Goal: Information Seeking & Learning: Check status

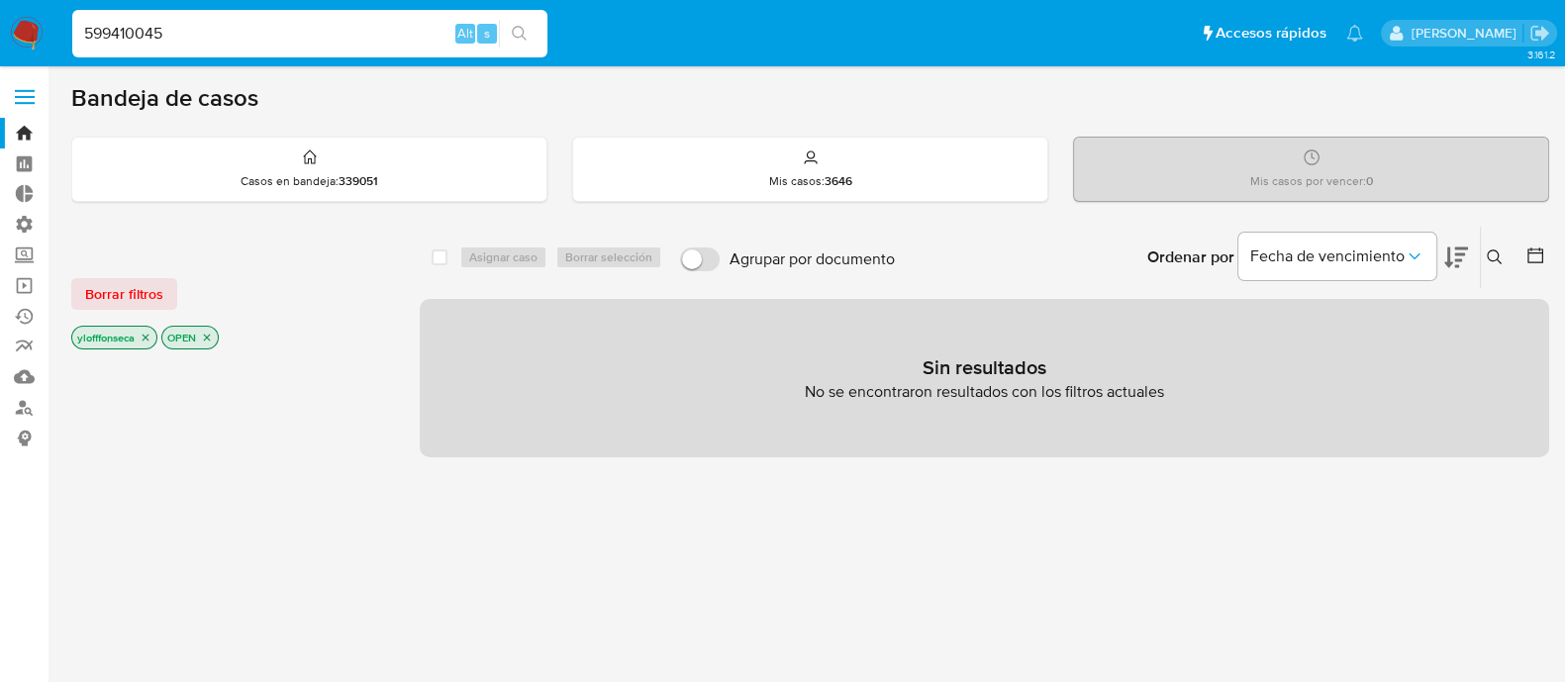
type input "599410045"
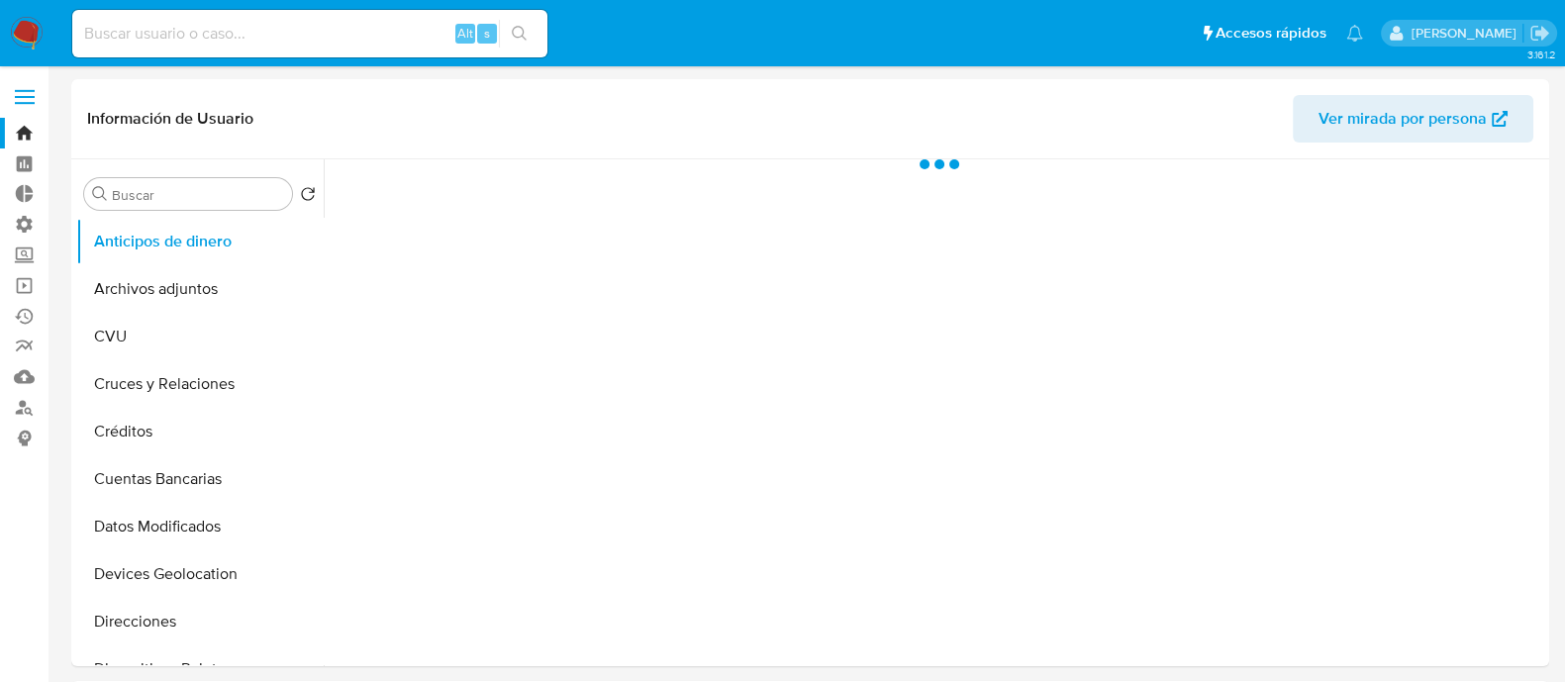
select select "10"
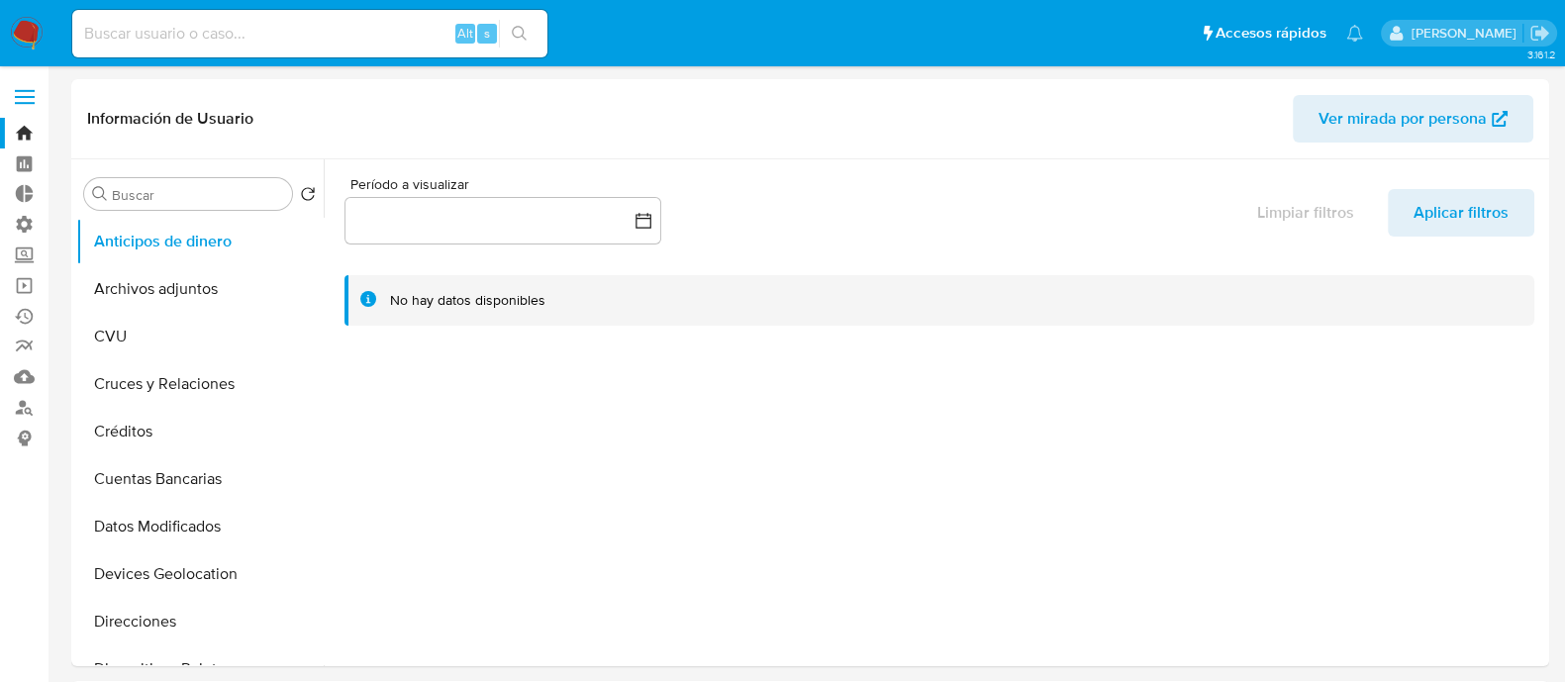
click at [205, 32] on input at bounding box center [309, 34] width 475 height 26
paste input "26594962"
type input "26594962"
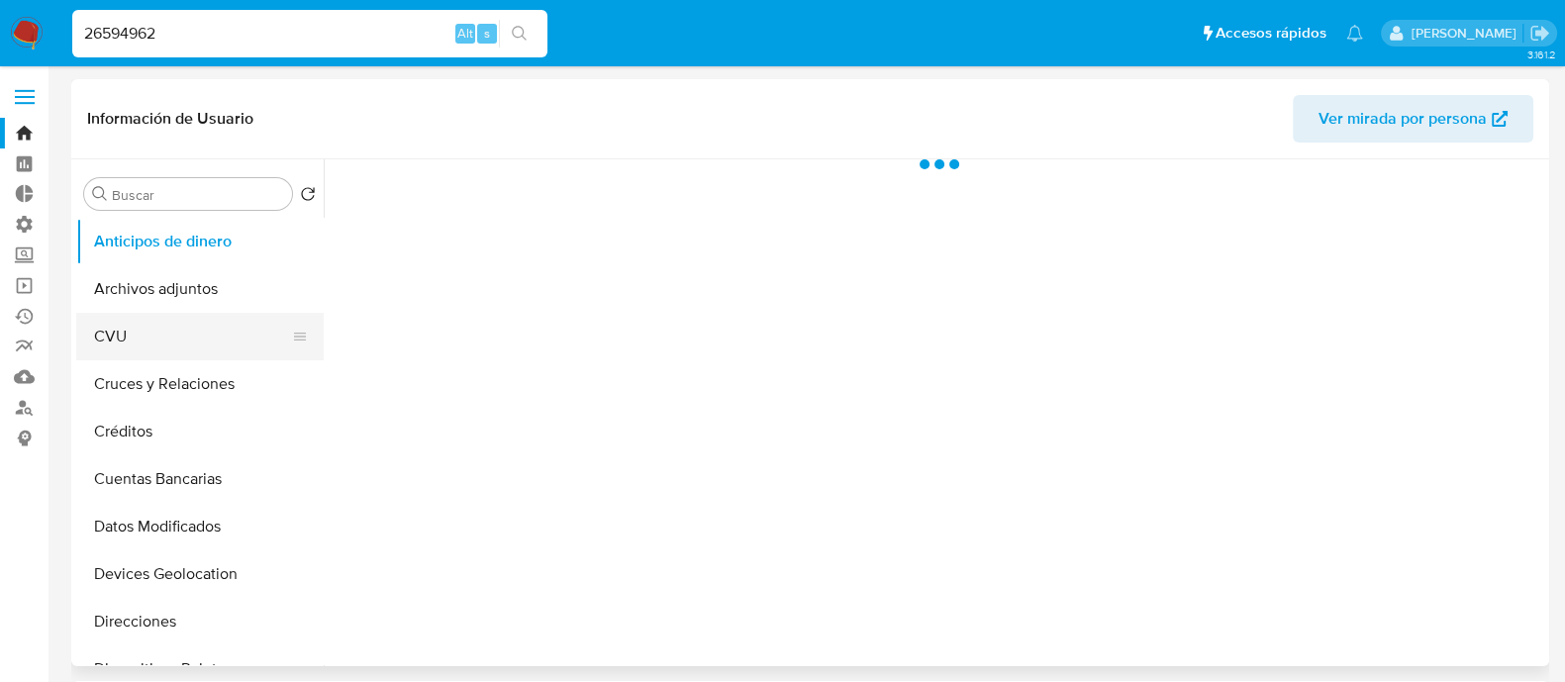
select select "10"
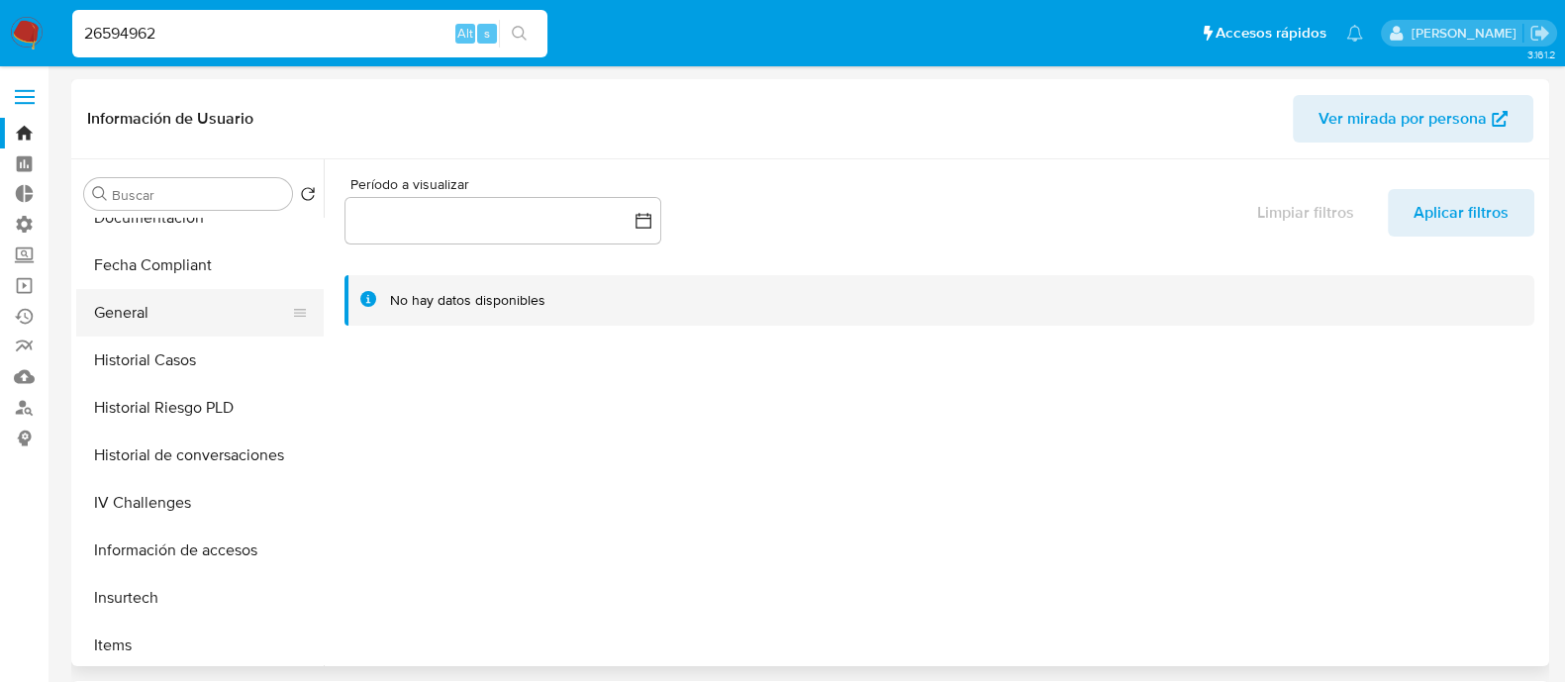
scroll to position [618, 0]
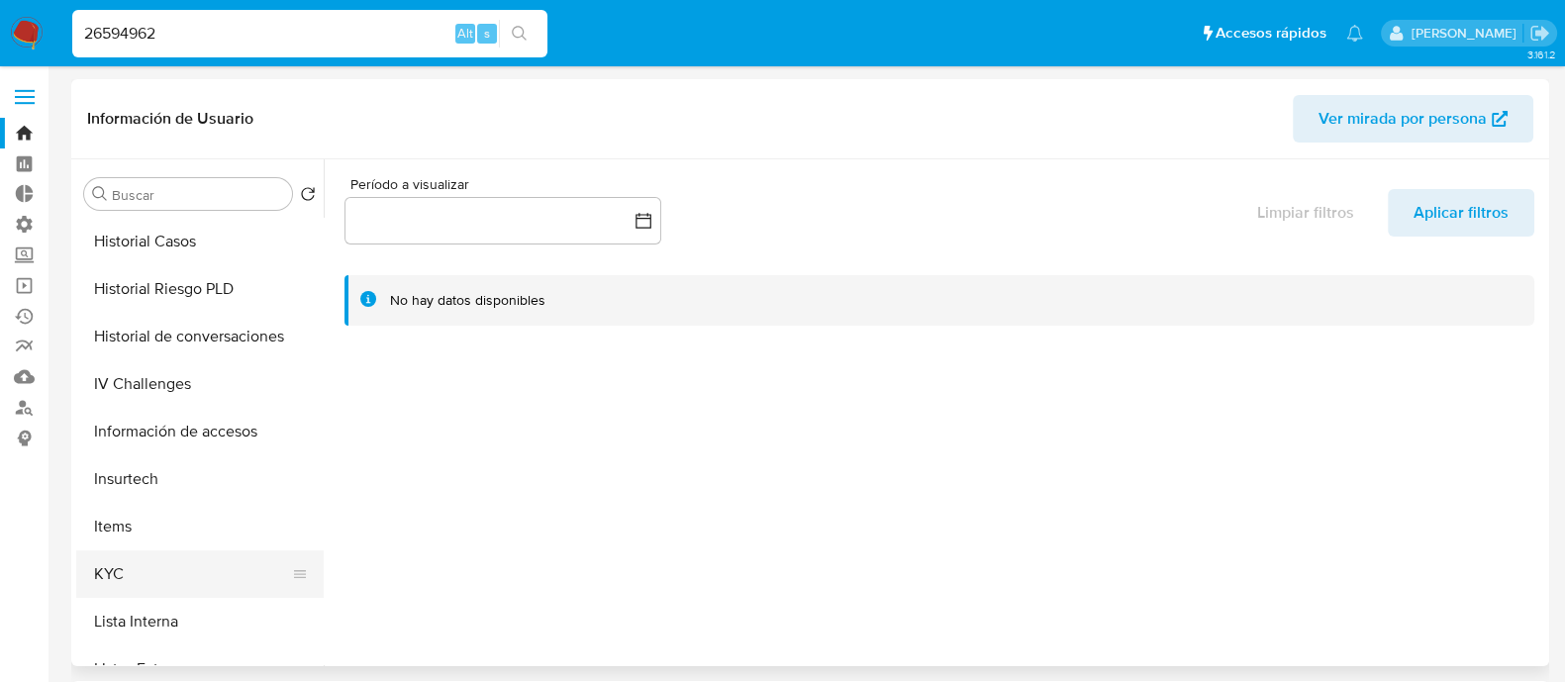
click at [144, 561] on button "KYC" at bounding box center [192, 574] width 232 height 48
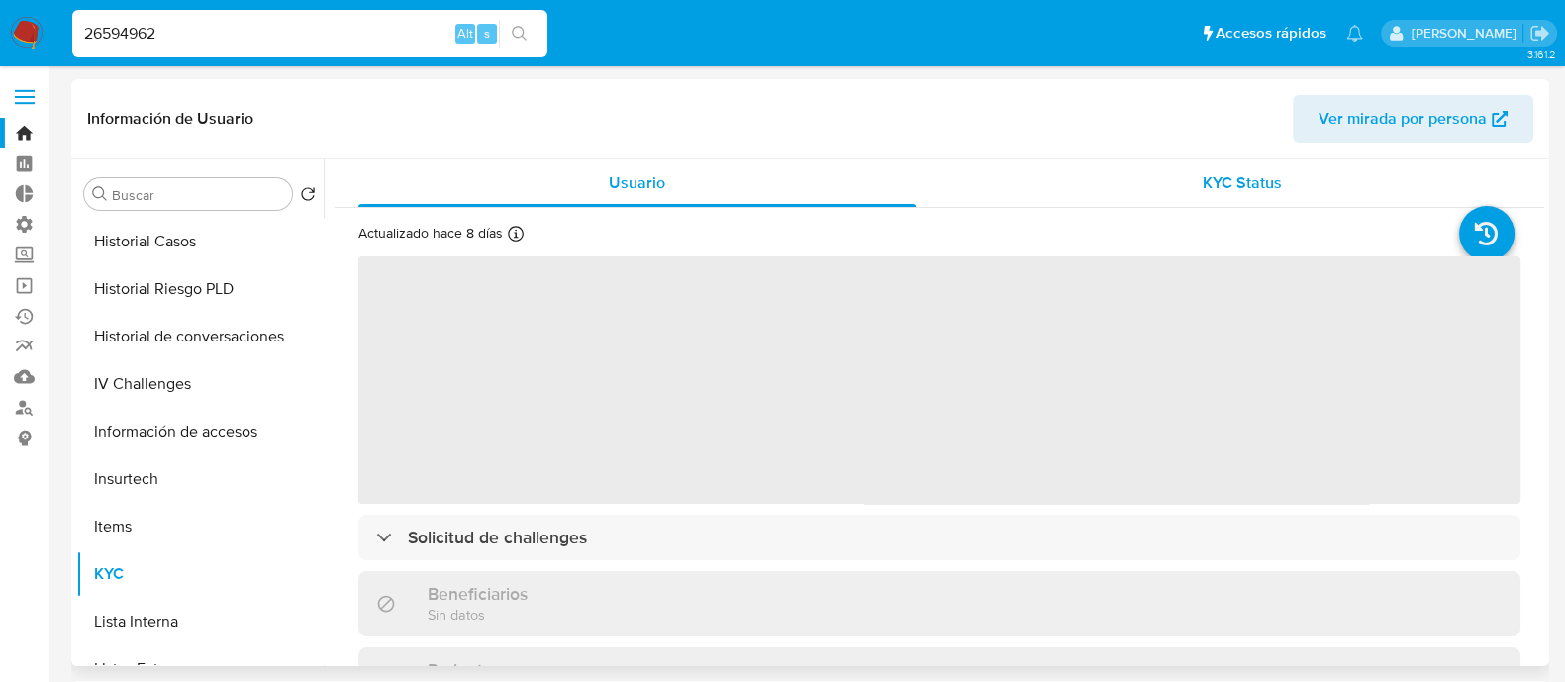
click at [1193, 194] on div "KYC Status" at bounding box center [1241, 183] width 557 height 48
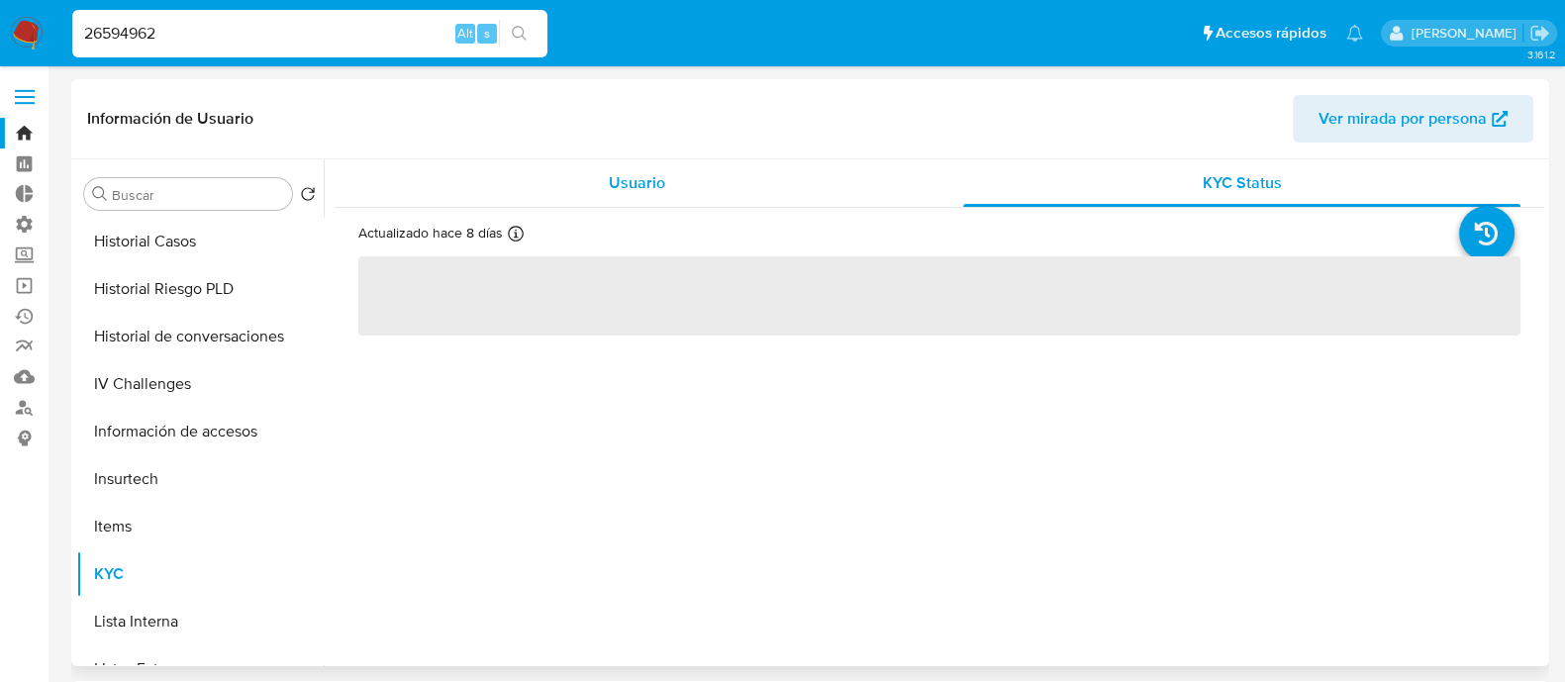
click at [633, 190] on span "Usuario" at bounding box center [637, 182] width 56 height 23
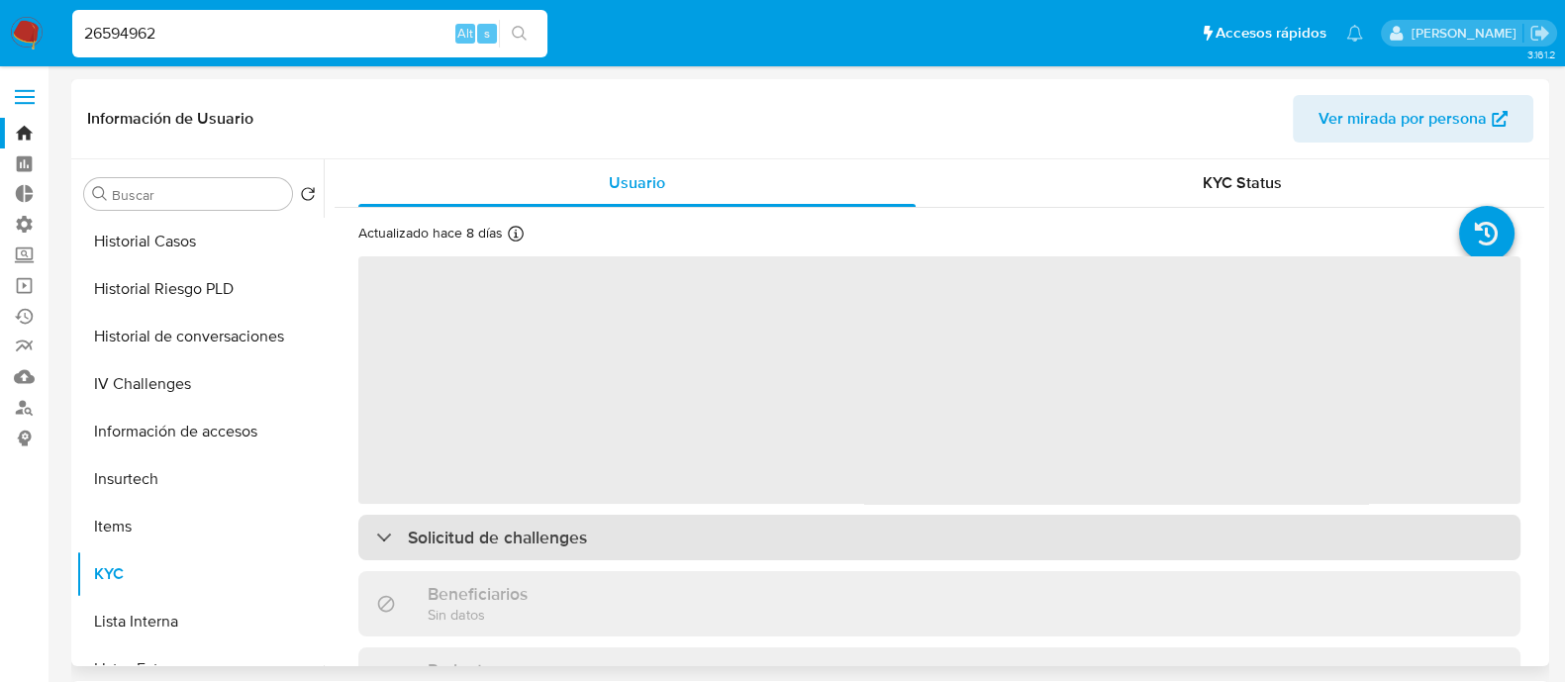
click at [657, 544] on div "Solicitud de challenges" at bounding box center [939, 538] width 1162 height 46
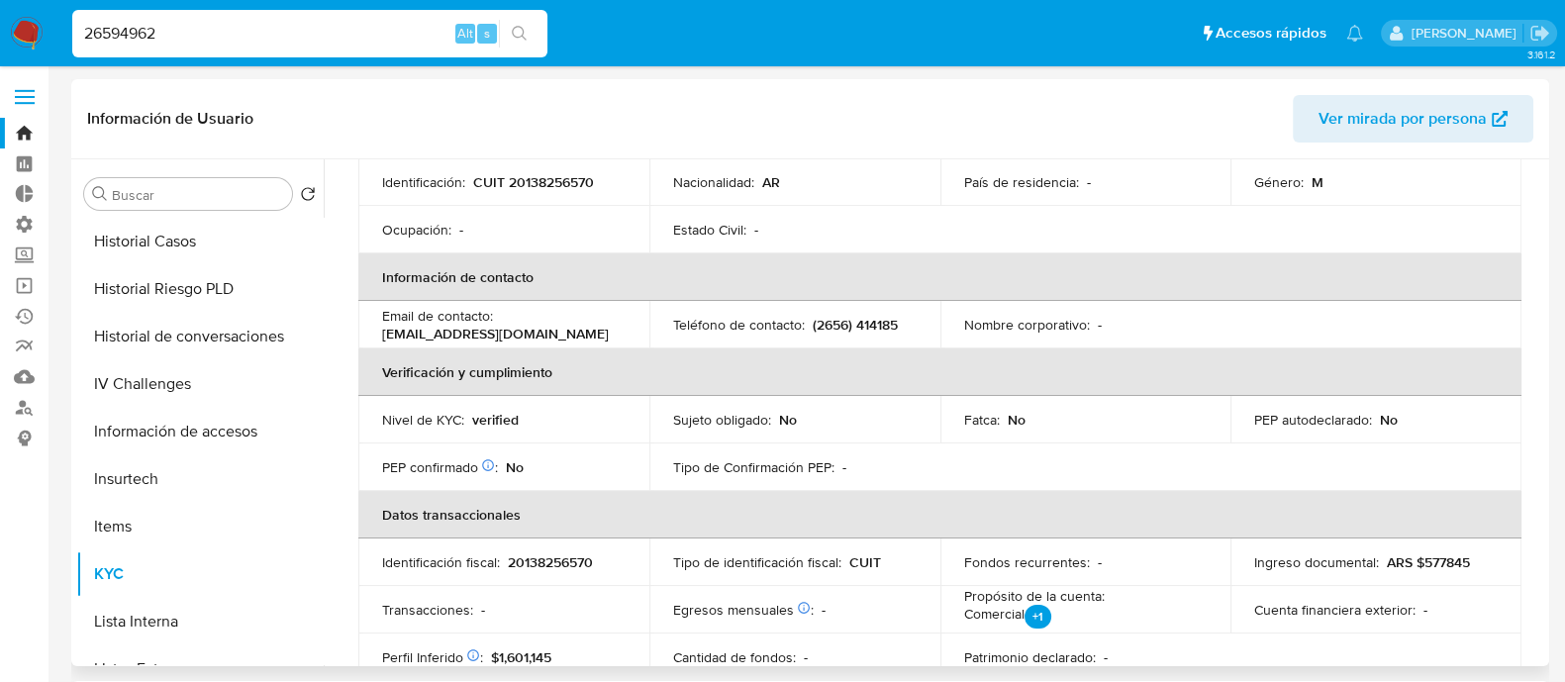
scroll to position [0, 0]
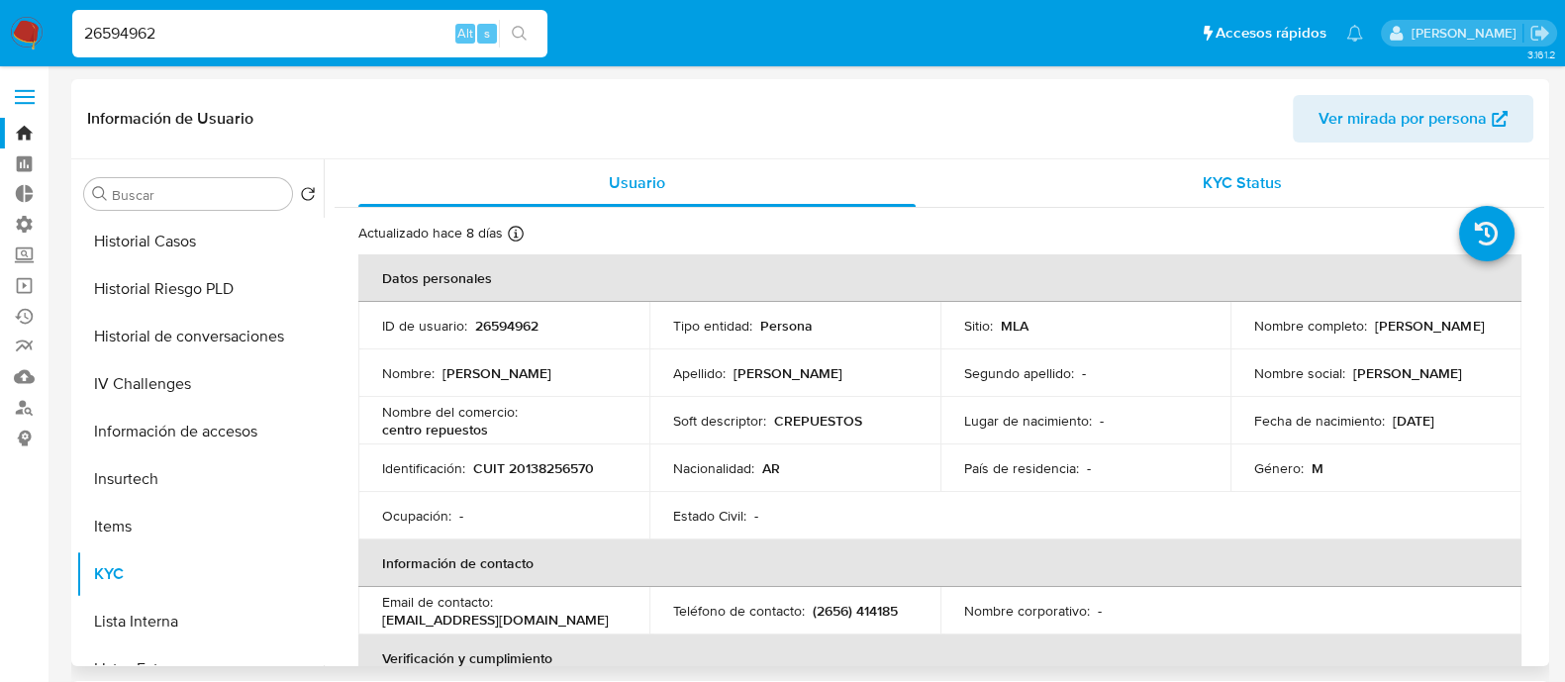
click at [1222, 184] on span "KYC Status" at bounding box center [1242, 182] width 79 height 23
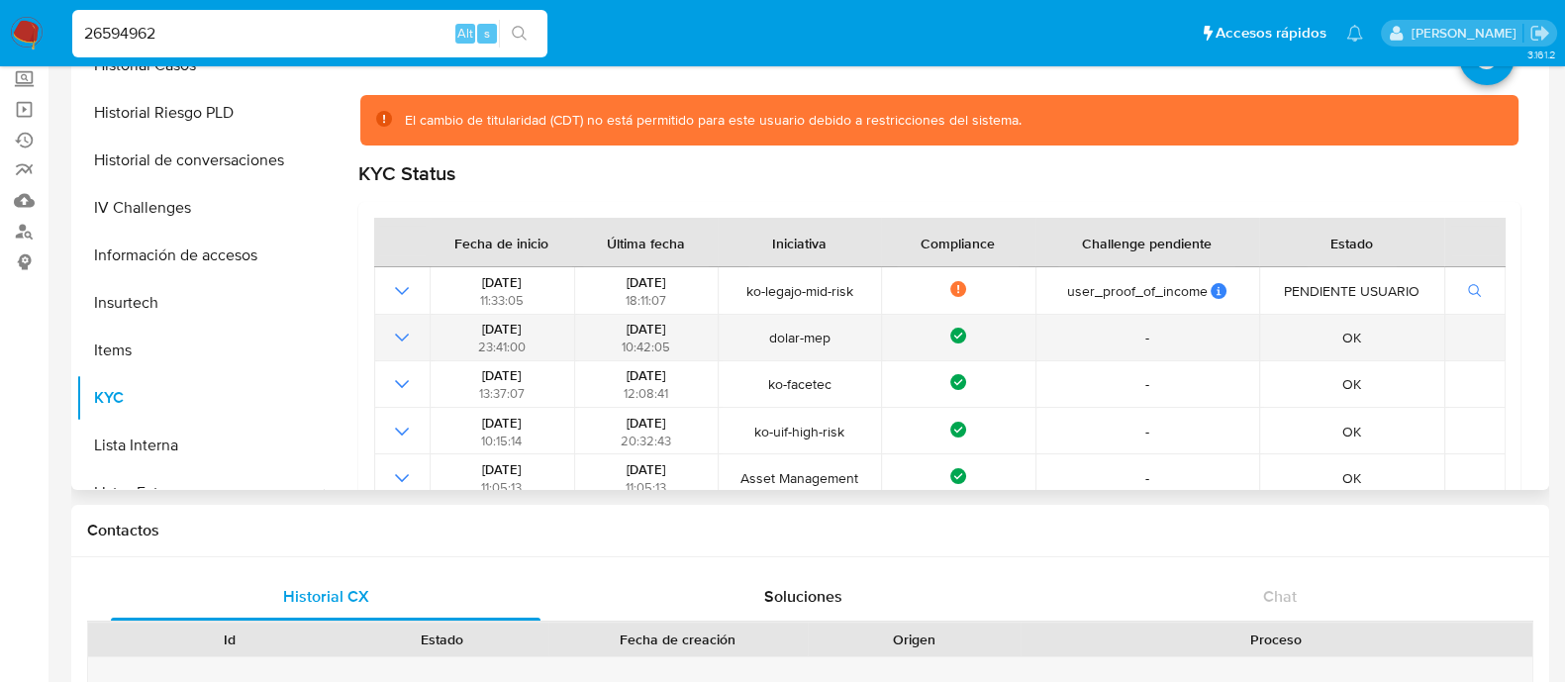
scroll to position [123, 0]
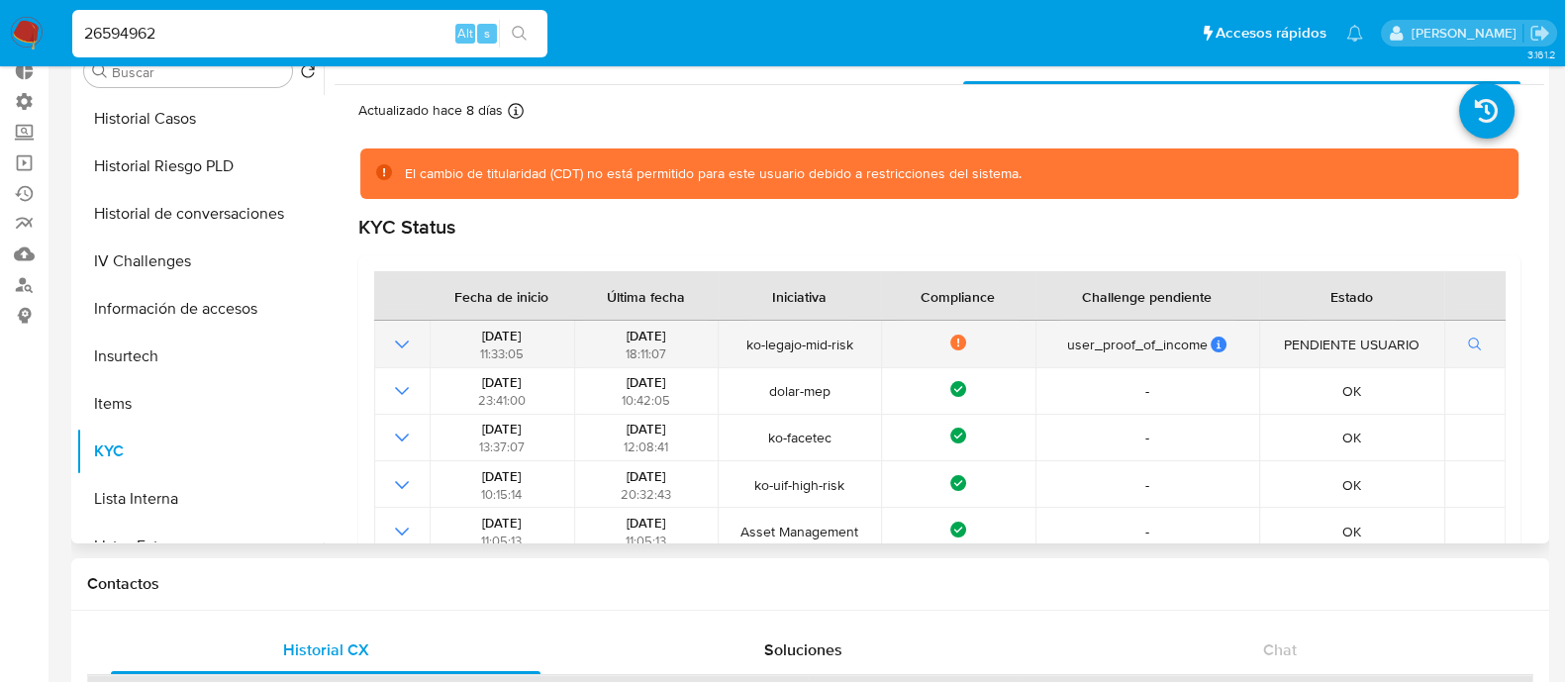
click at [396, 343] on icon "Mostrar operación" at bounding box center [402, 345] width 24 height 24
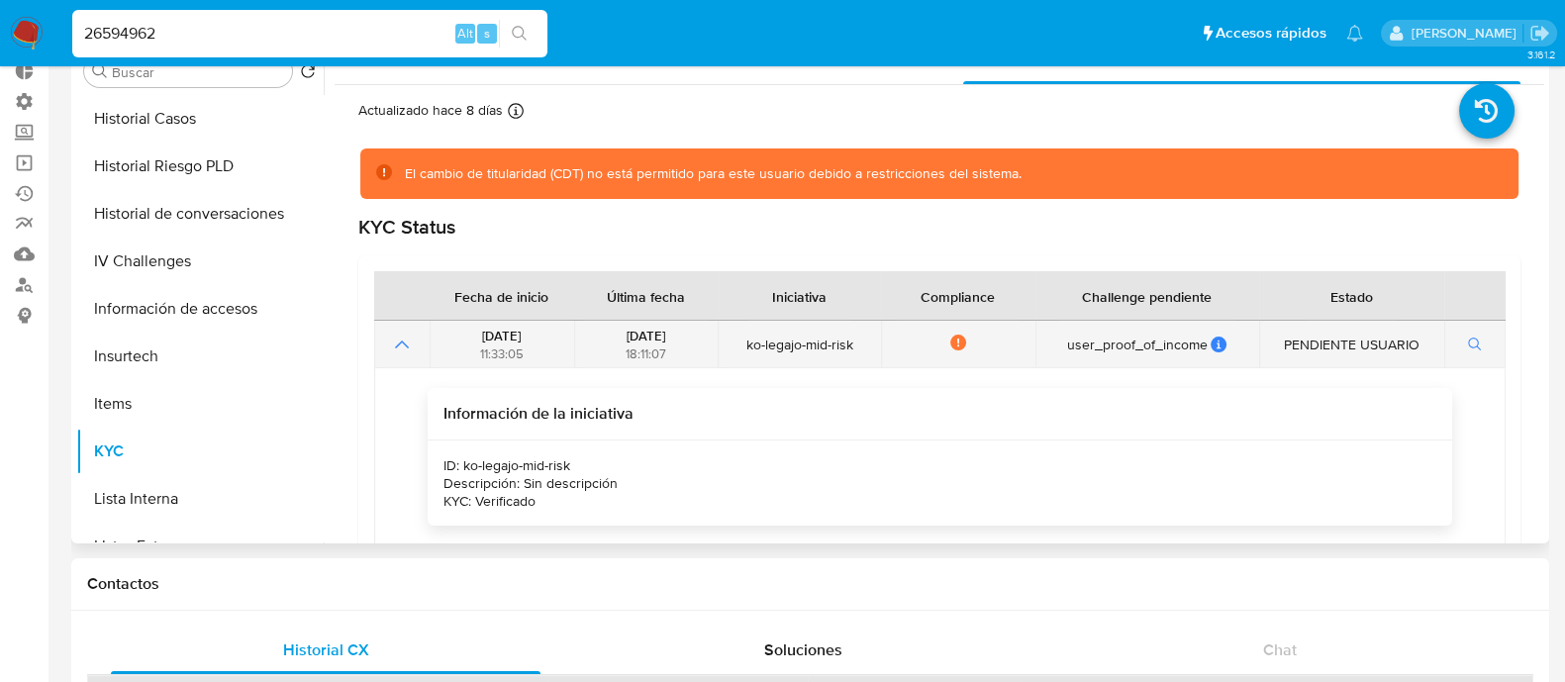
click at [398, 343] on icon "Mostrar operación" at bounding box center [402, 345] width 24 height 24
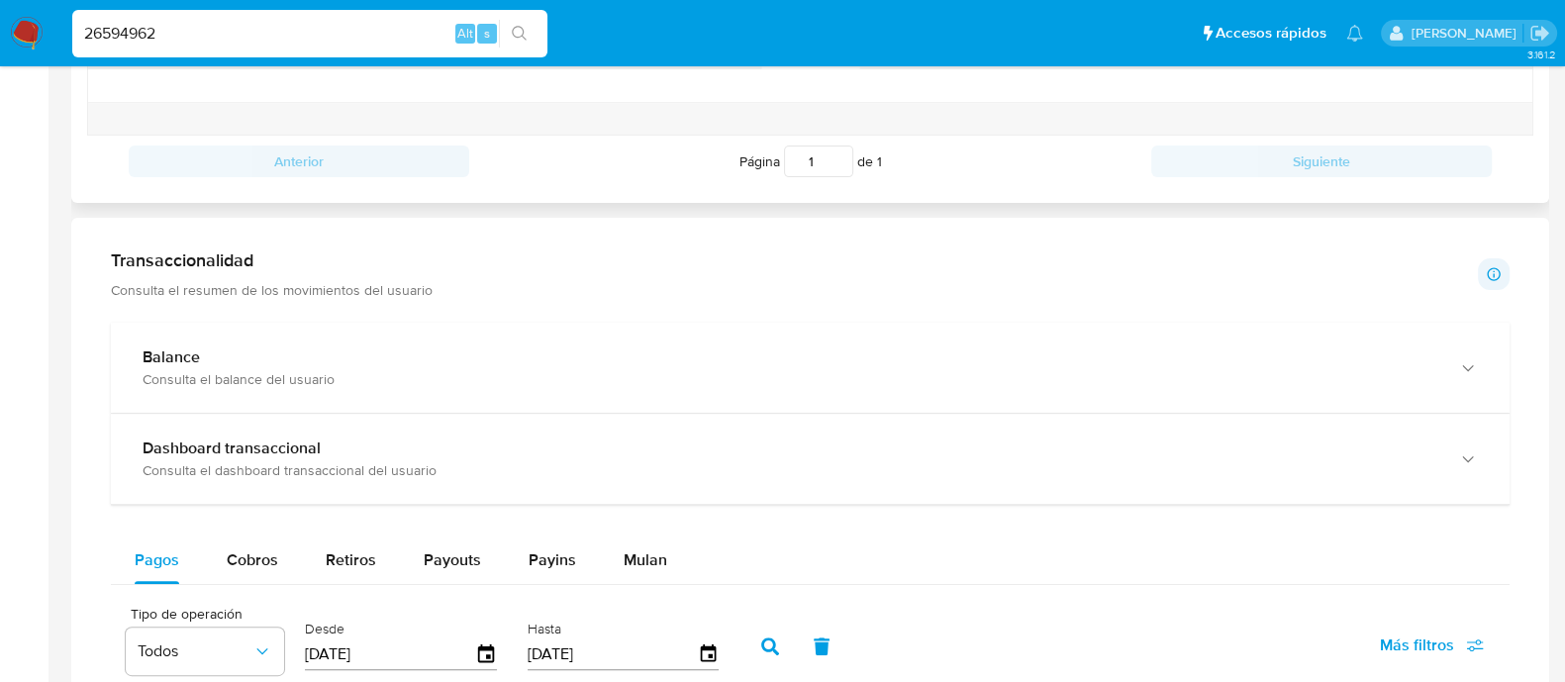
scroll to position [1238, 0]
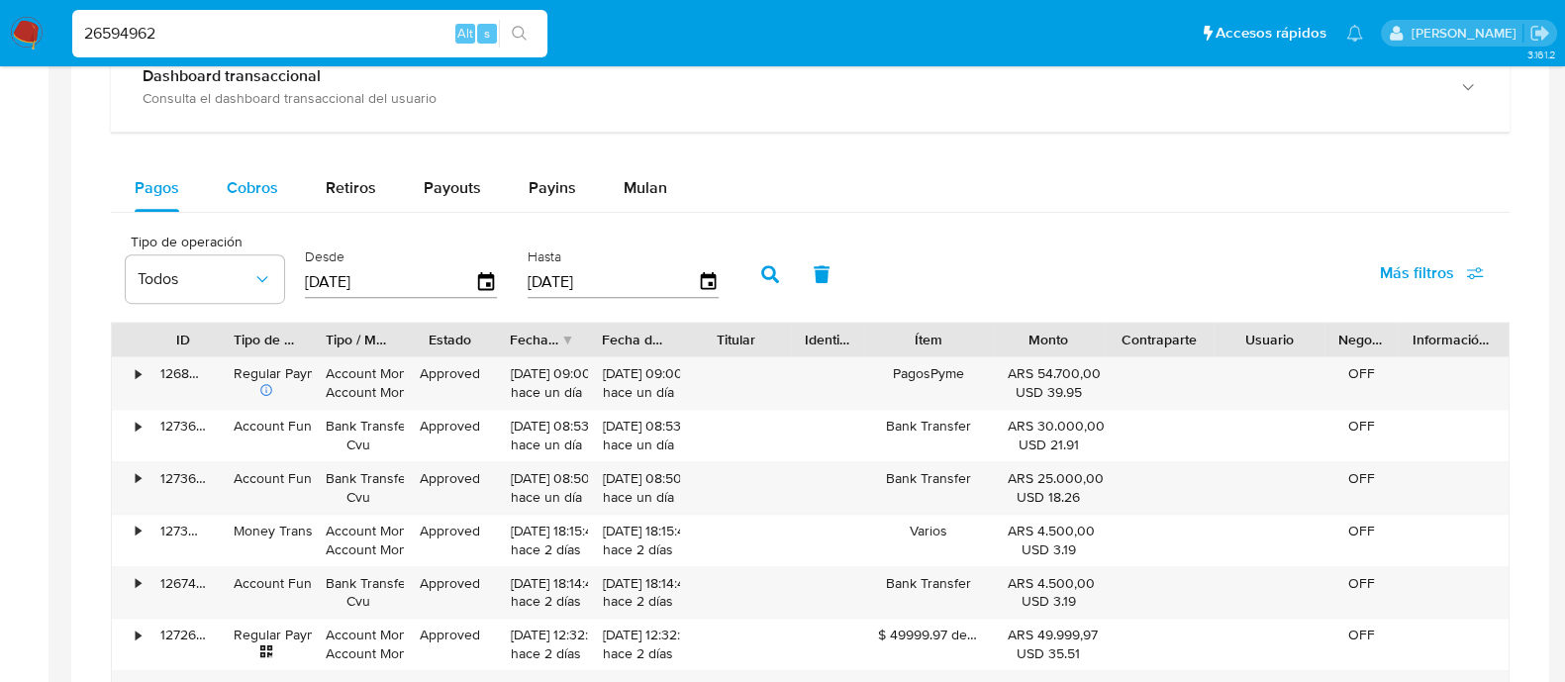
click at [245, 180] on span "Cobros" at bounding box center [252, 187] width 51 height 23
select select "10"
click at [168, 201] on div "Pagos" at bounding box center [157, 188] width 45 height 48
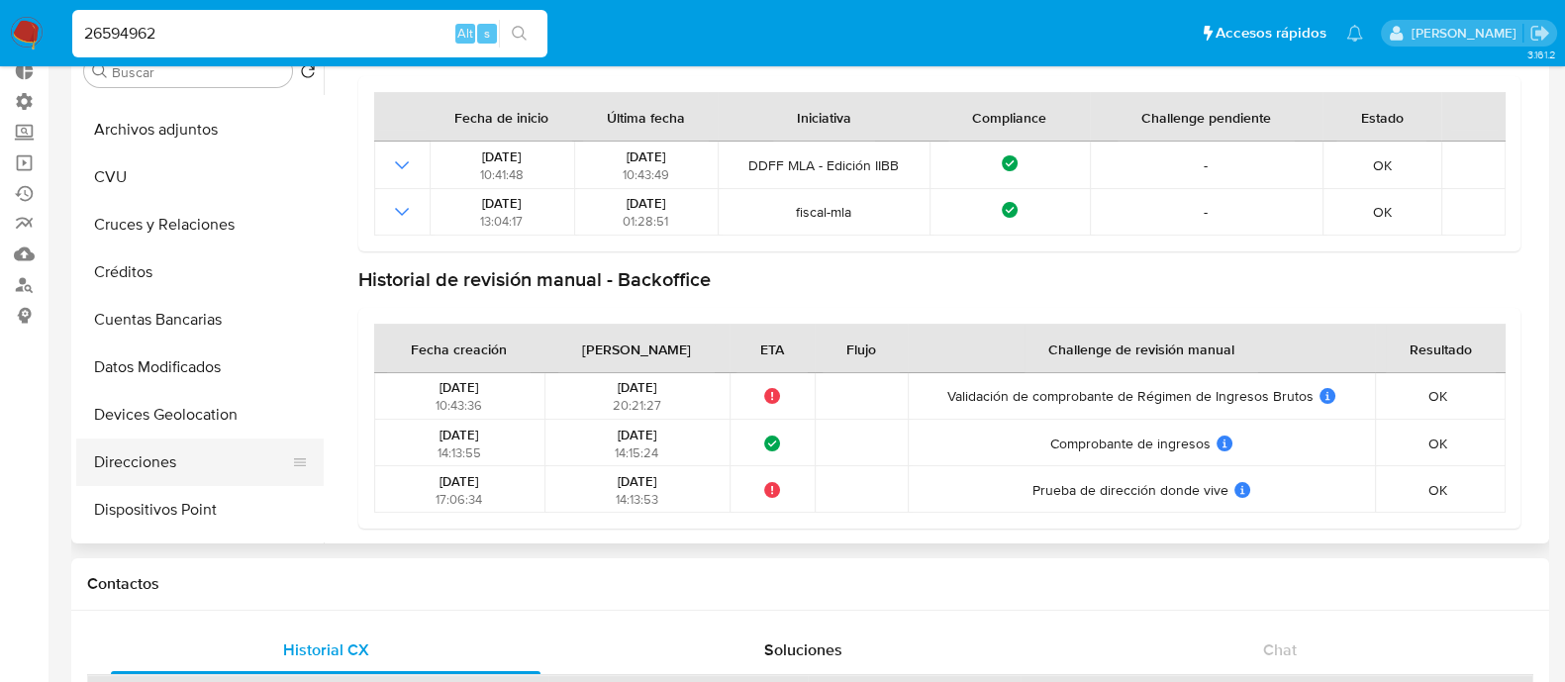
scroll to position [160, 0]
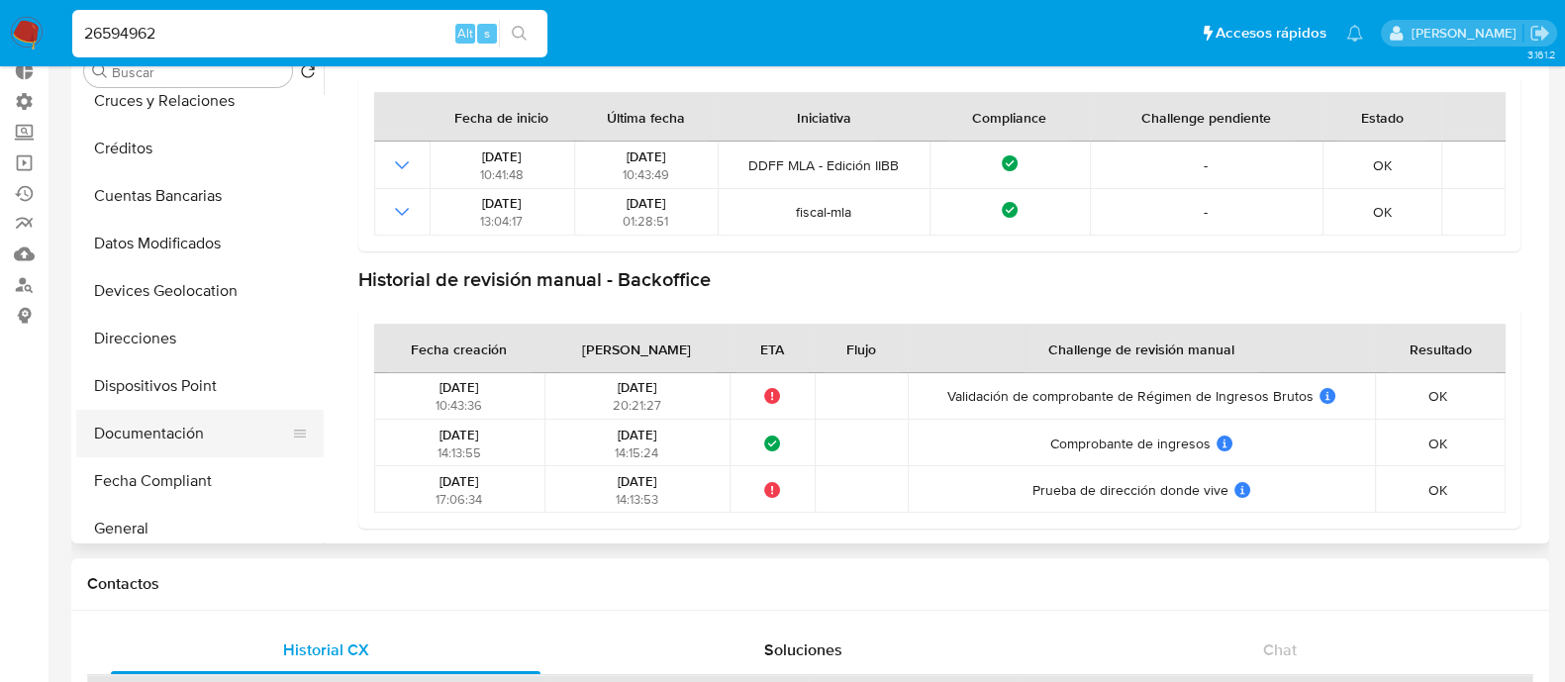
click at [166, 441] on button "Documentación" at bounding box center [192, 434] width 232 height 48
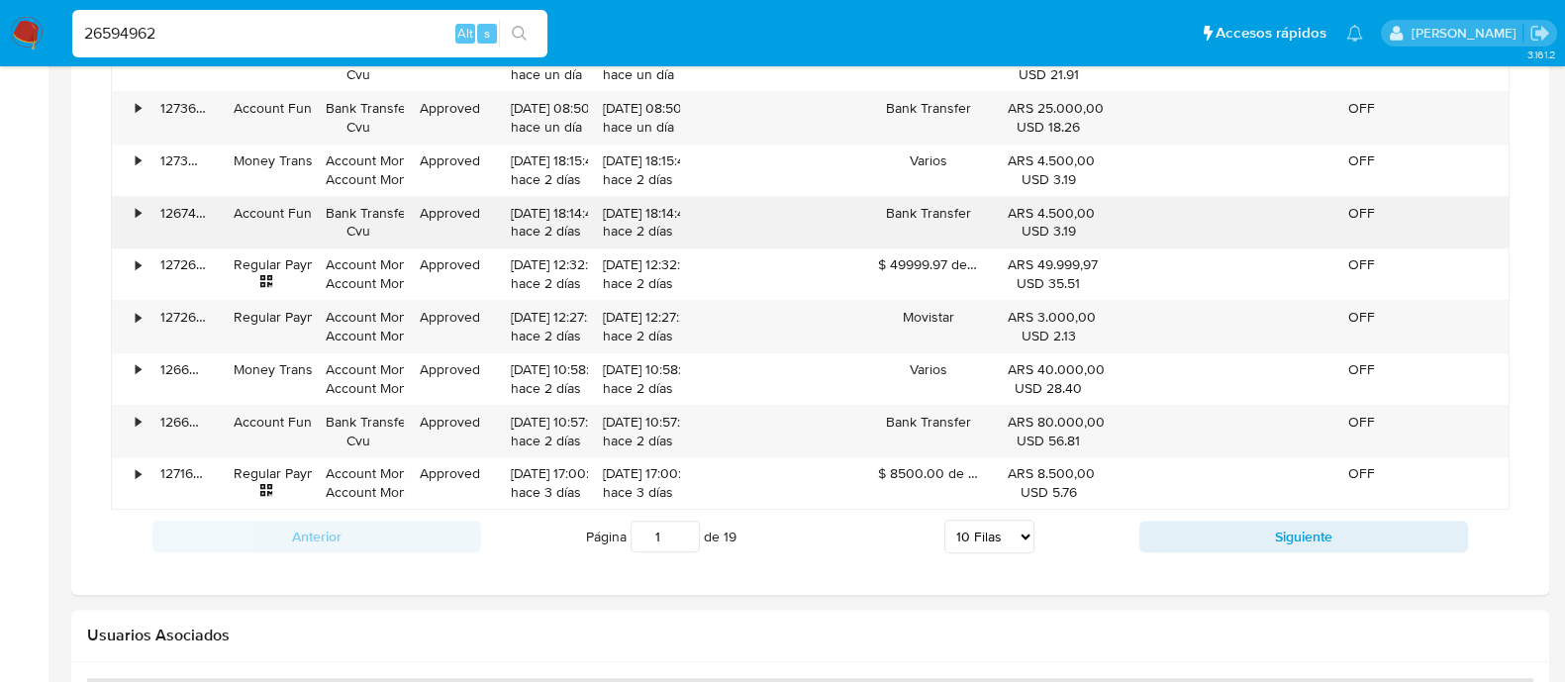
scroll to position [1361, 0]
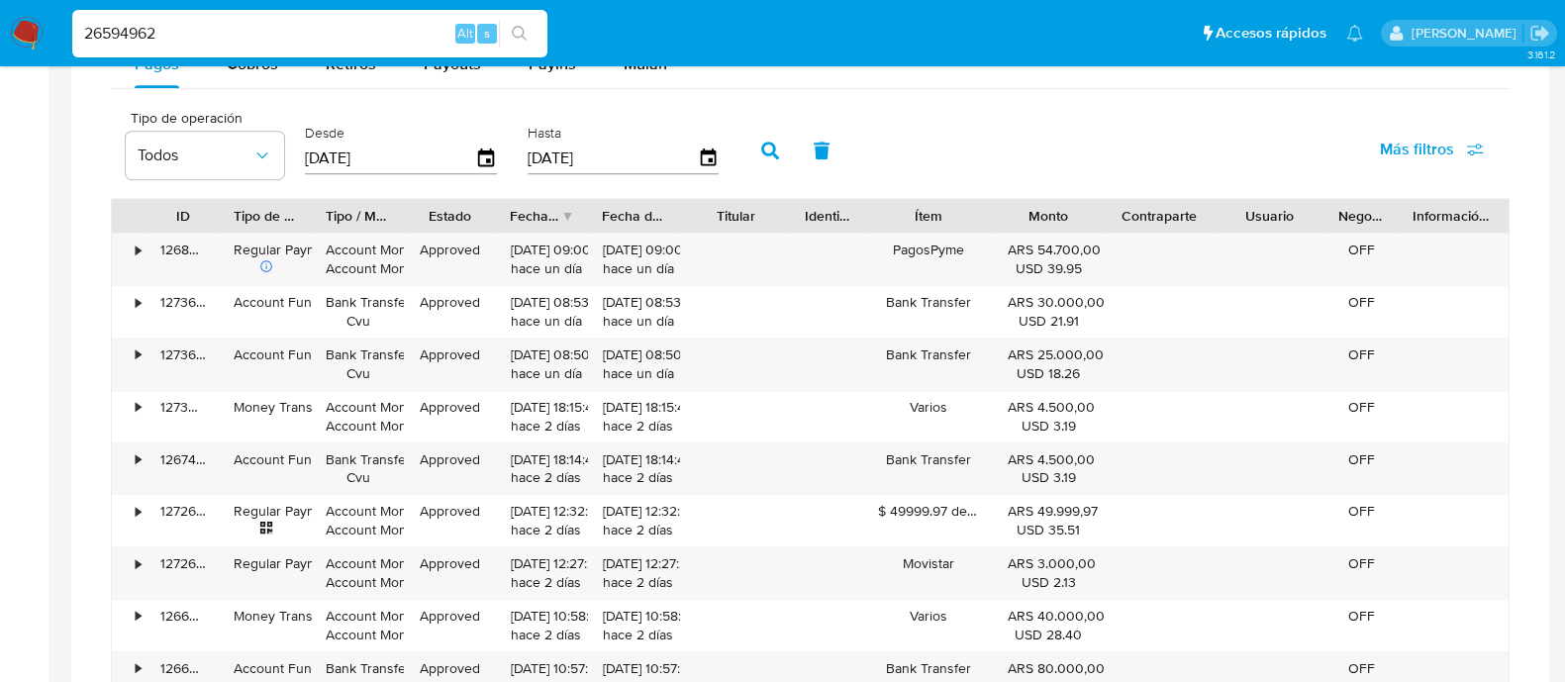
click at [151, 33] on input "26594962" at bounding box center [309, 34] width 475 height 26
paste input "60435804"
type input "60435804"
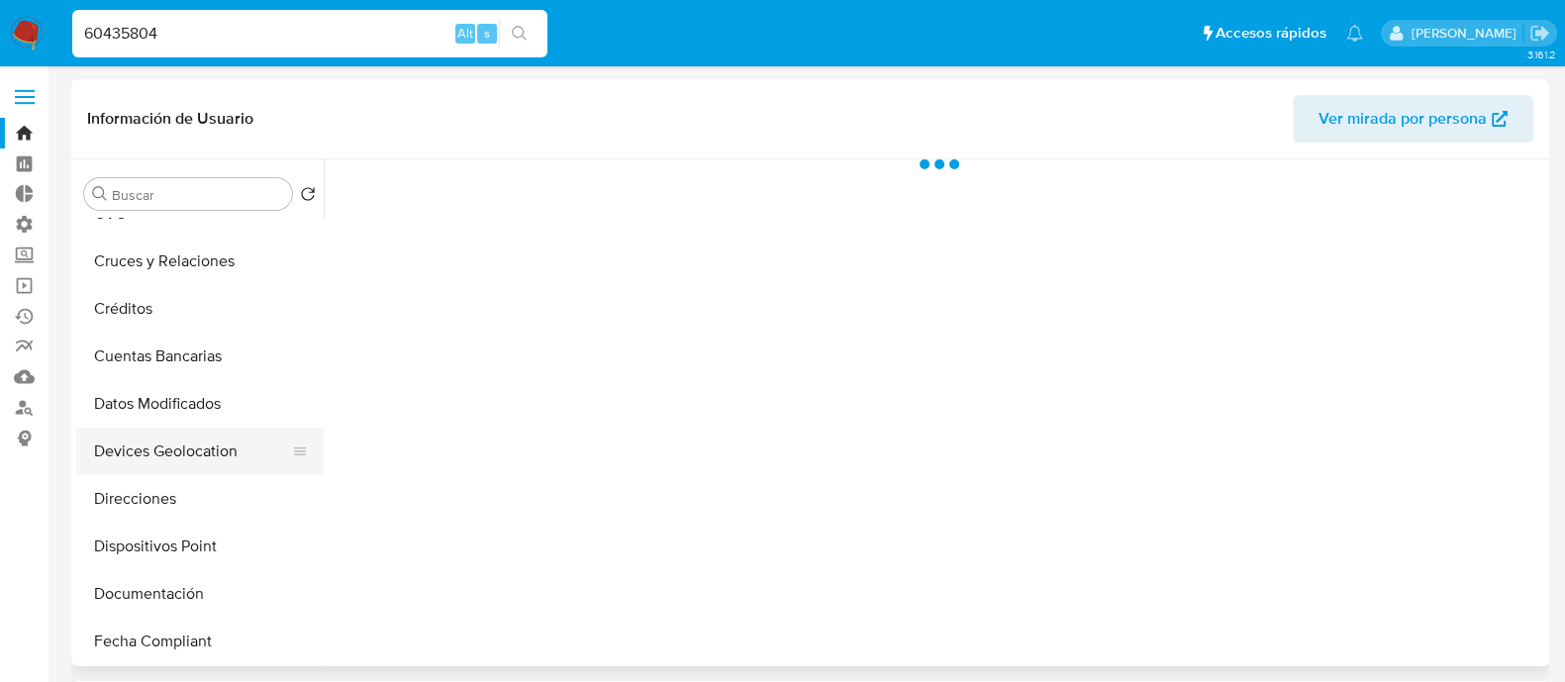
select select "10"
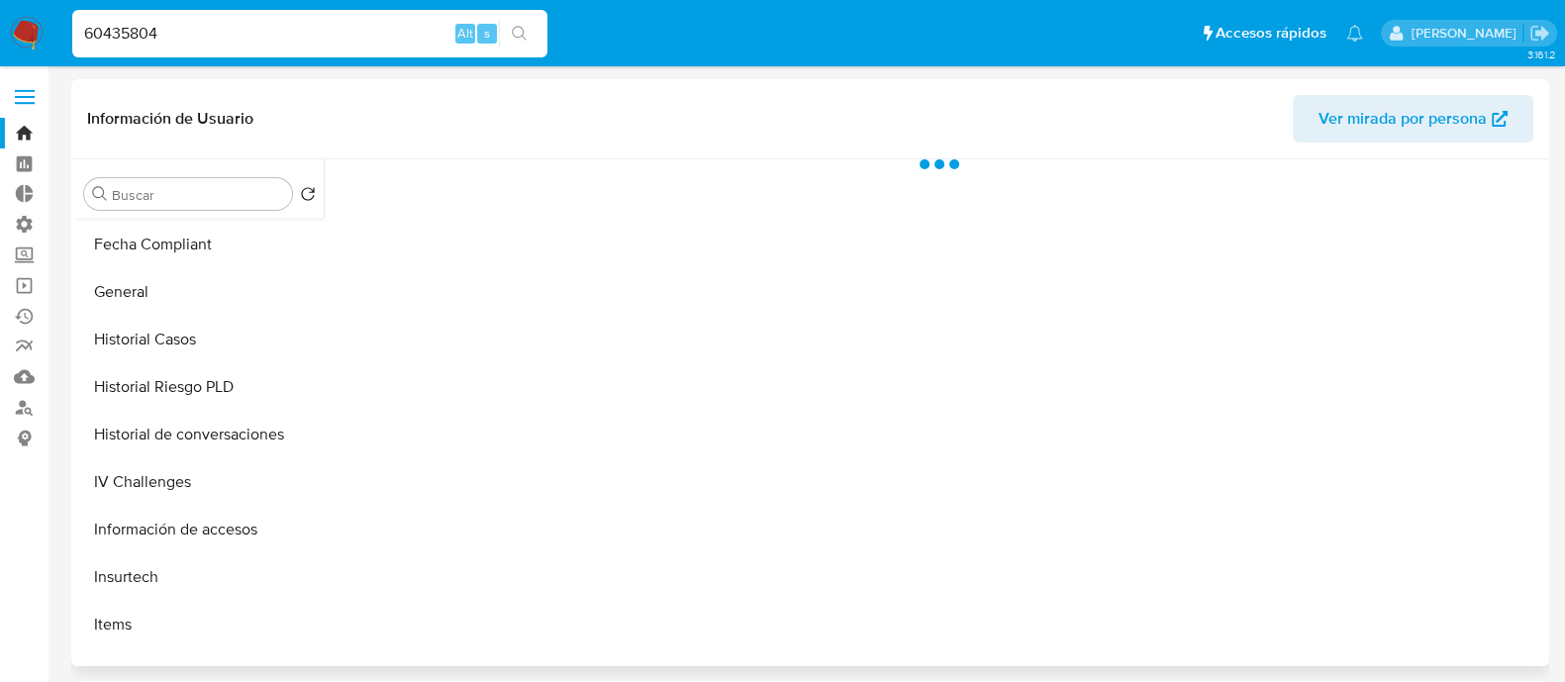
scroll to position [619, 0]
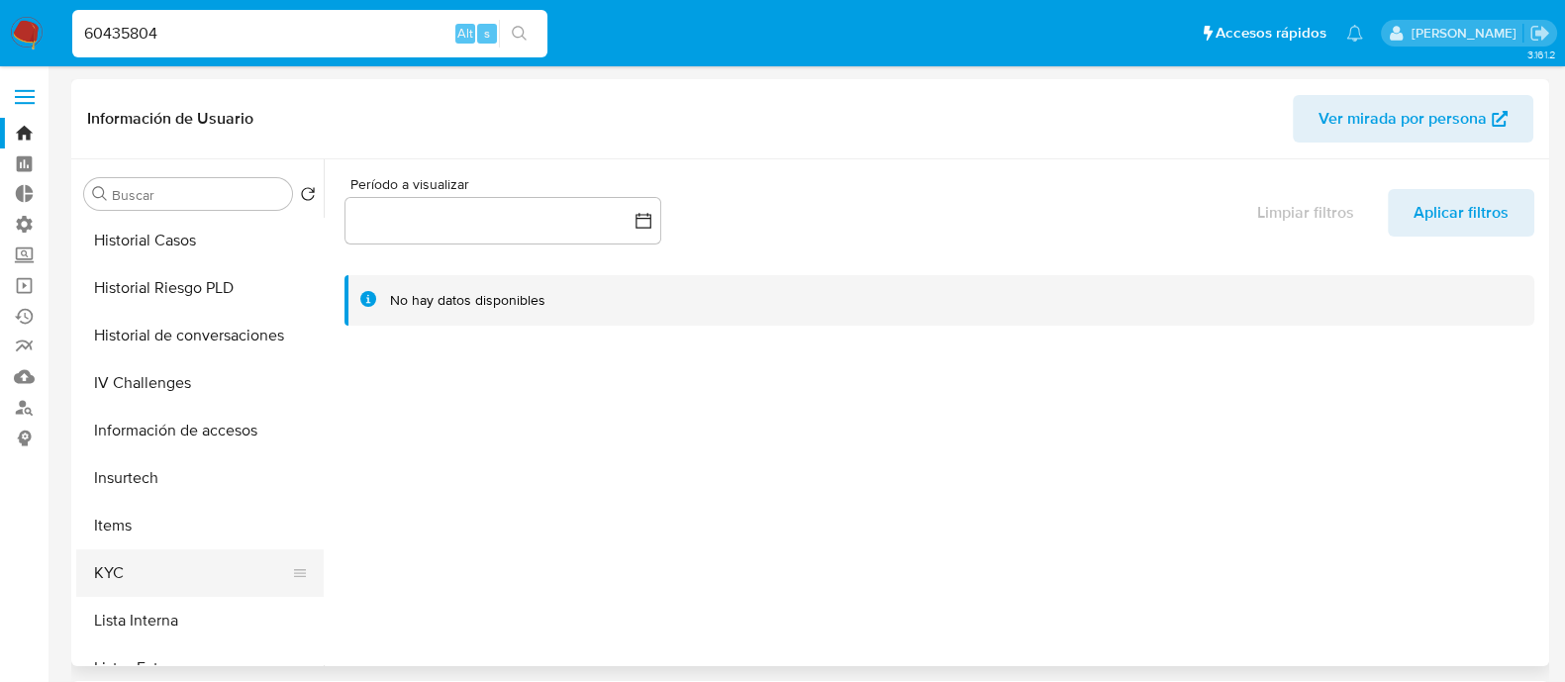
click at [169, 574] on button "KYC" at bounding box center [192, 573] width 232 height 48
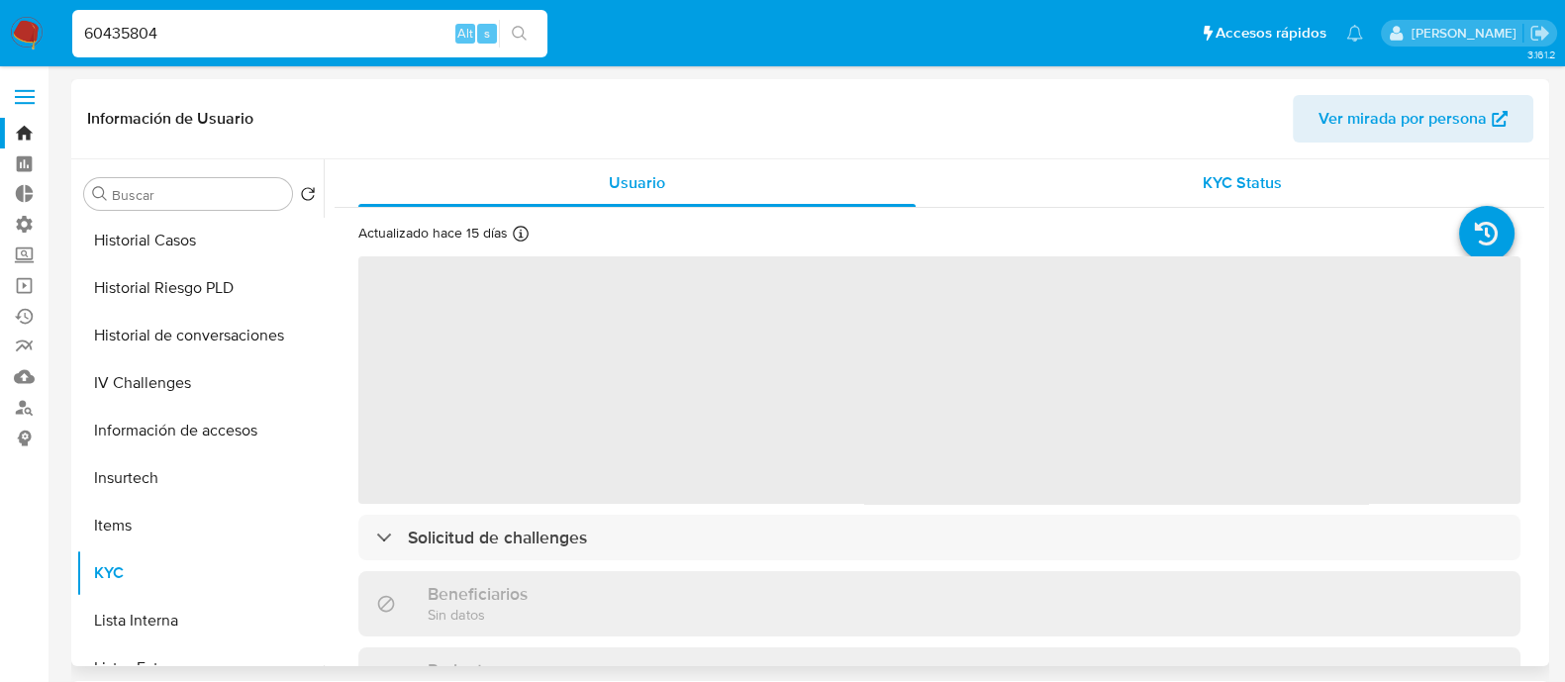
click at [1259, 189] on span "KYC Status" at bounding box center [1242, 182] width 79 height 23
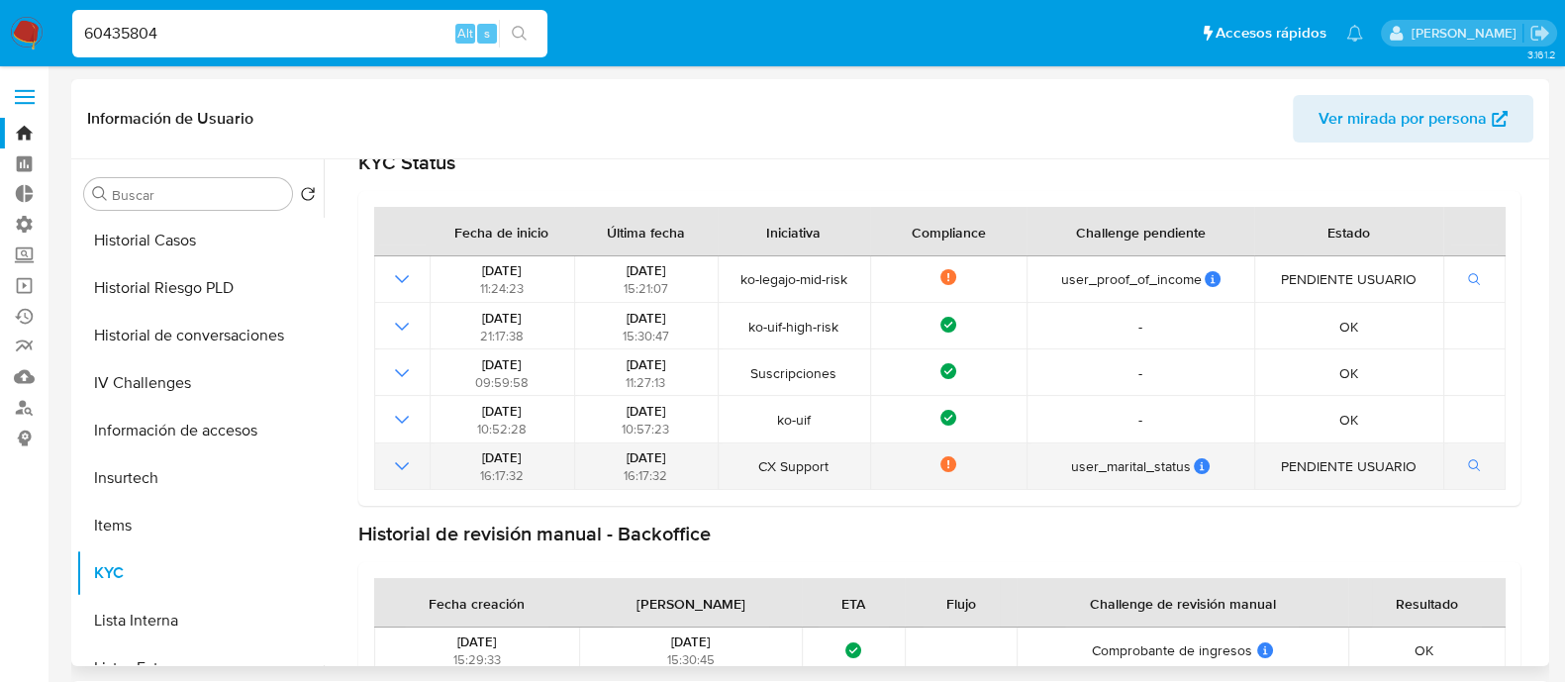
scroll to position [98, 0]
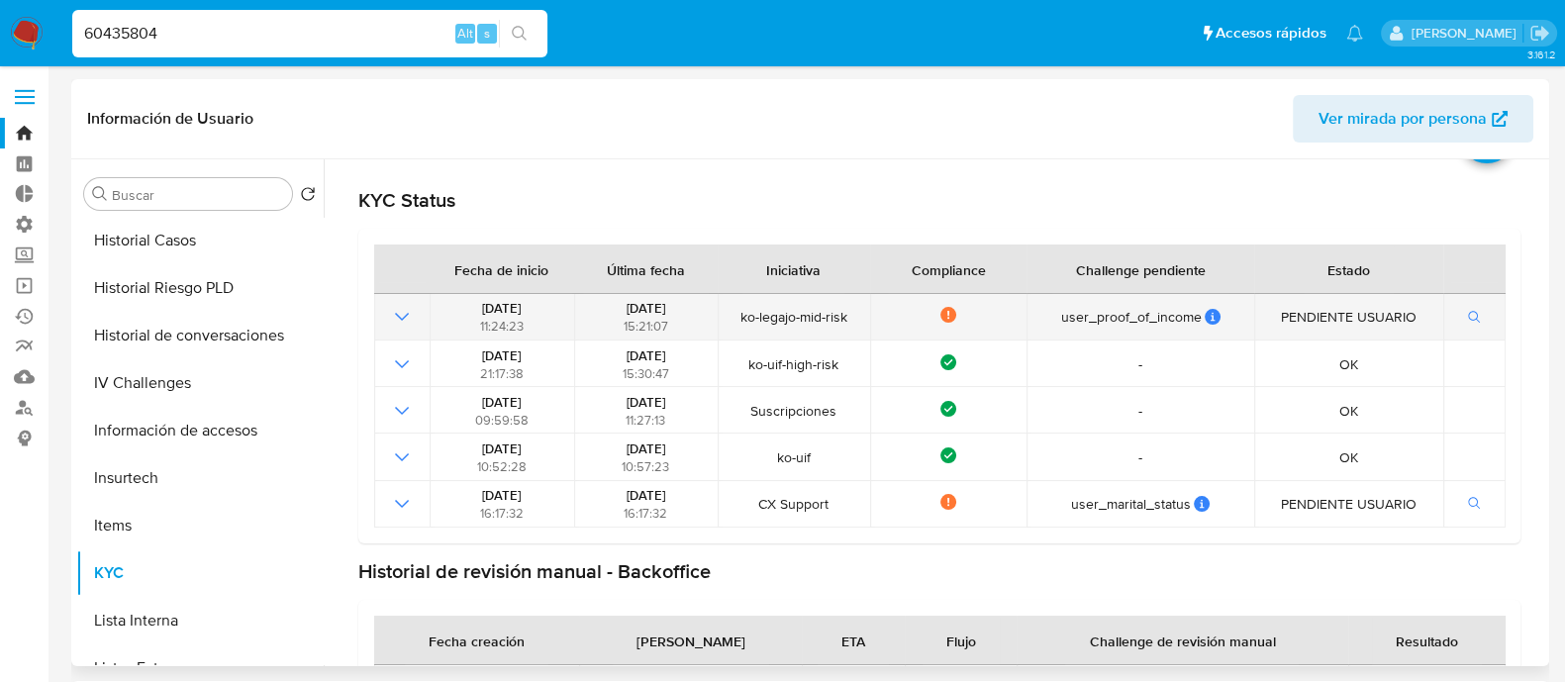
drag, startPoint x: 399, startPoint y: 314, endPoint x: 409, endPoint y: 315, distance: 9.9
click at [399, 315] on icon "Mostrar operación" at bounding box center [402, 317] width 24 height 24
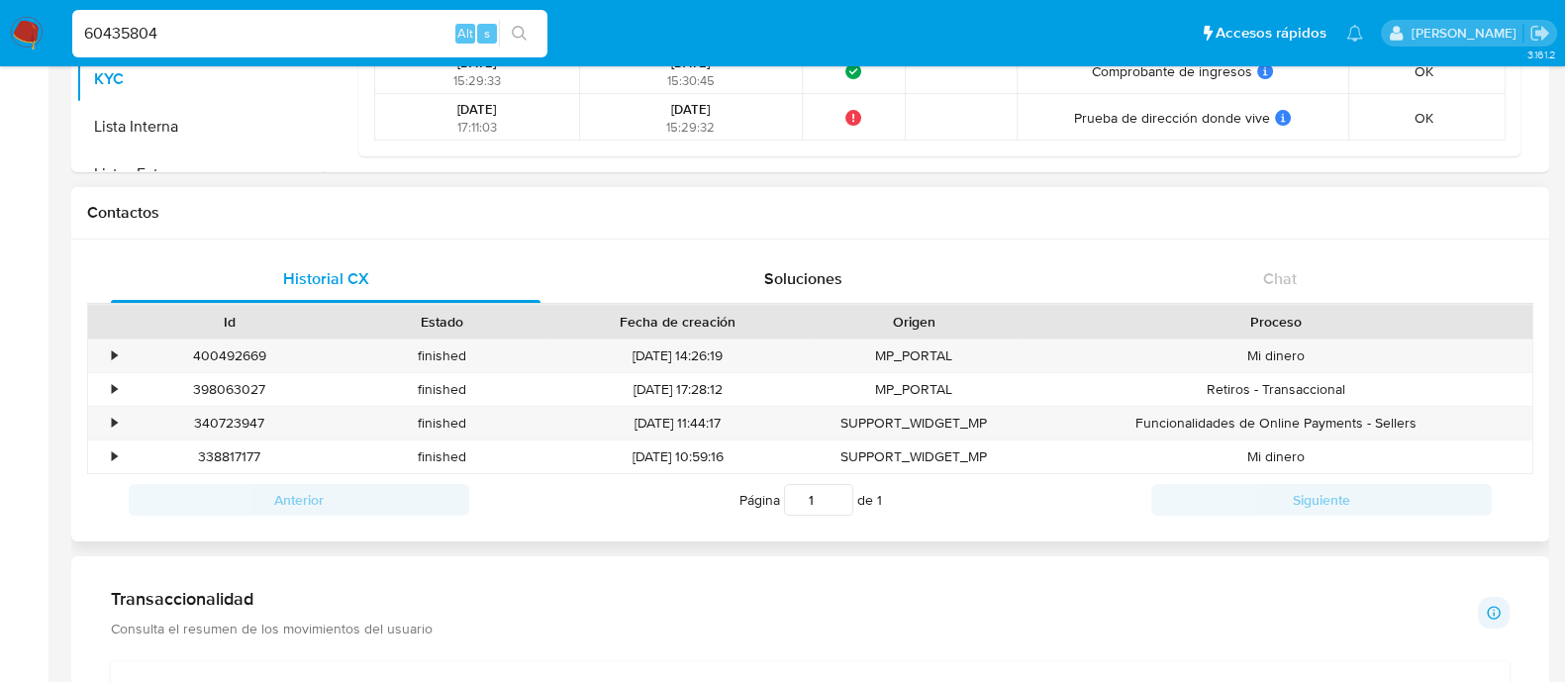
scroll to position [989, 0]
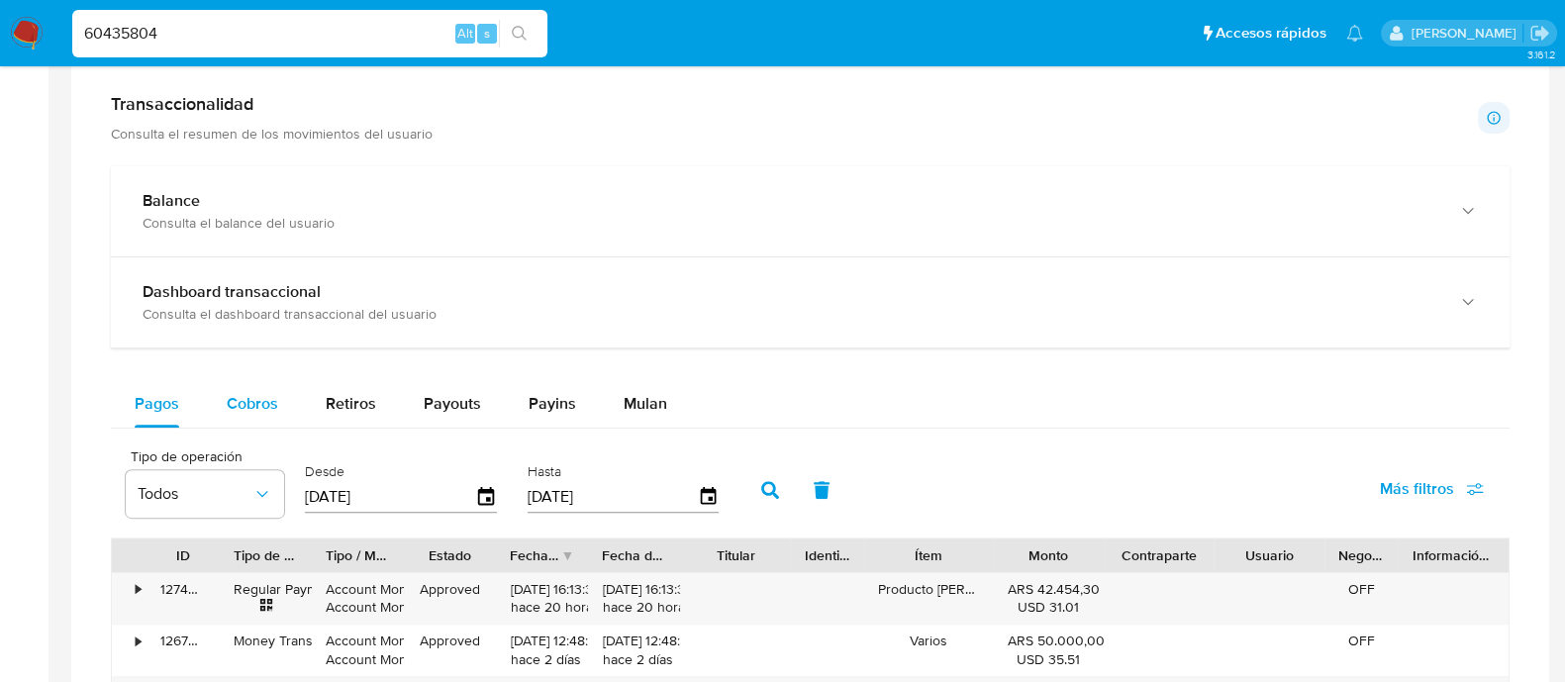
drag, startPoint x: 262, startPoint y: 404, endPoint x: 274, endPoint y: 398, distance: 13.3
click at [261, 404] on span "Cobros" at bounding box center [252, 403] width 51 height 23
select select "10"
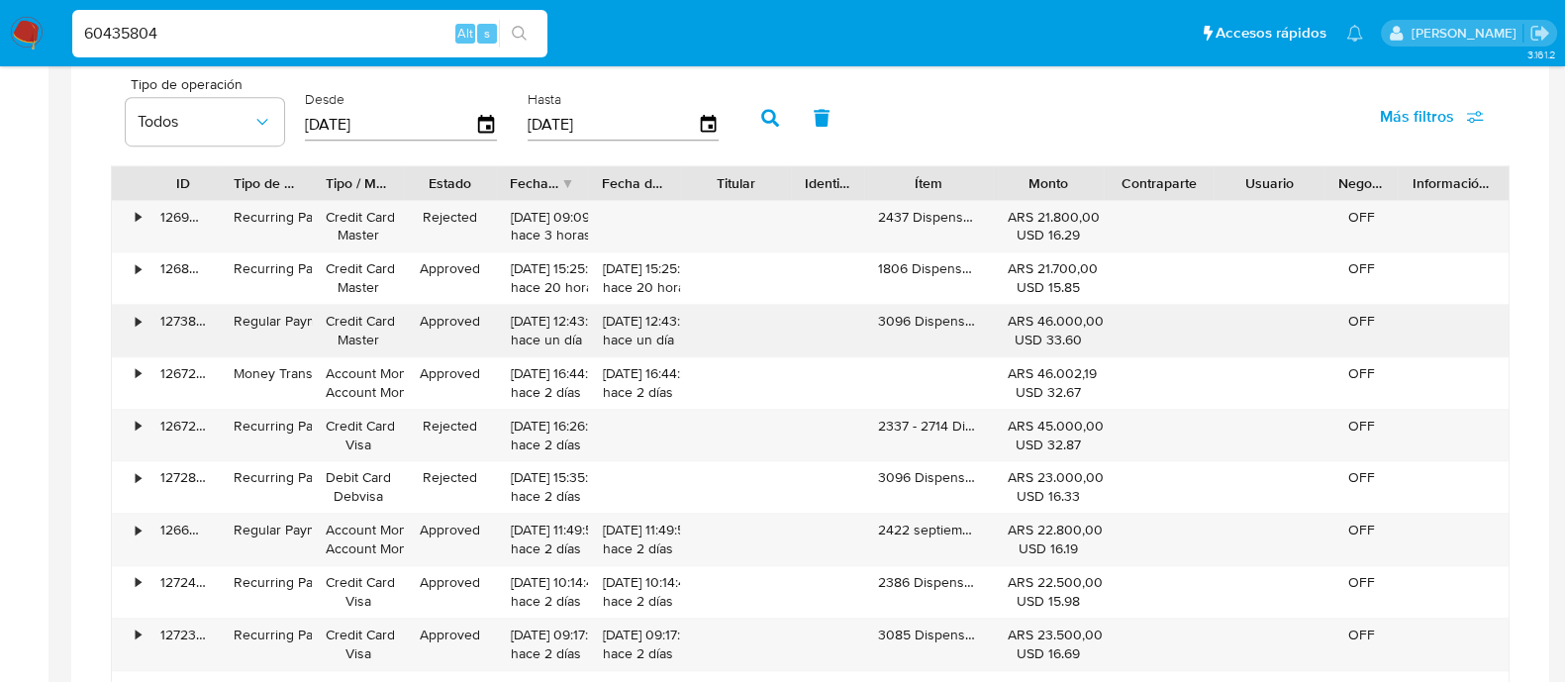
scroll to position [1361, 0]
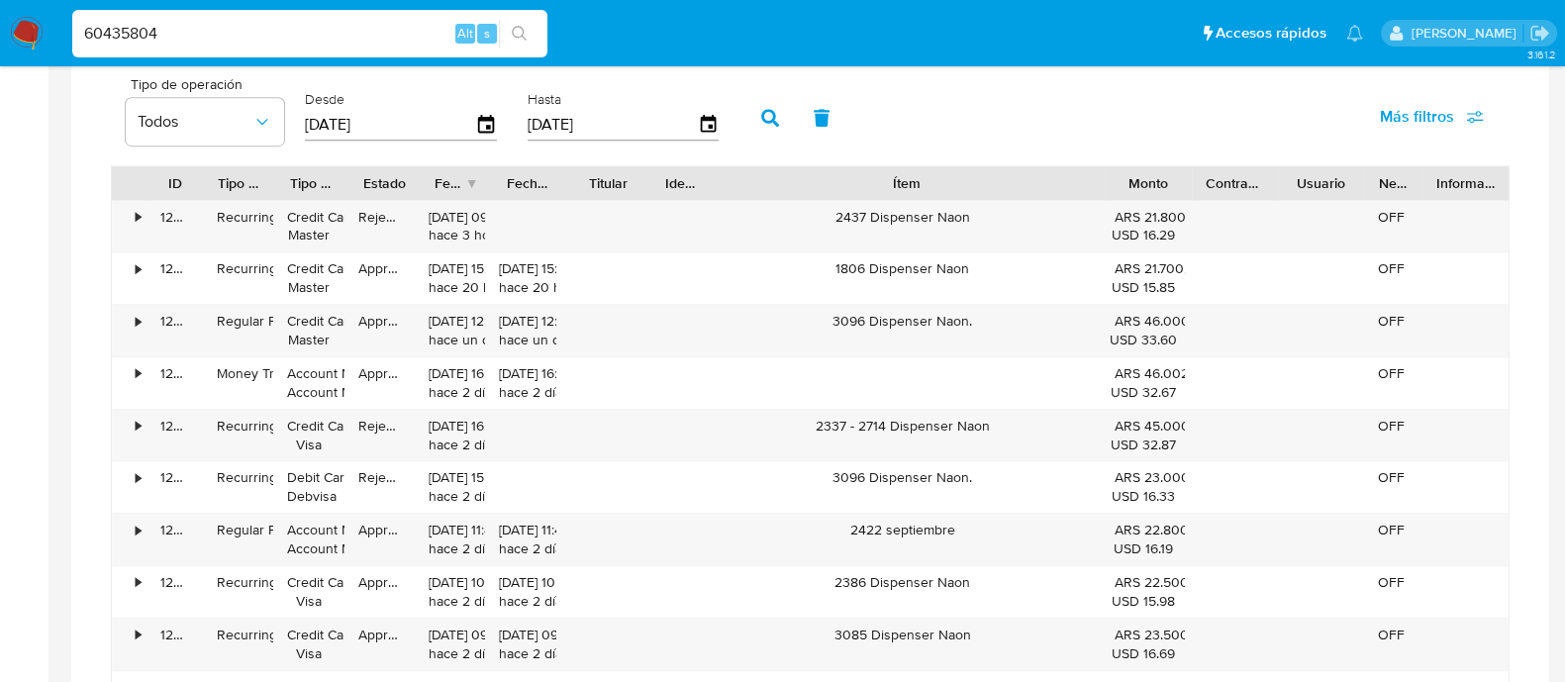
drag, startPoint x: 991, startPoint y: 175, endPoint x: 1258, endPoint y: 175, distance: 267.3
click at [1258, 175] on div "ID Tipo de operación Tipo / Método Estado Fecha de creación Fecha de aprobación…" at bounding box center [810, 183] width 1397 height 34
click at [177, 42] on input "60435804" at bounding box center [309, 34] width 475 height 26
paste input "97542006"
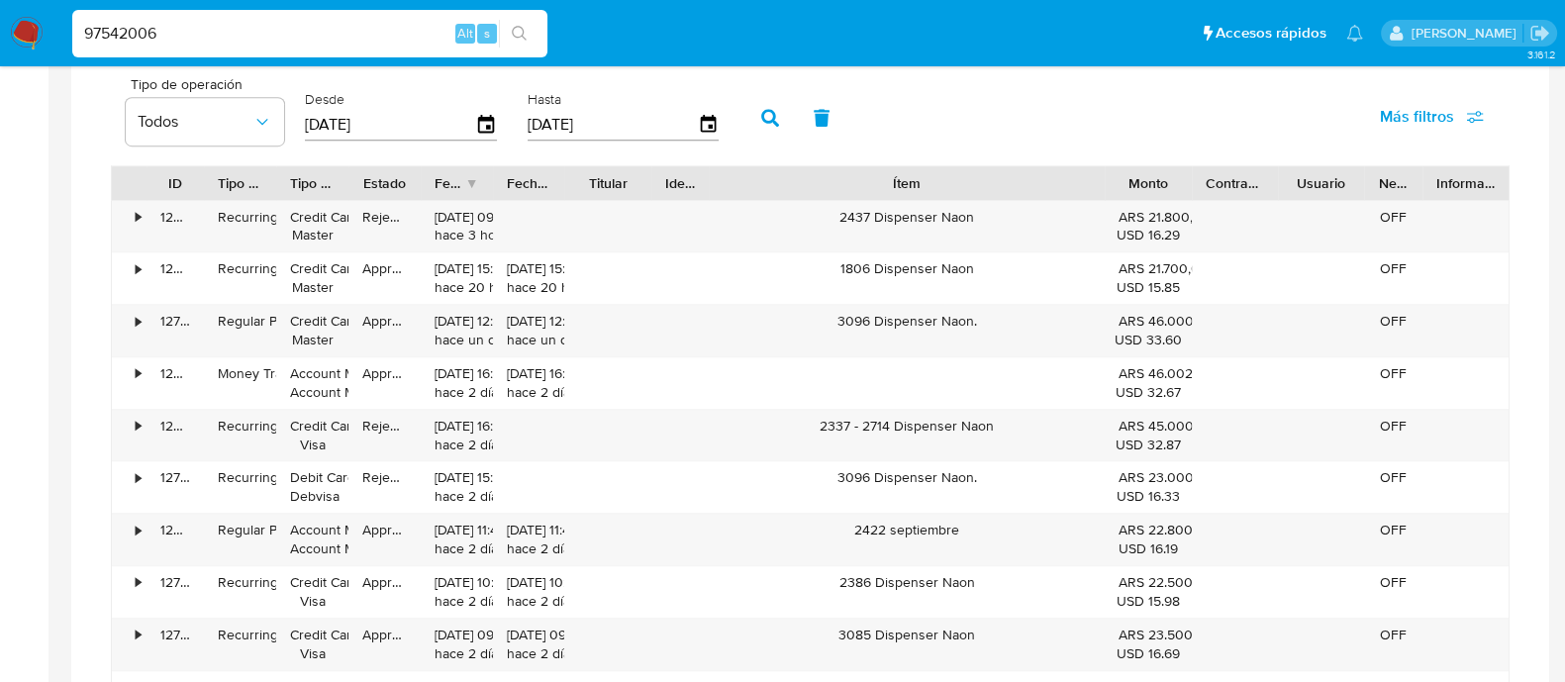
type input "97542006"
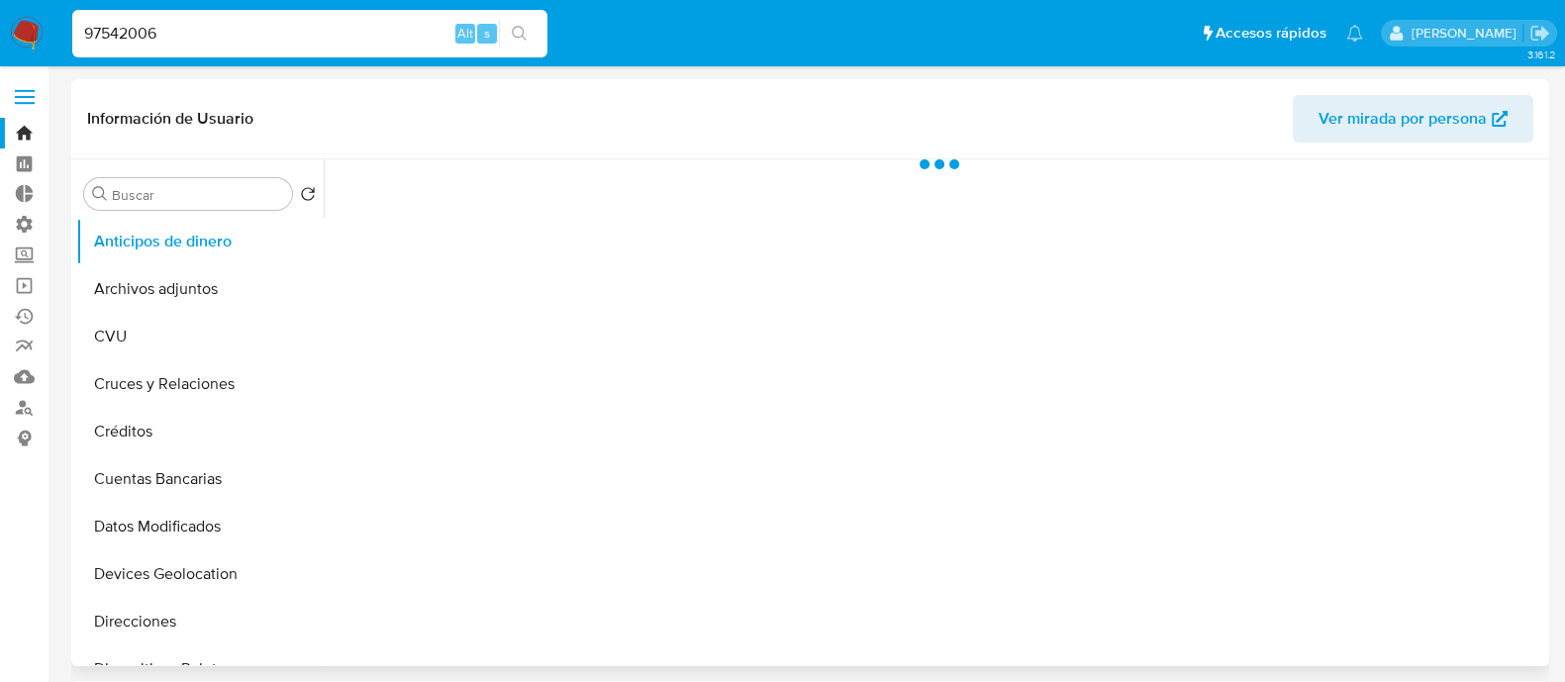
select select "10"
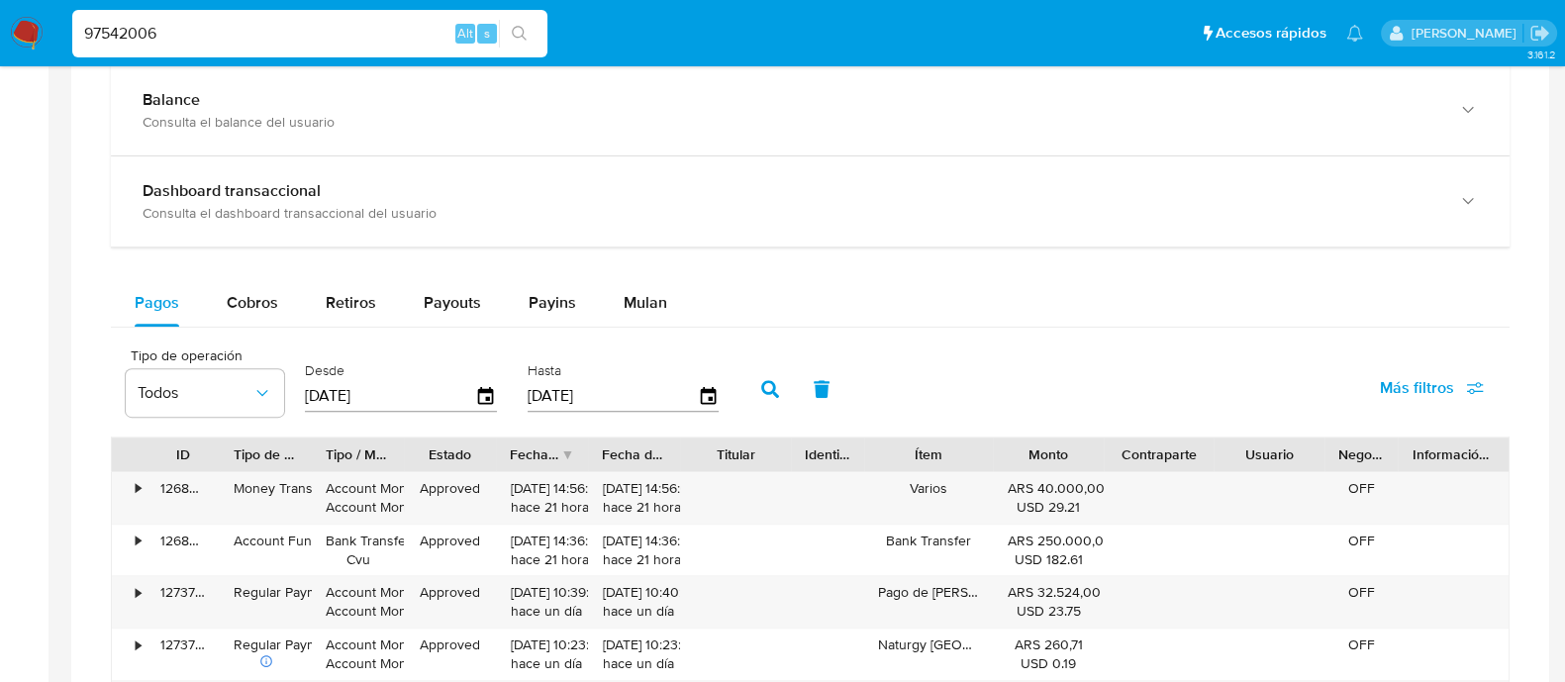
scroll to position [989, 0]
click at [261, 296] on span "Cobros" at bounding box center [252, 302] width 51 height 23
select select "10"
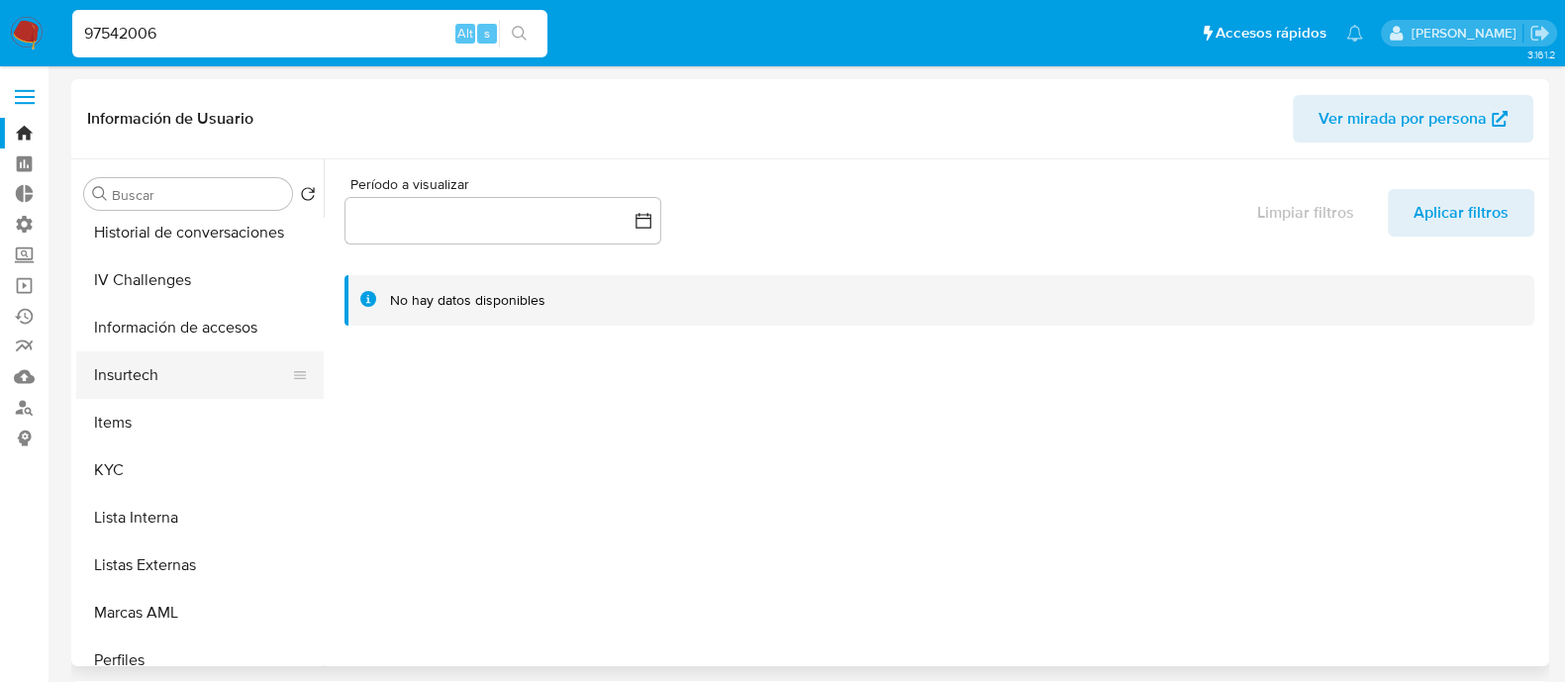
scroll to position [743, 0]
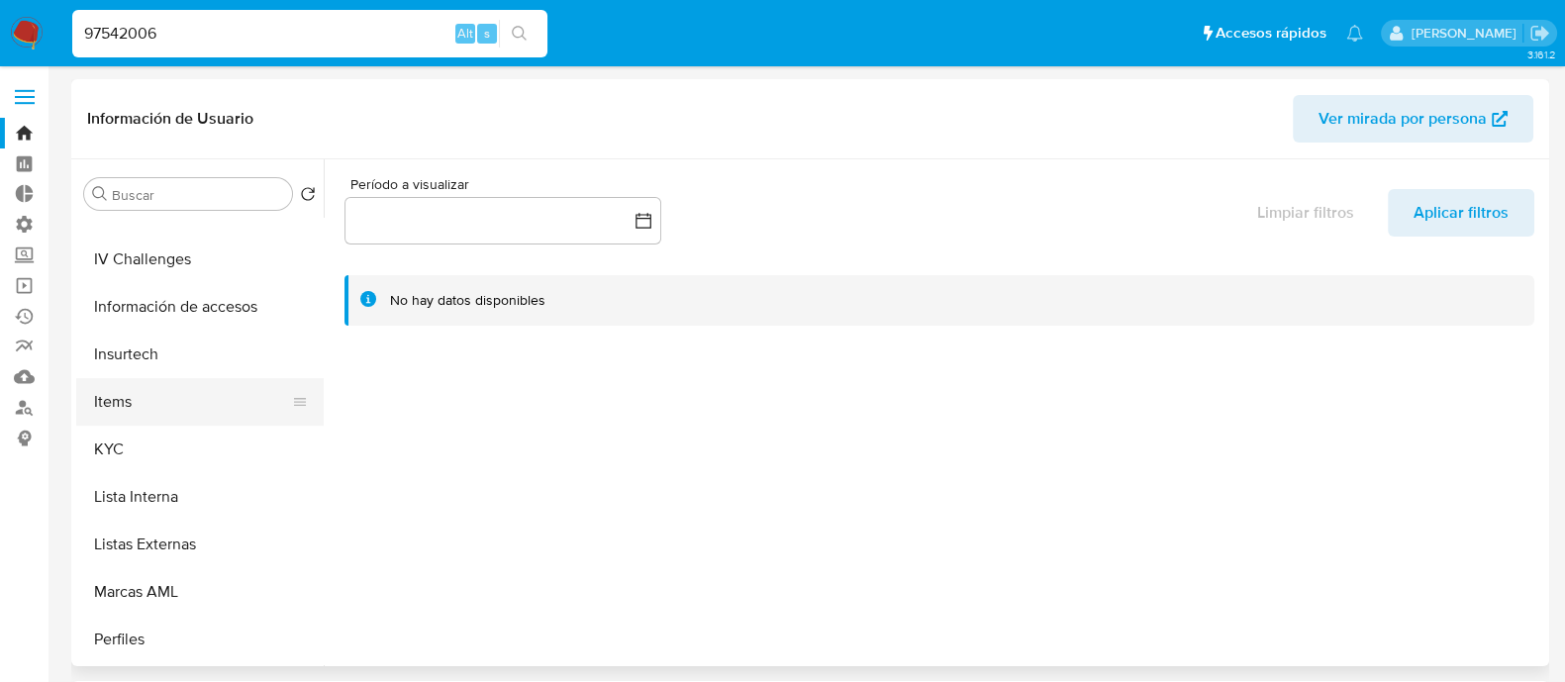
click at [151, 418] on button "Items" at bounding box center [192, 402] width 232 height 48
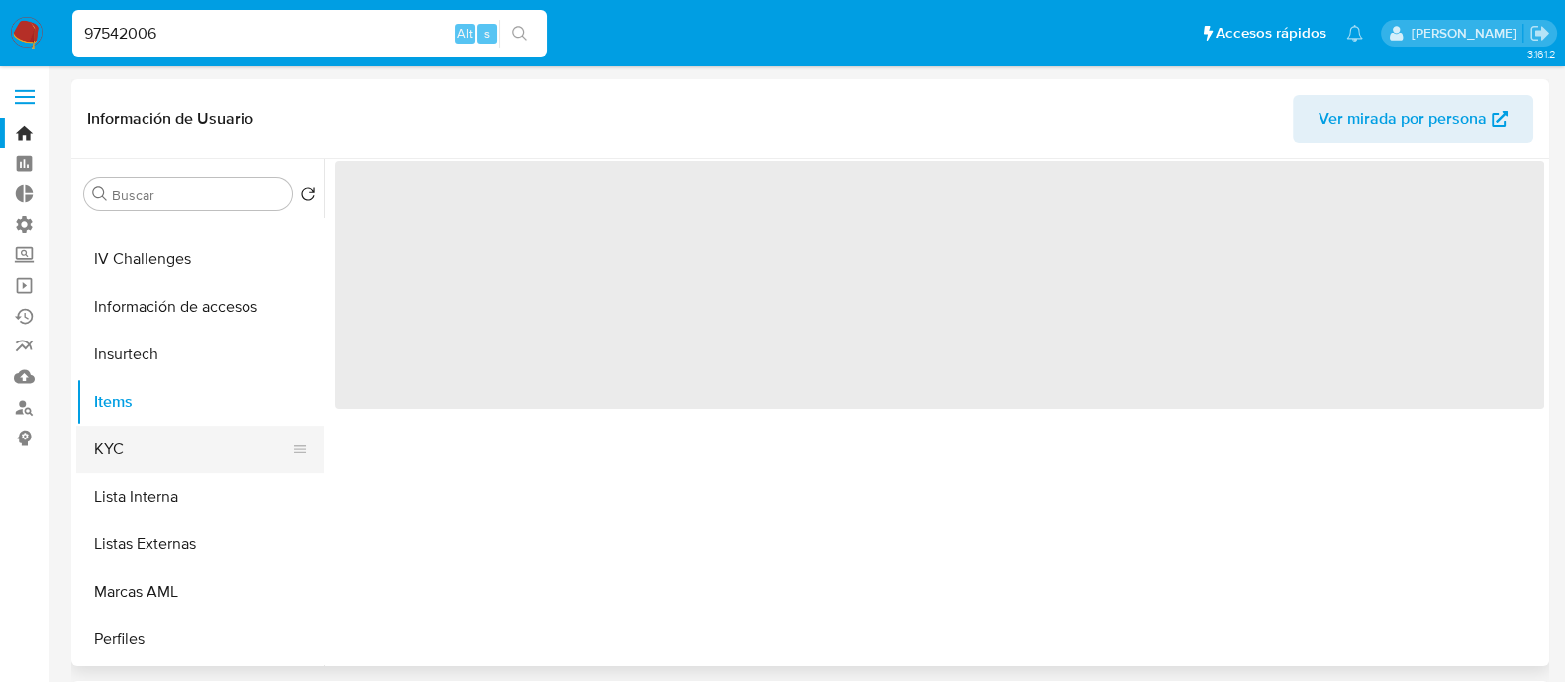
click at [158, 446] on button "KYC" at bounding box center [192, 450] width 232 height 48
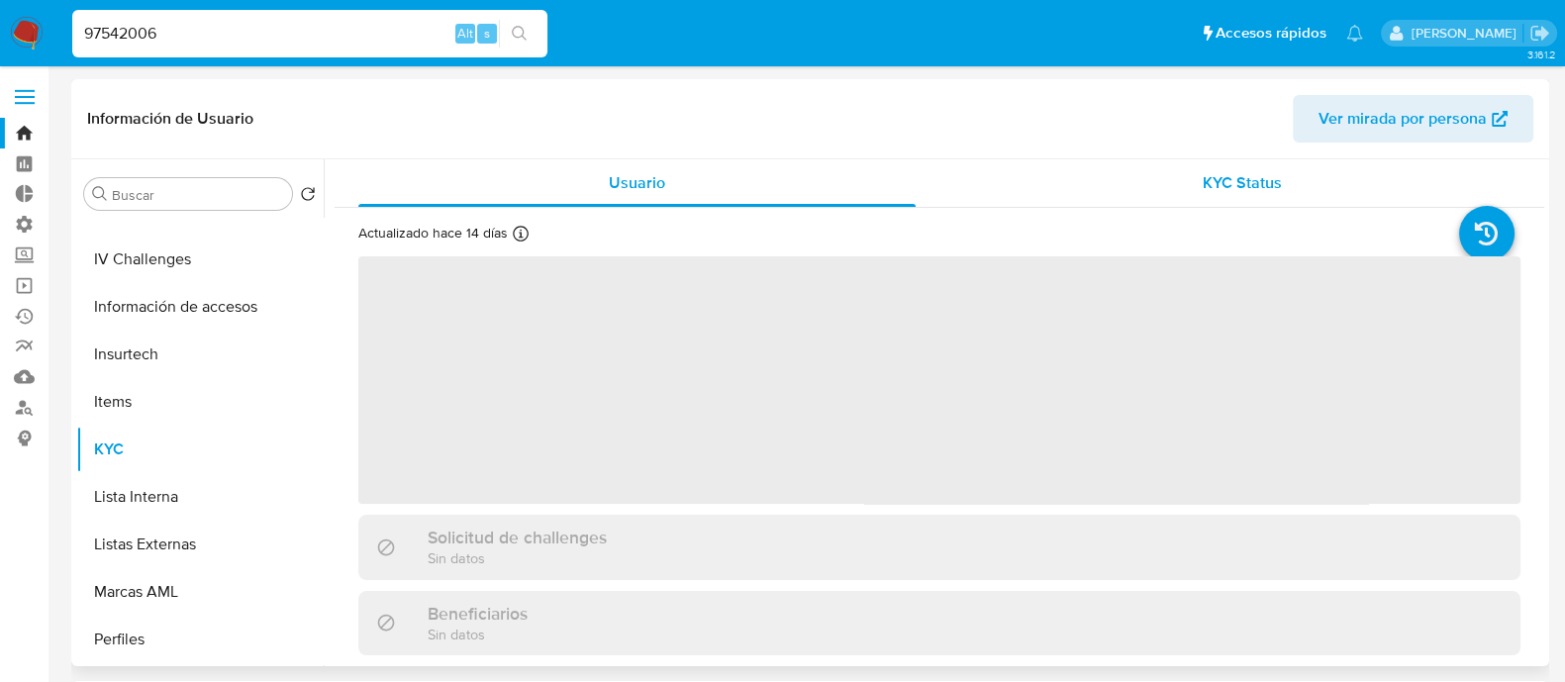
click at [1208, 187] on span "KYC Status" at bounding box center [1242, 182] width 79 height 23
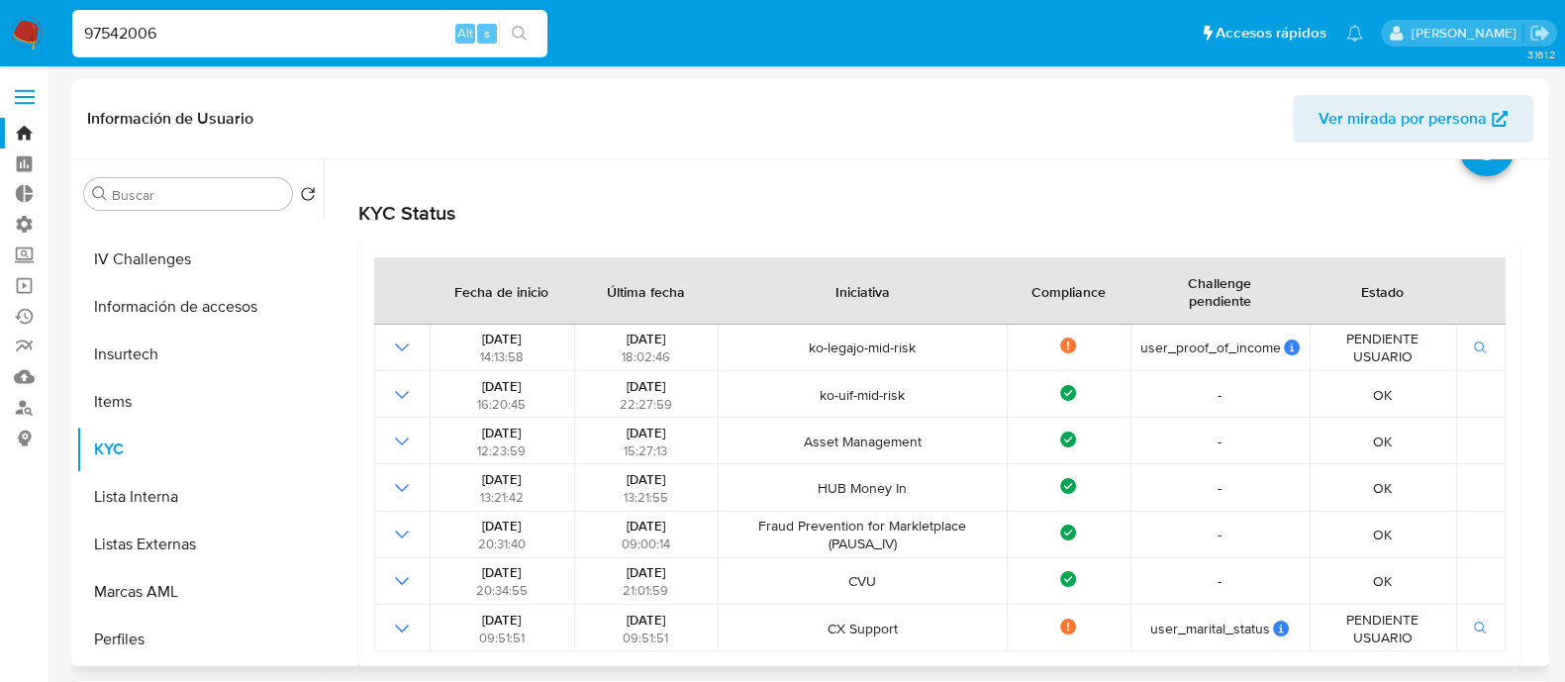
scroll to position [380, 0]
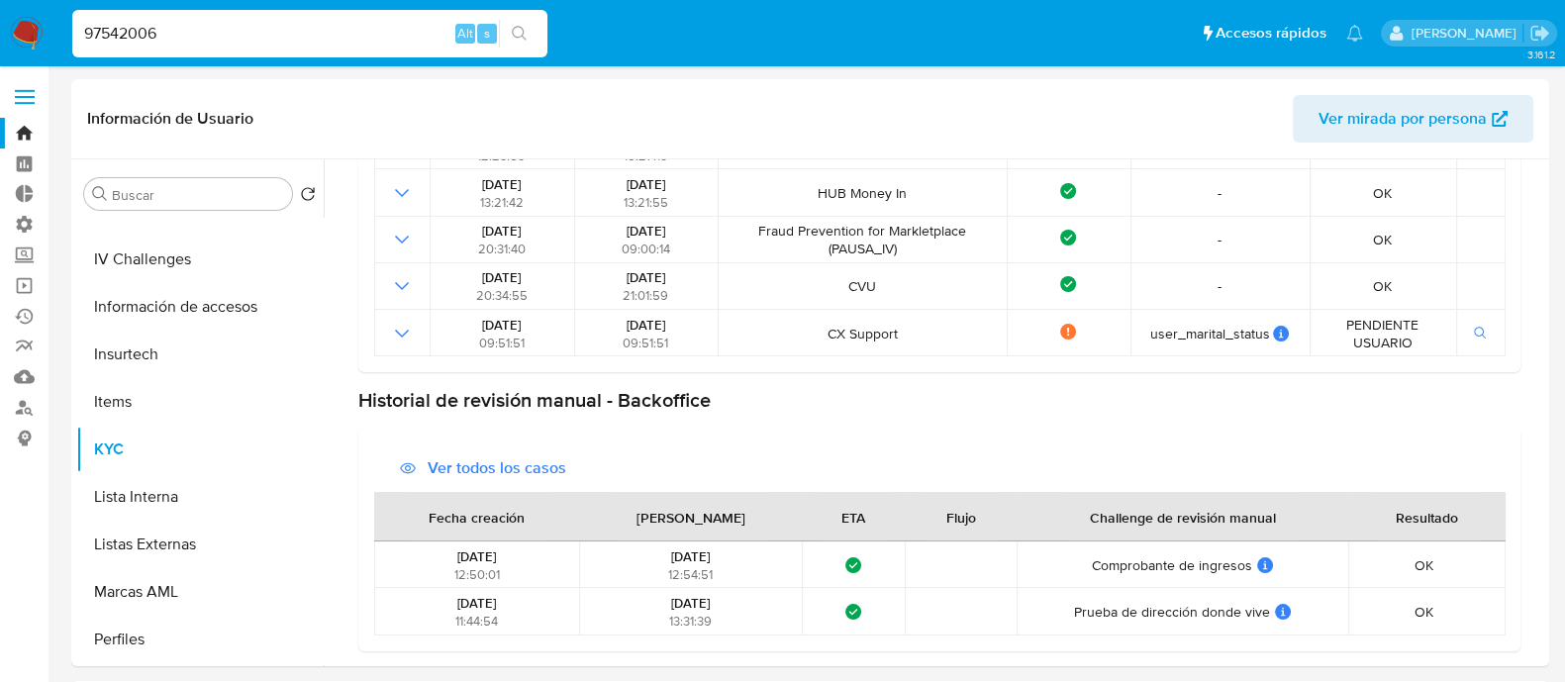
click at [195, 33] on input "97542006" at bounding box center [309, 34] width 475 height 26
paste input "176813021"
type input "176813021"
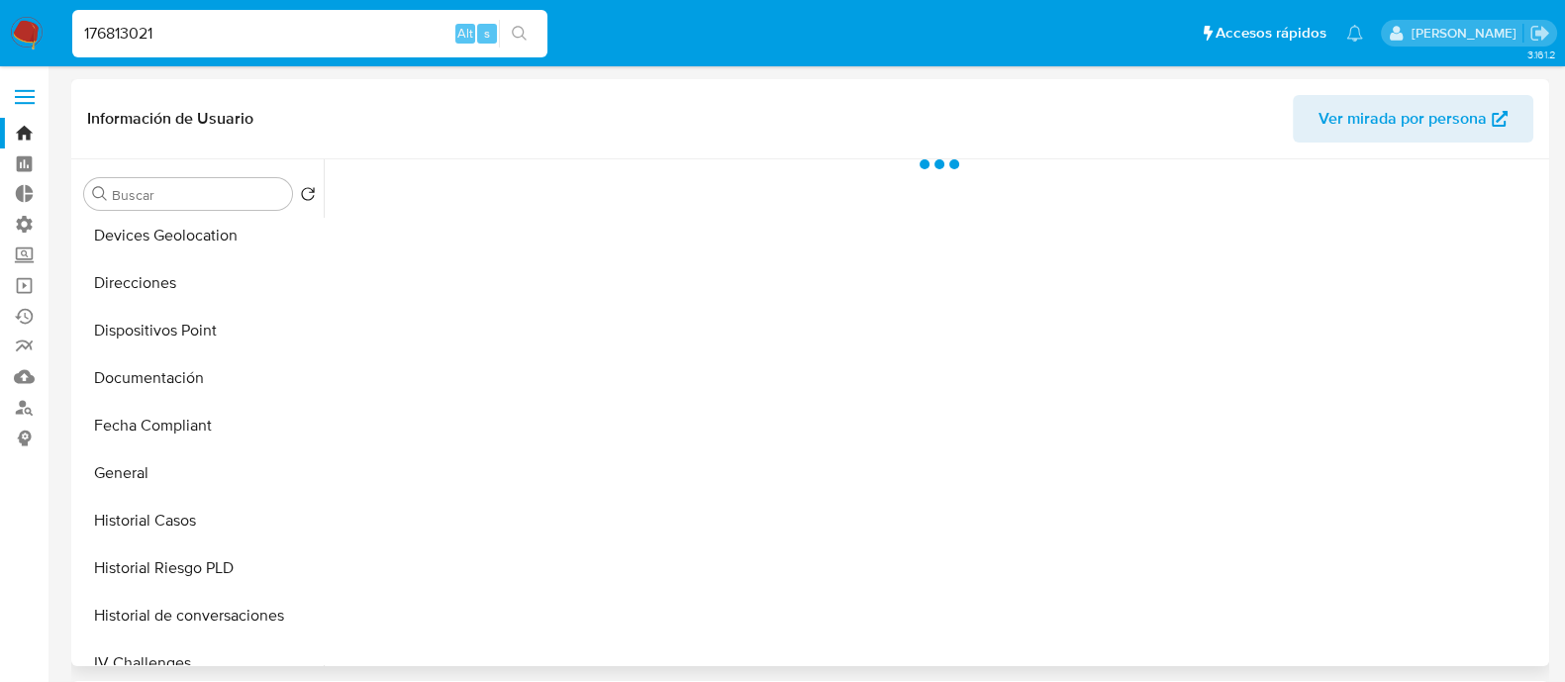
scroll to position [865, 0]
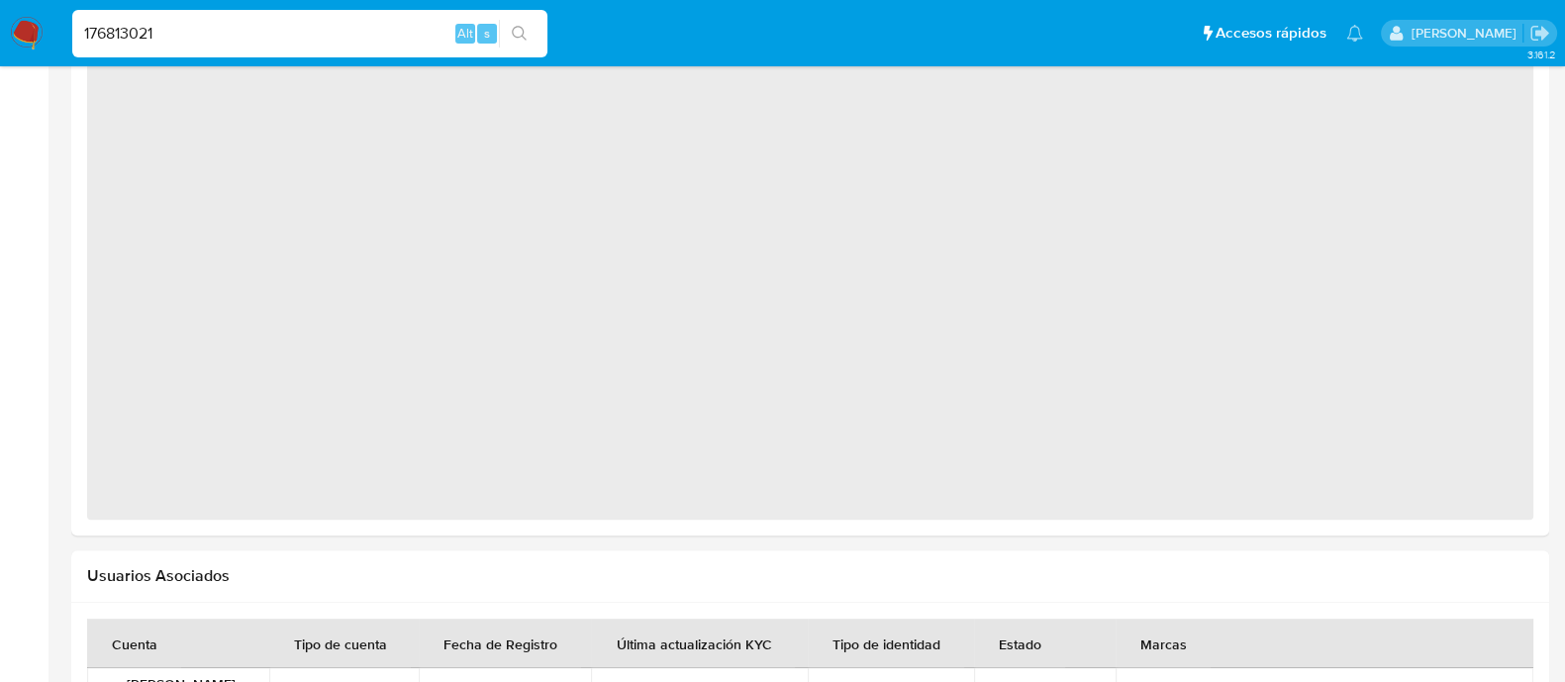
select select "10"
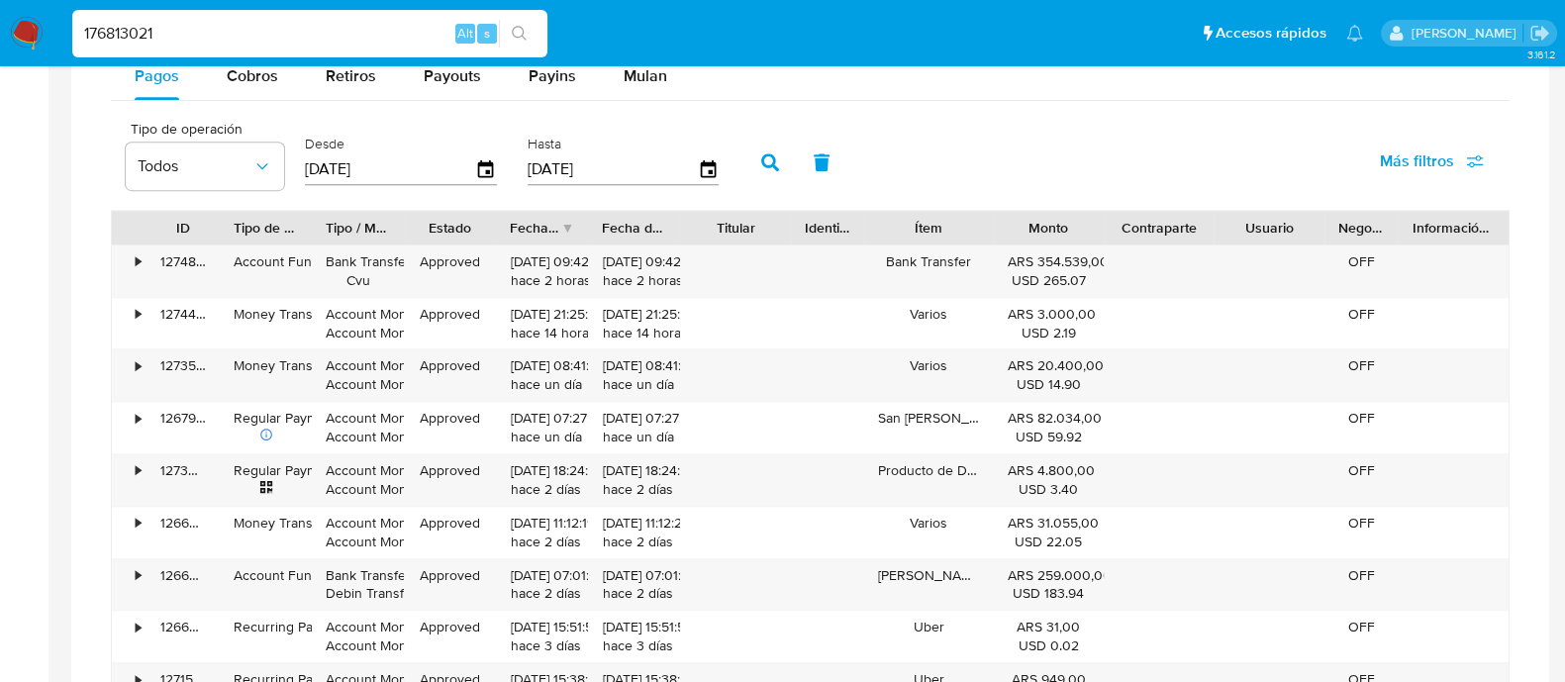
scroll to position [1092, 0]
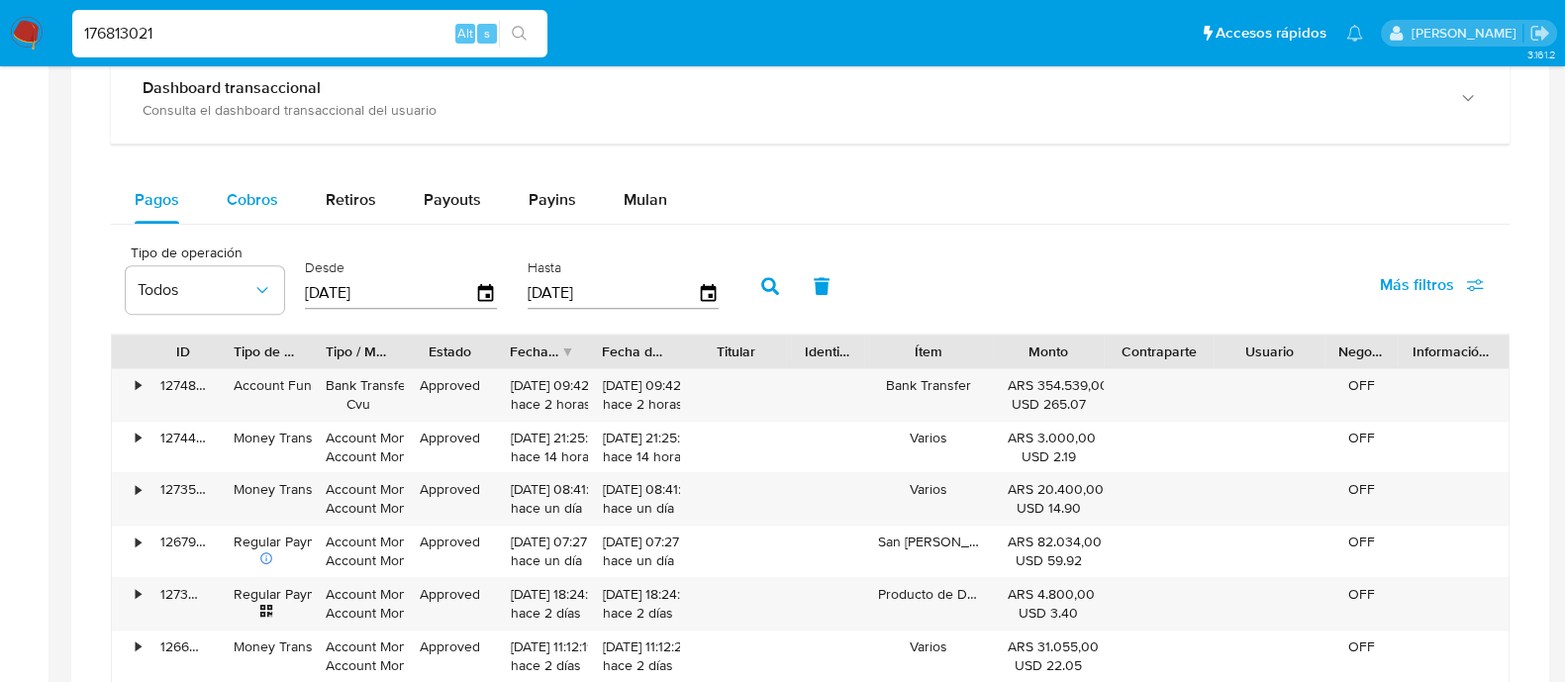
click at [248, 199] on span "Cobros" at bounding box center [252, 199] width 51 height 23
select select "10"
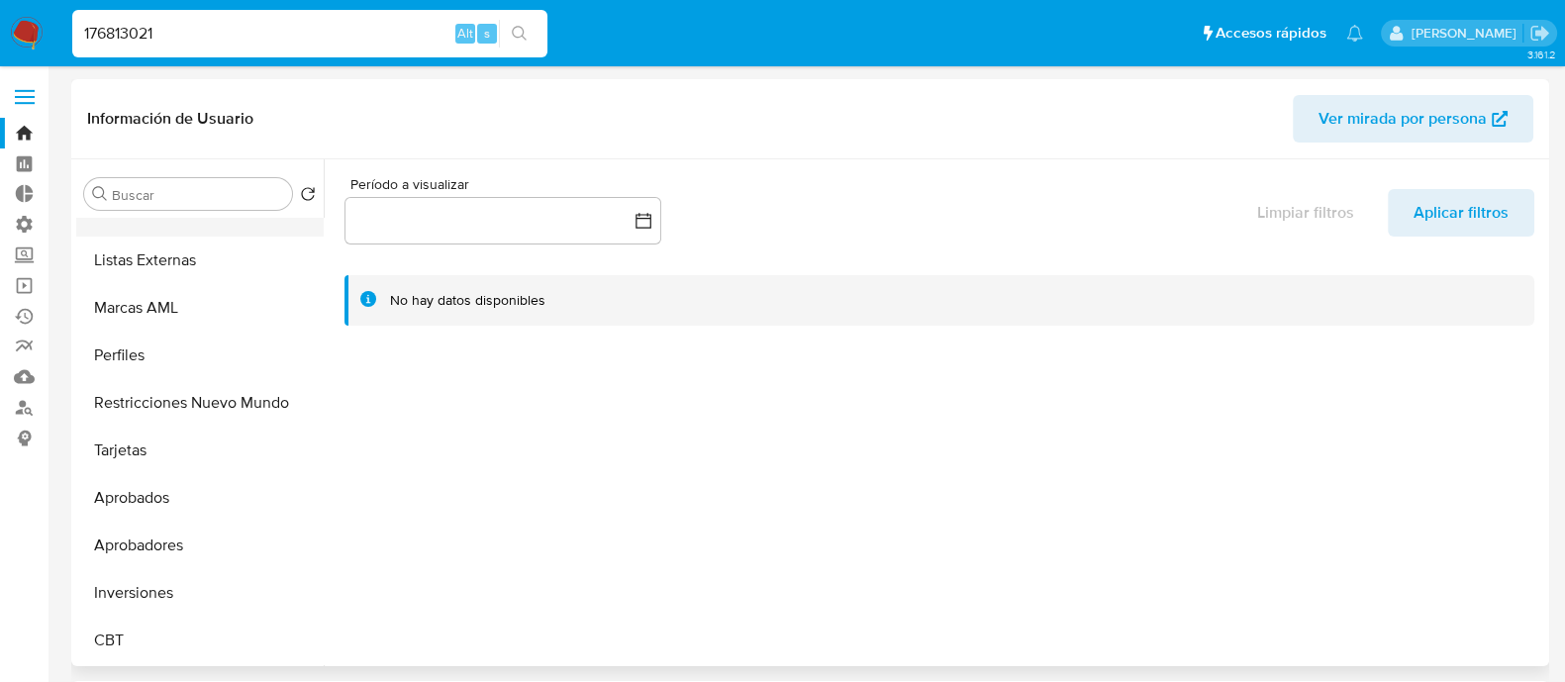
scroll to position [779, 0]
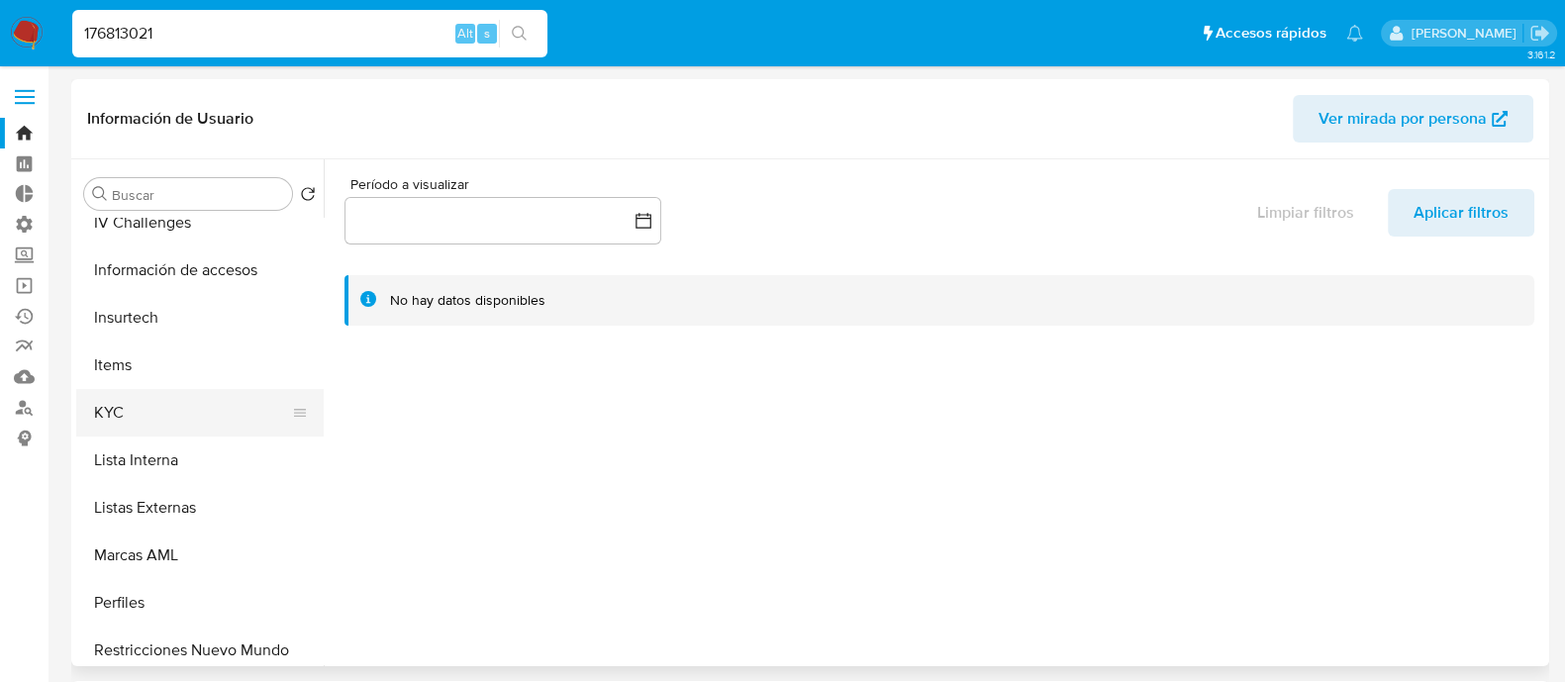
click at [184, 399] on button "KYC" at bounding box center [192, 413] width 232 height 48
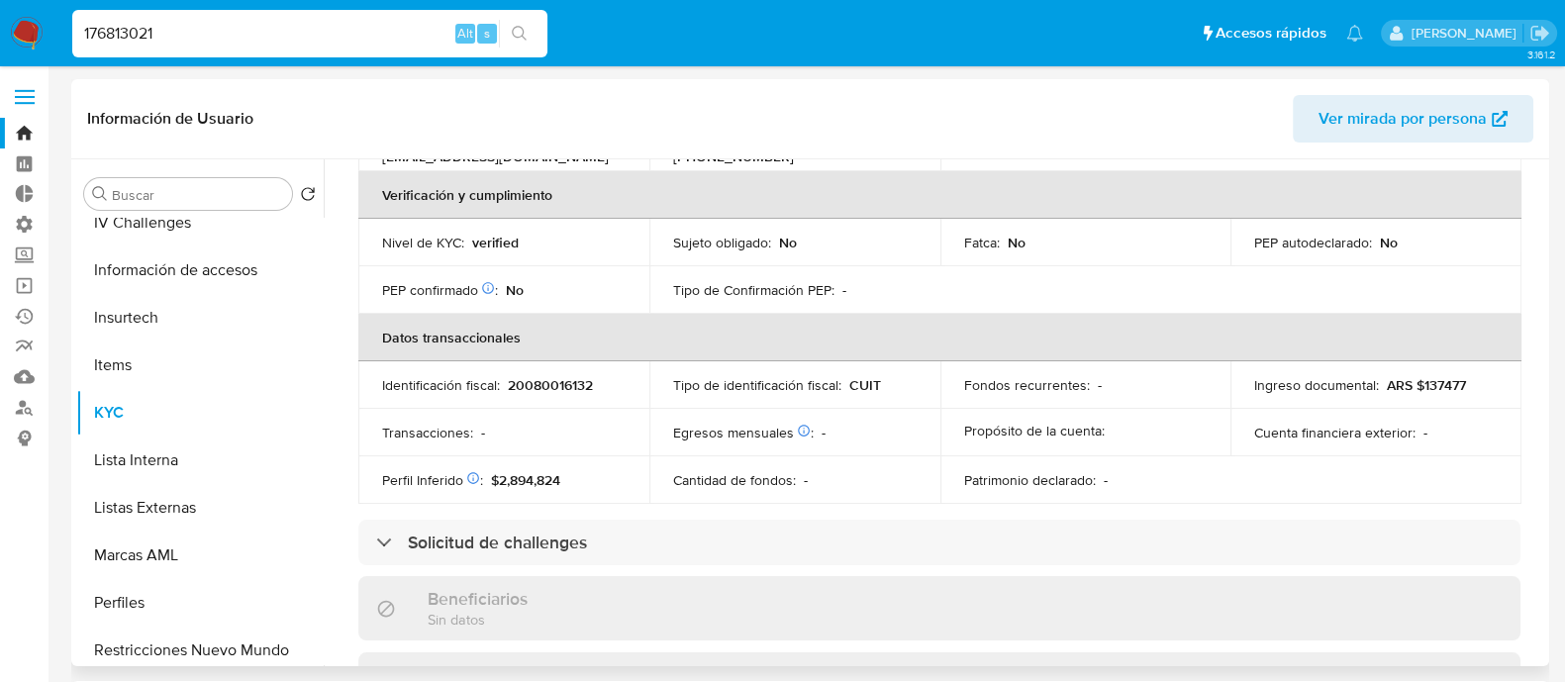
scroll to position [619, 0]
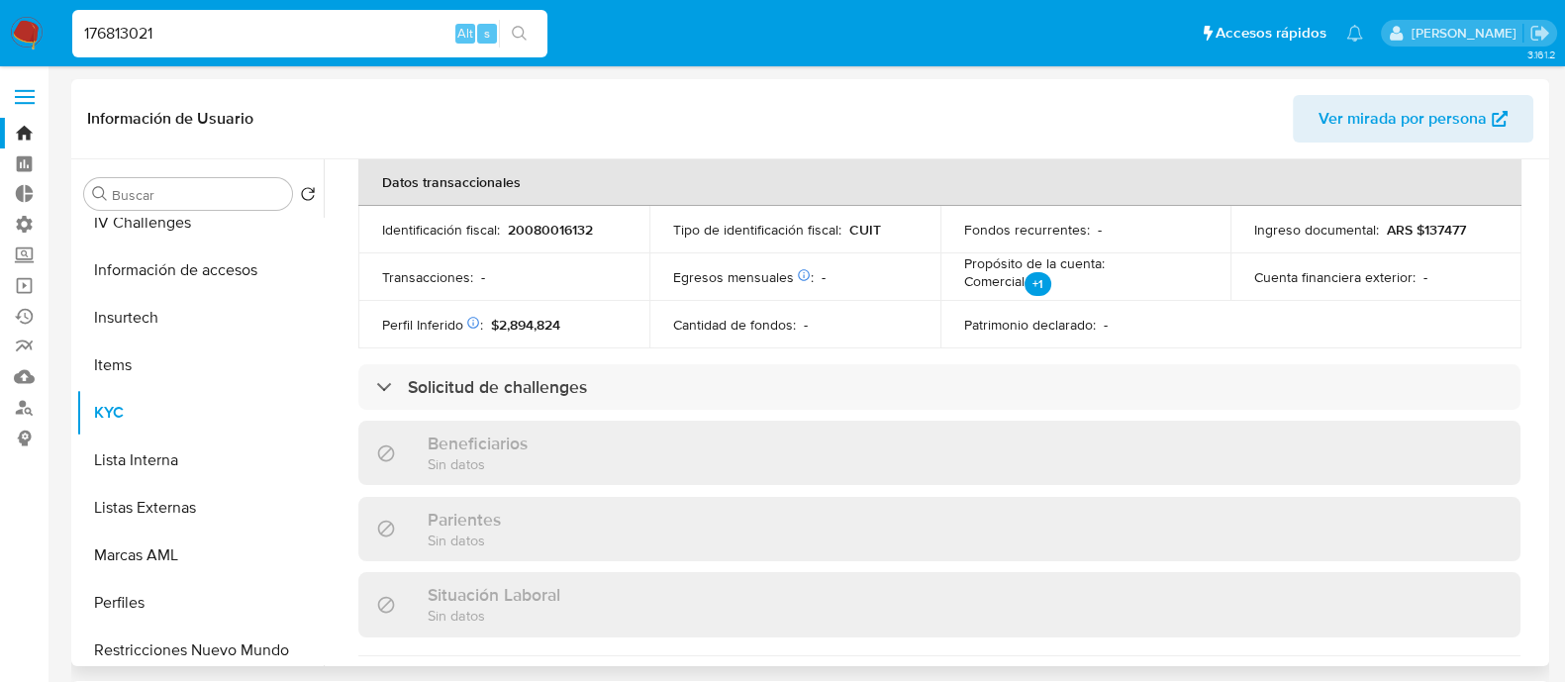
click at [666, 418] on div "Actualizado hace 3 [PERSON_NAME] Creado: [DATE] 01:56:01 Actualizado: [DATE] 15…" at bounding box center [940, 339] width 1210 height 1500
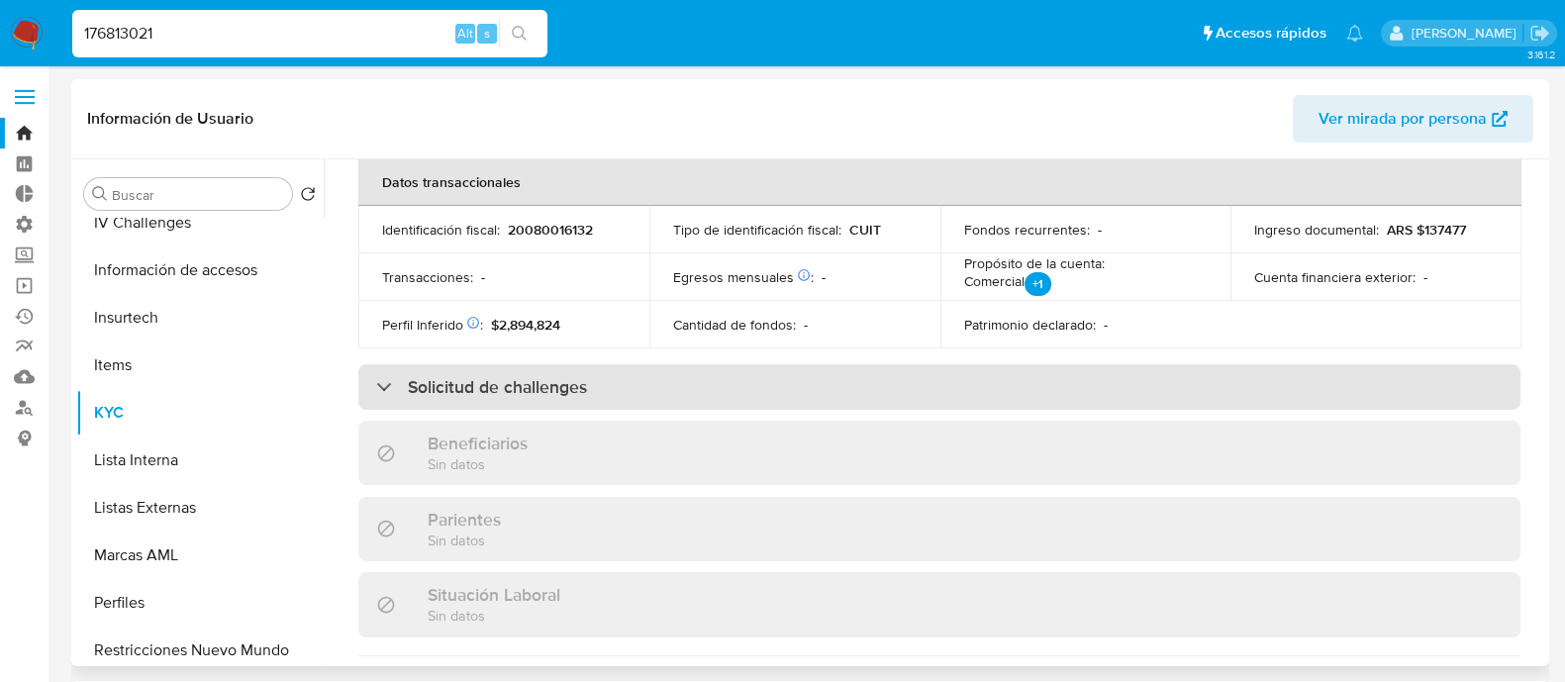
click at [677, 402] on div "Solicitud de challenges" at bounding box center [939, 387] width 1162 height 46
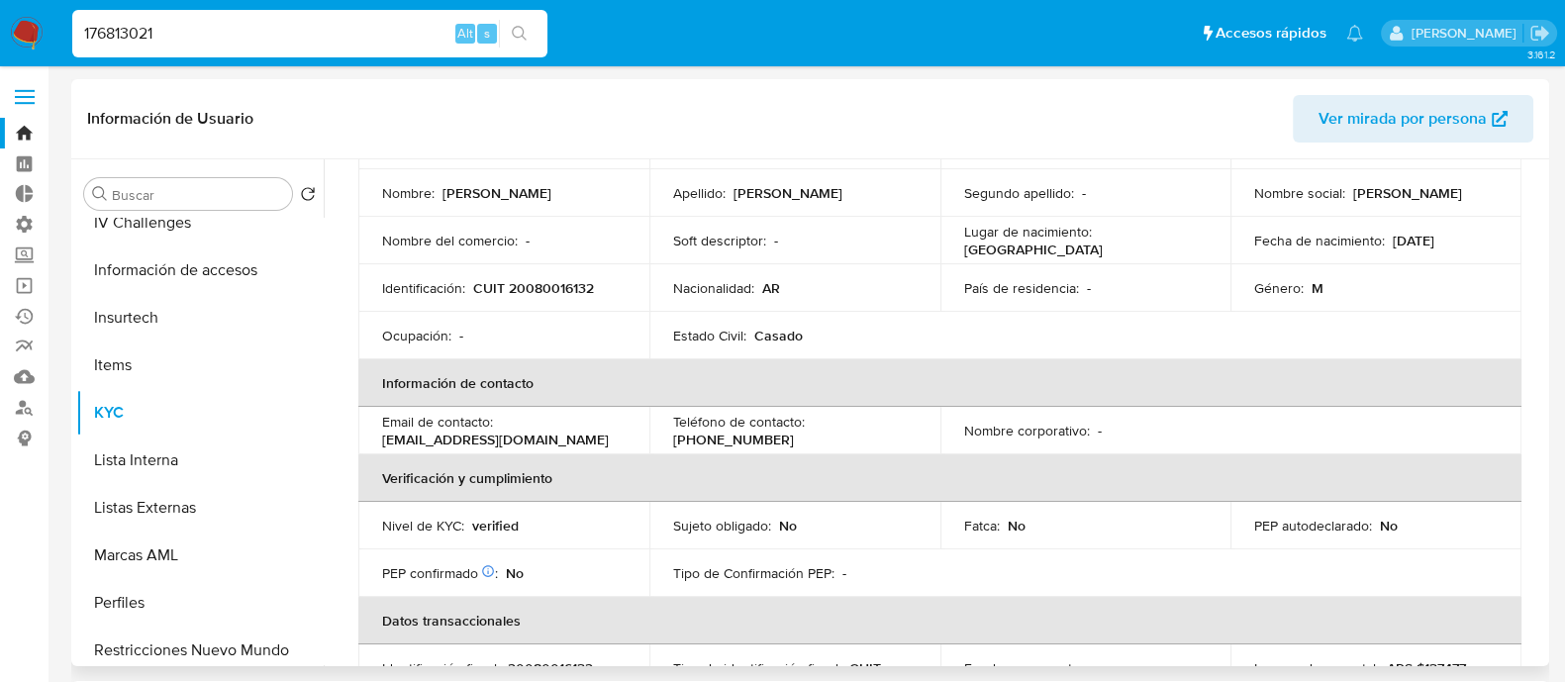
scroll to position [0, 0]
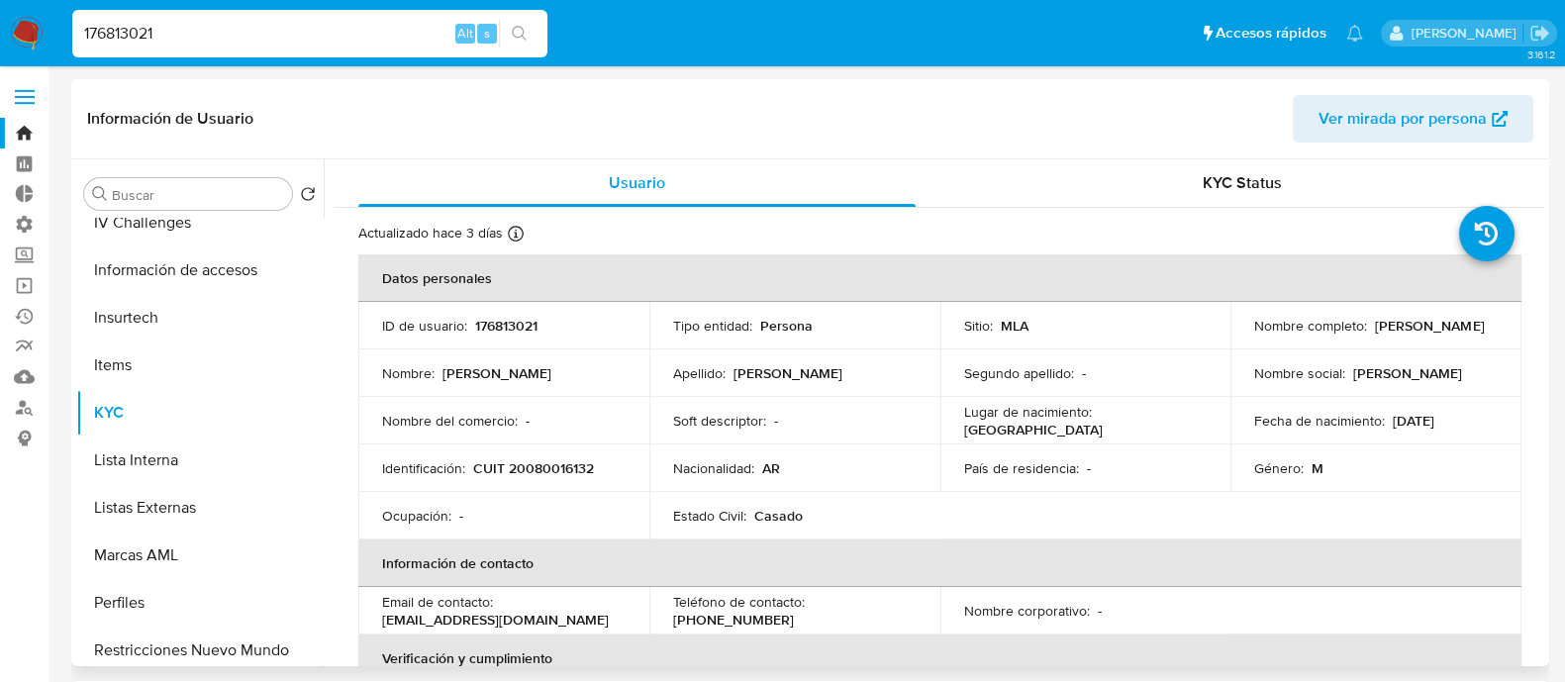
click at [1173, 149] on div "Información de Usuario Ver mirada por persona" at bounding box center [810, 119] width 1478 height 80
click at [1210, 205] on div "KYC Status" at bounding box center [1241, 183] width 557 height 48
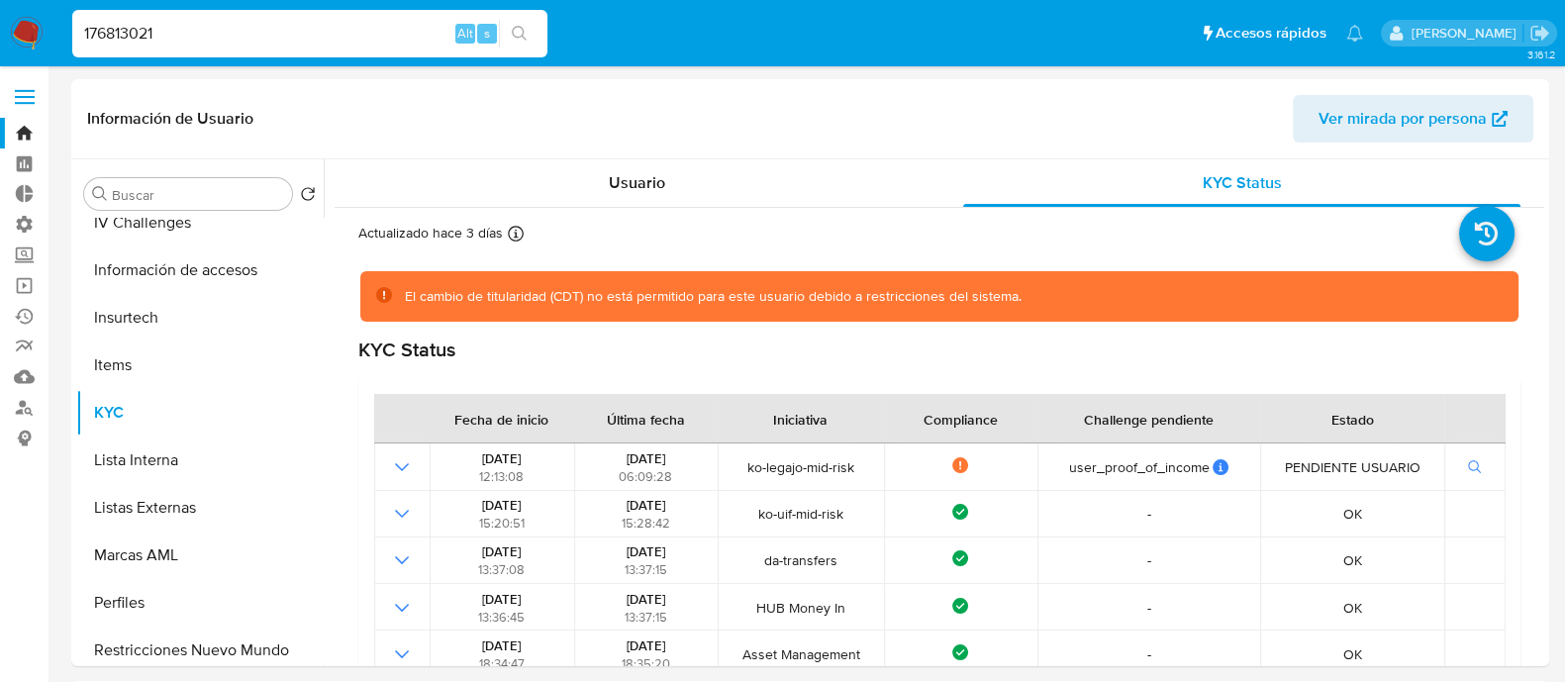
click at [228, 25] on input "176813021" at bounding box center [309, 34] width 475 height 26
paste input "200670693"
type input "200670693"
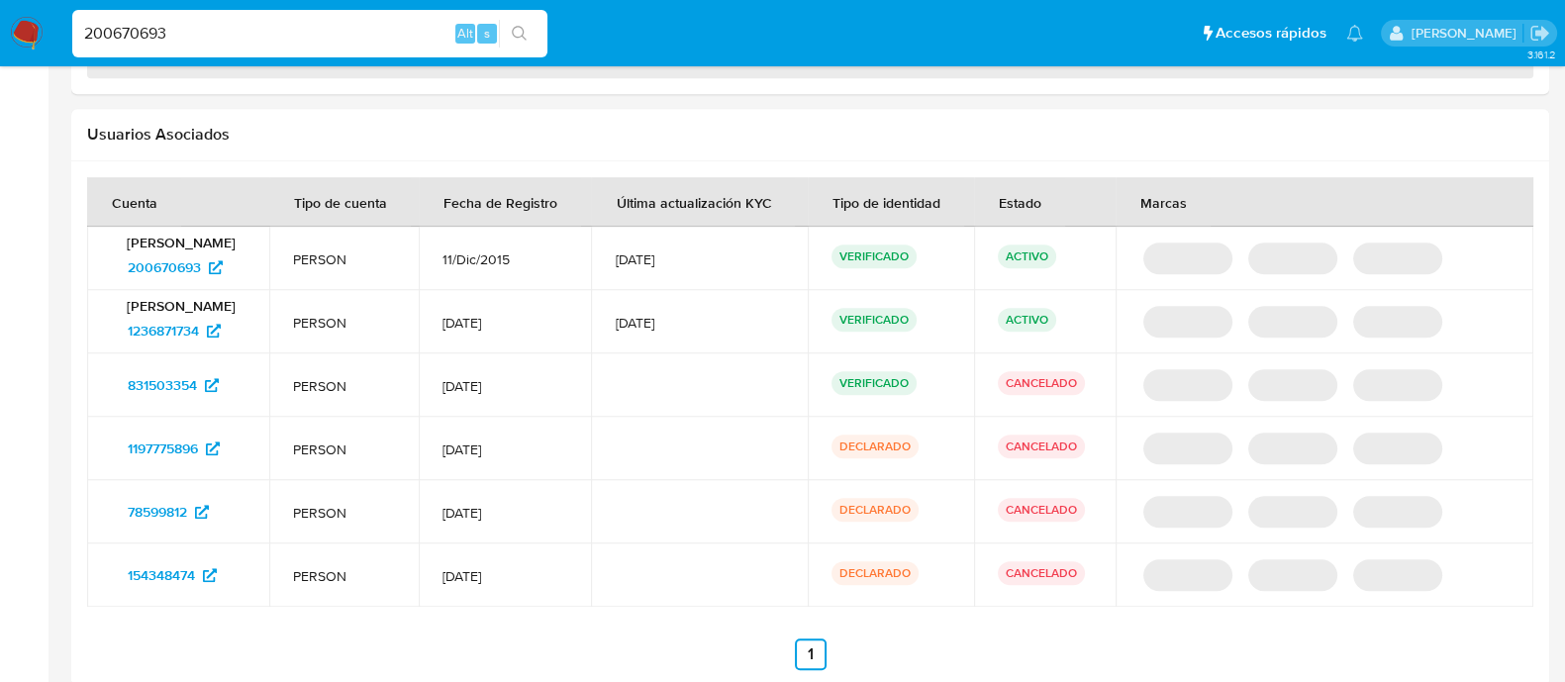
select select "10"
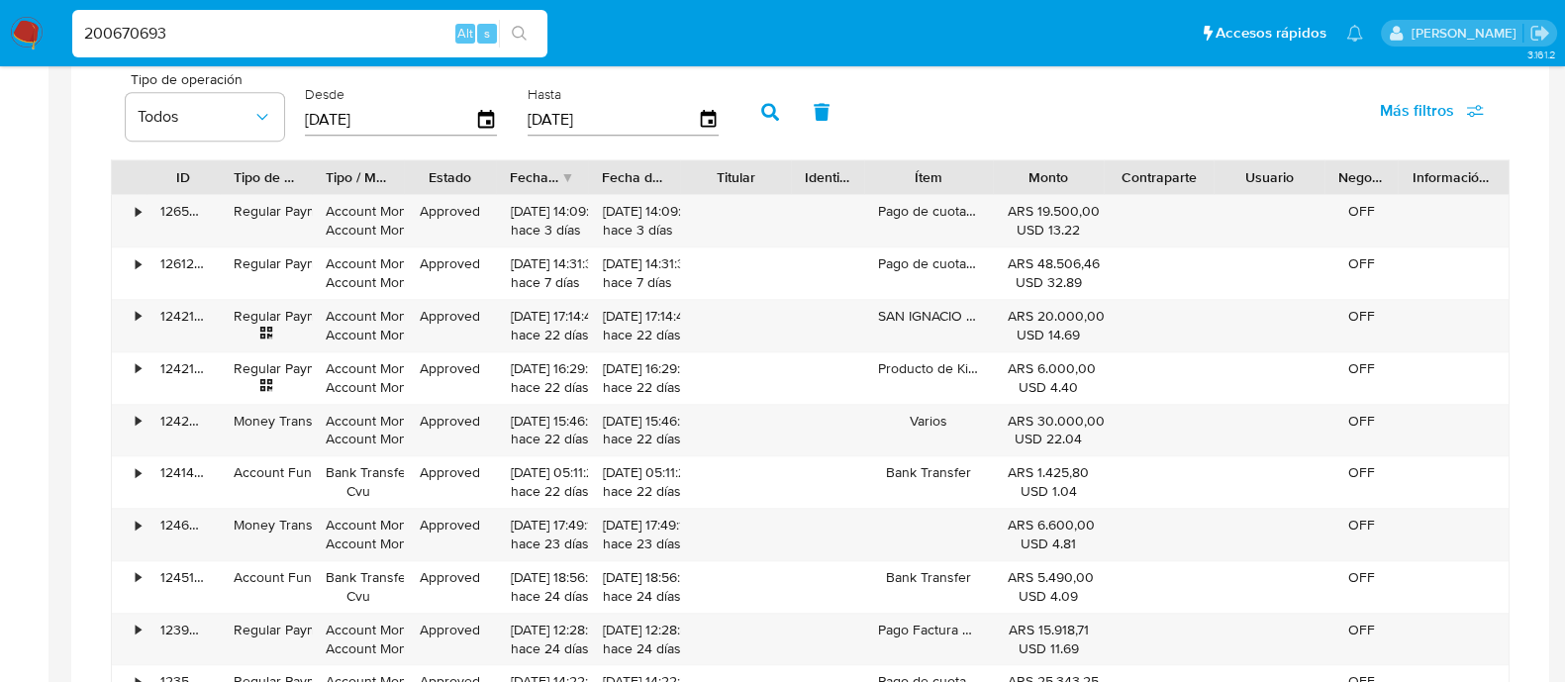
scroll to position [1276, 0]
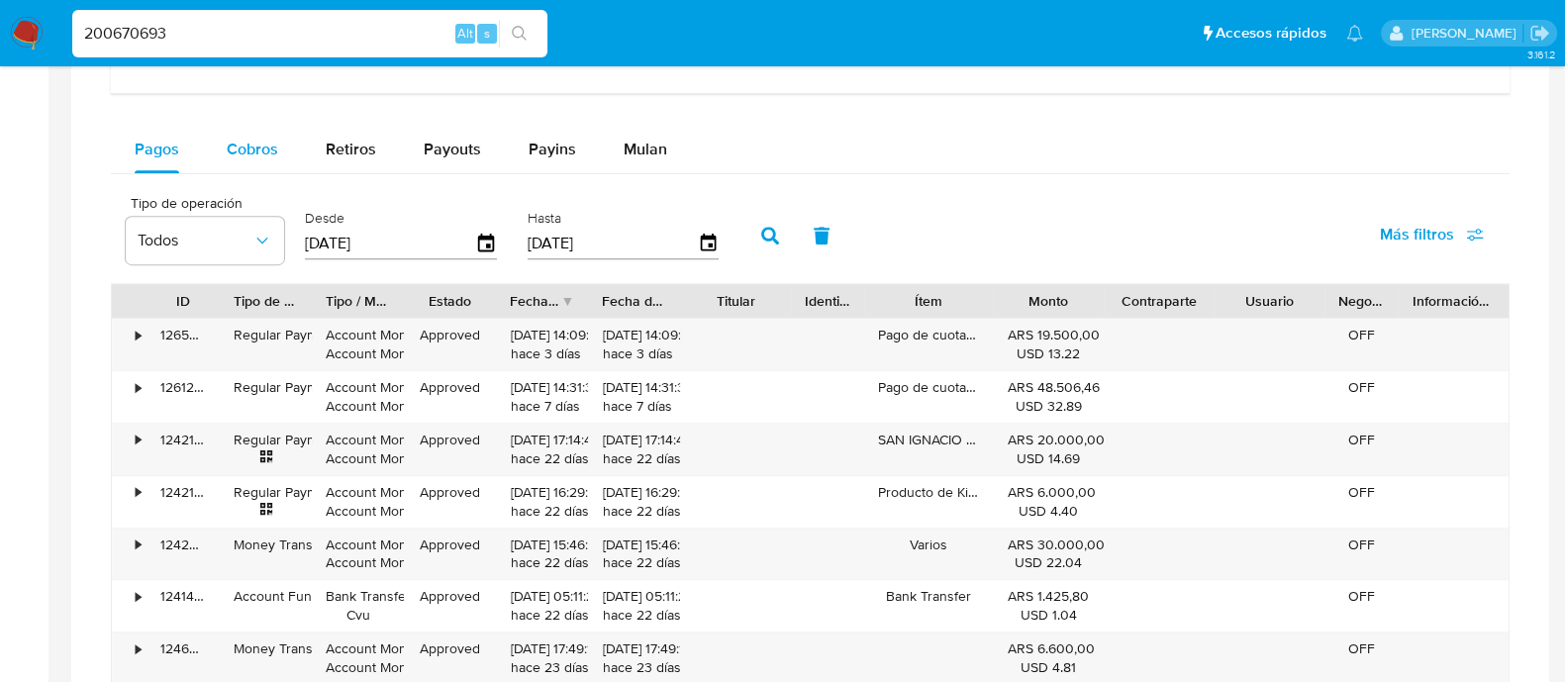
click at [262, 138] on span "Cobros" at bounding box center [252, 149] width 51 height 23
select select "10"
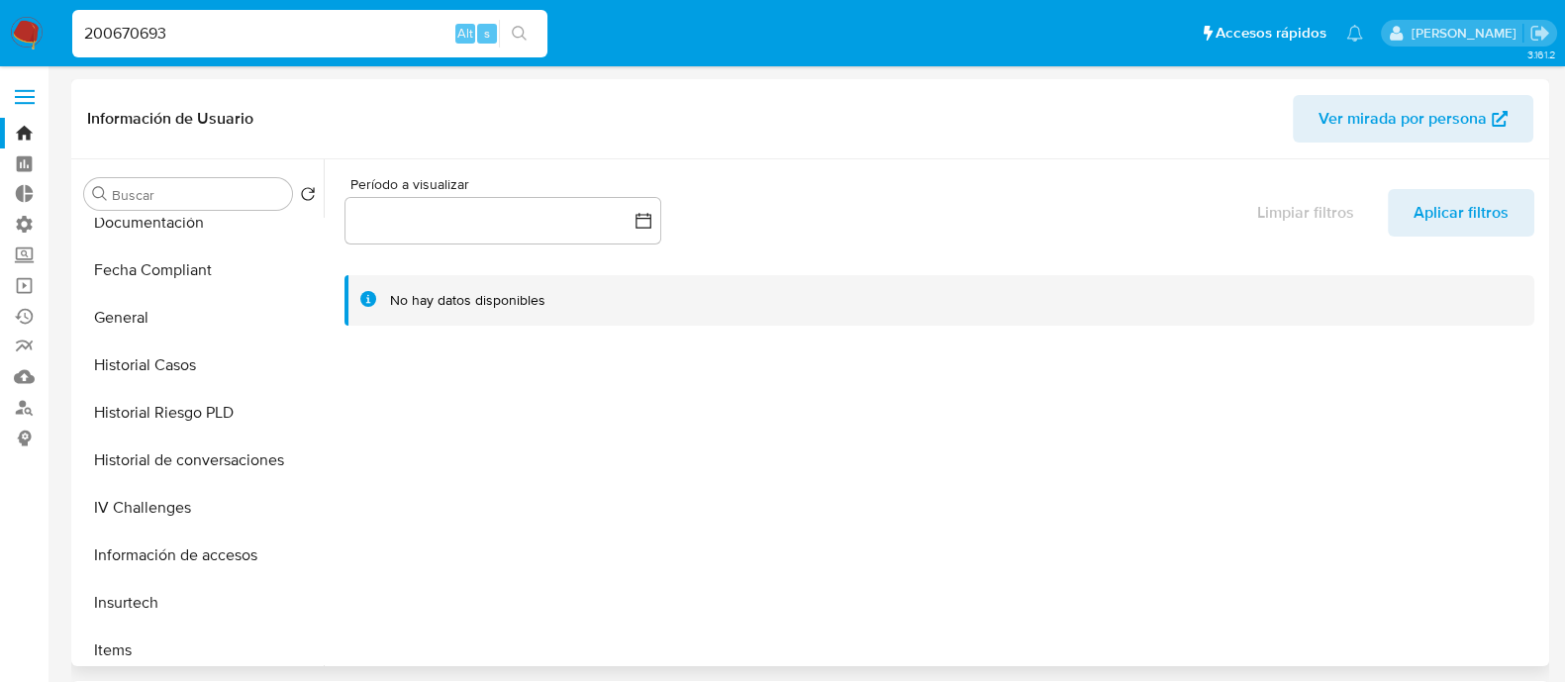
scroll to position [743, 0]
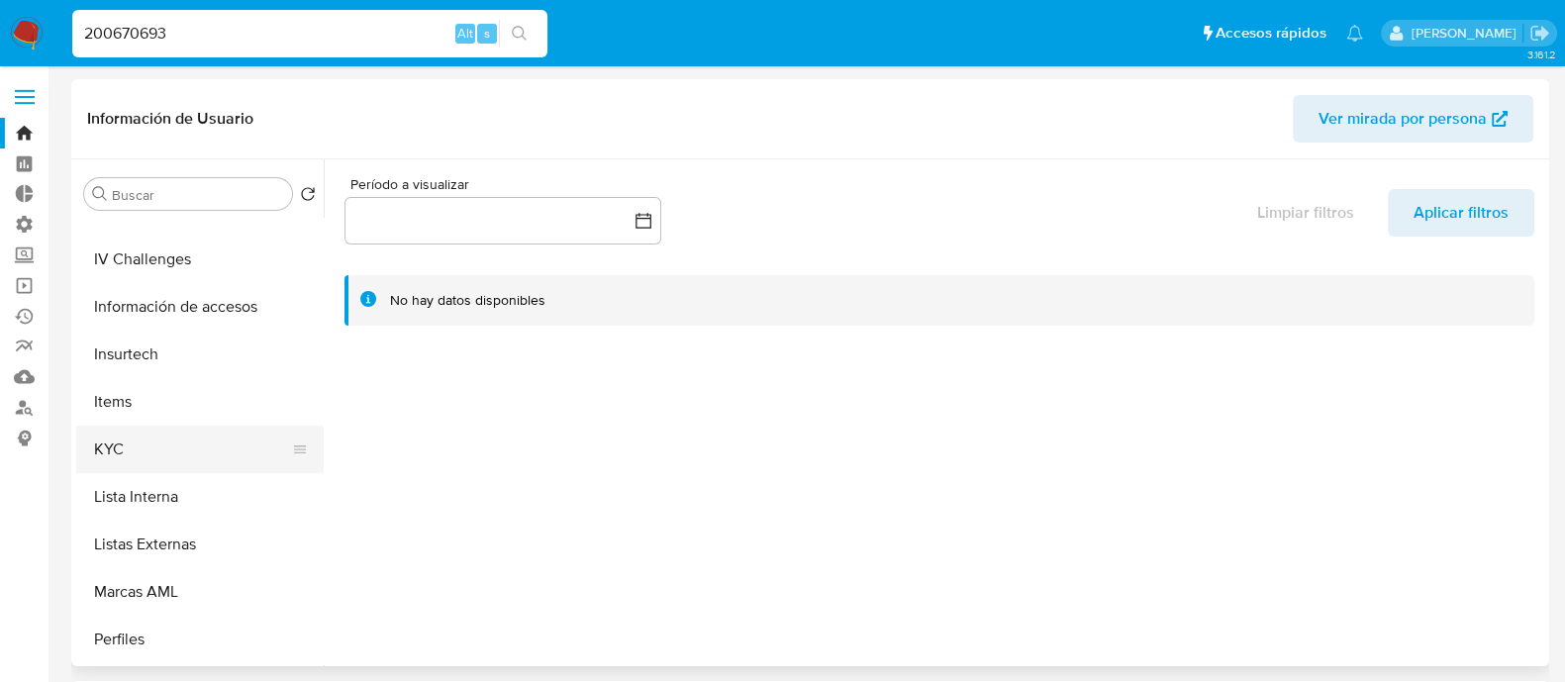
click at [202, 448] on button "KYC" at bounding box center [192, 450] width 232 height 48
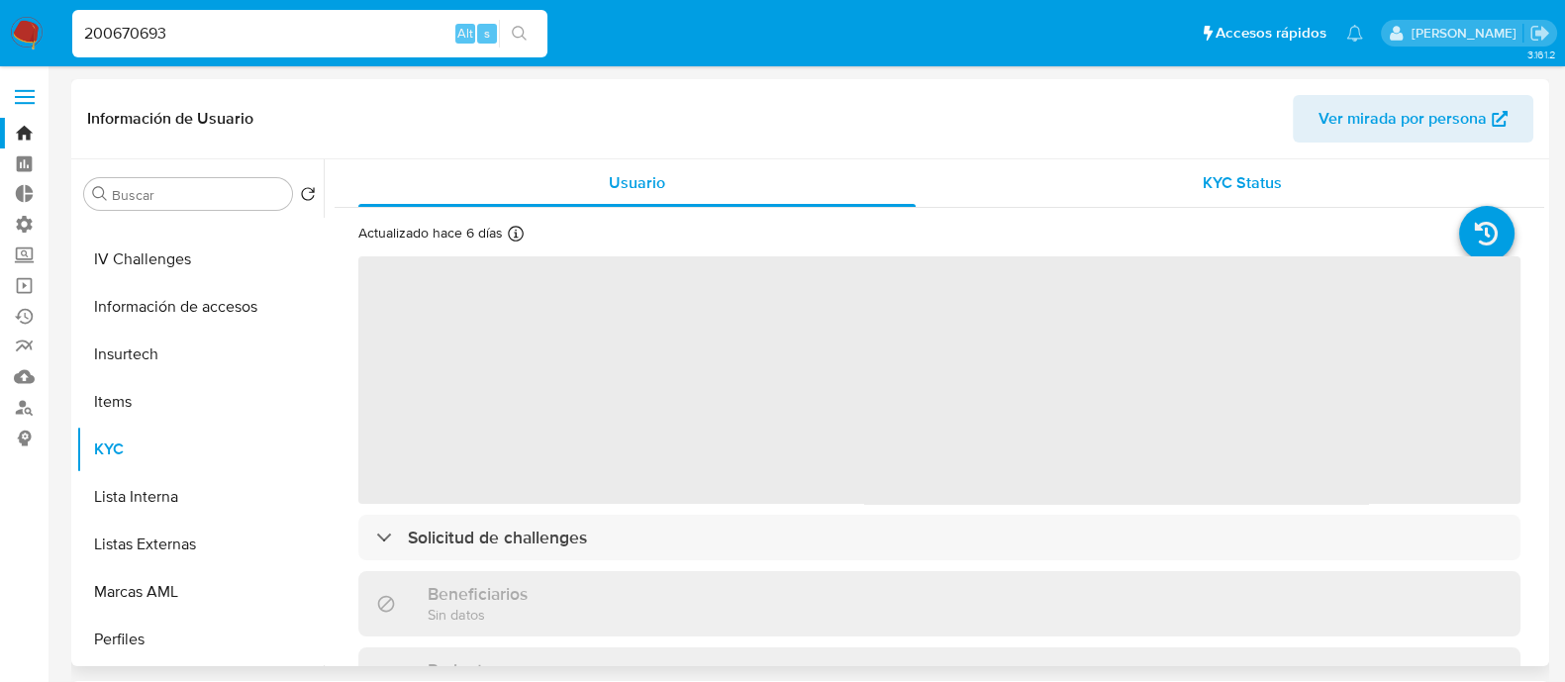
click at [1238, 185] on span "KYC Status" at bounding box center [1242, 182] width 79 height 23
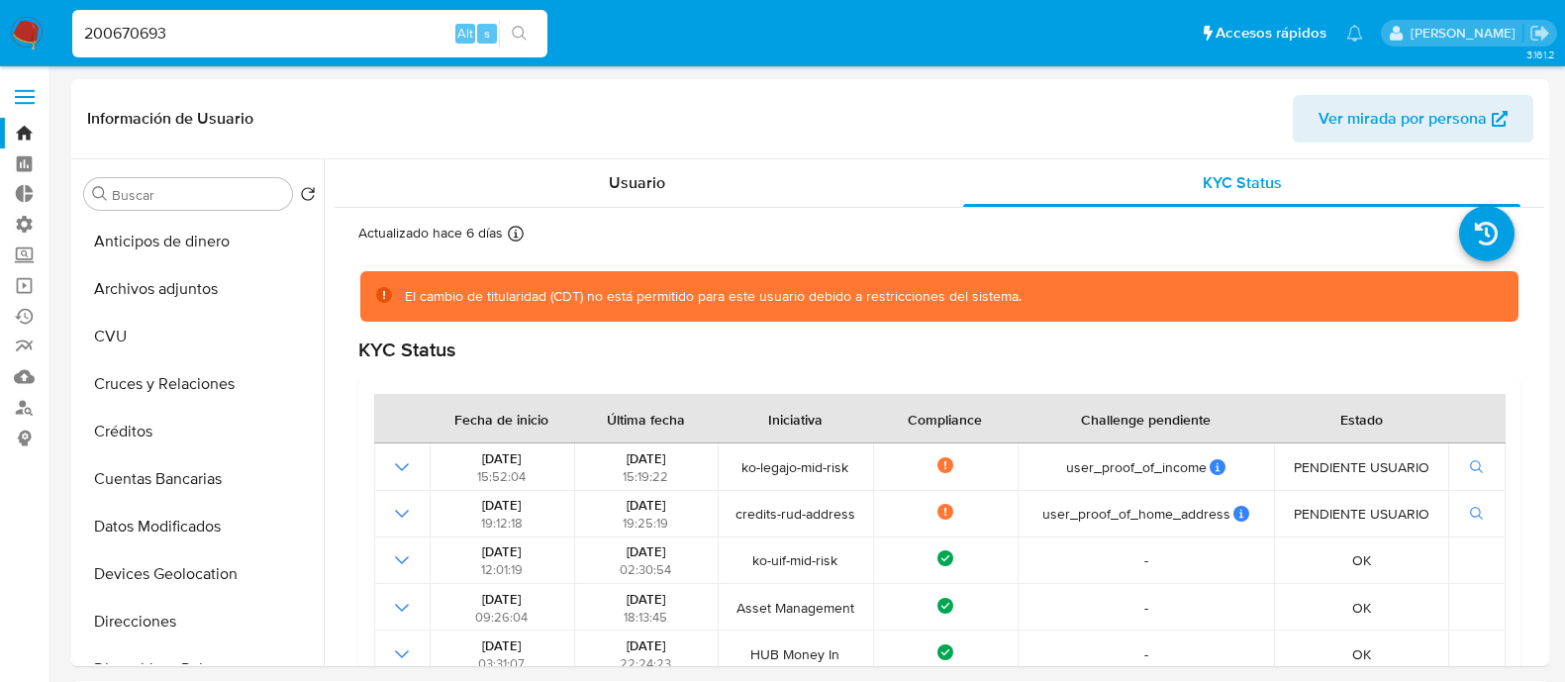
select select "10"
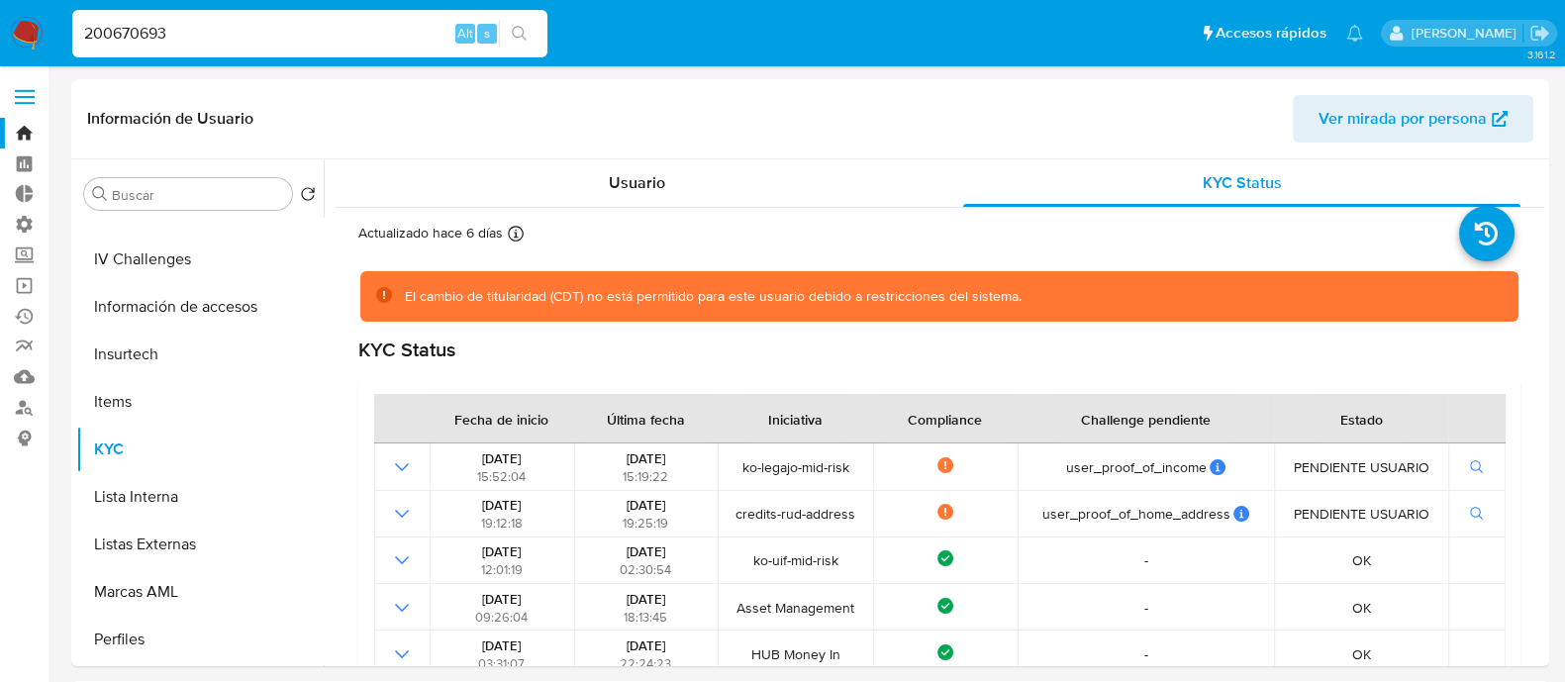
click at [204, 37] on input "200670693" at bounding box center [309, 34] width 475 height 26
click at [205, 37] on input "200670693" at bounding box center [309, 34] width 475 height 26
paste input "31757478"
type input "231757478"
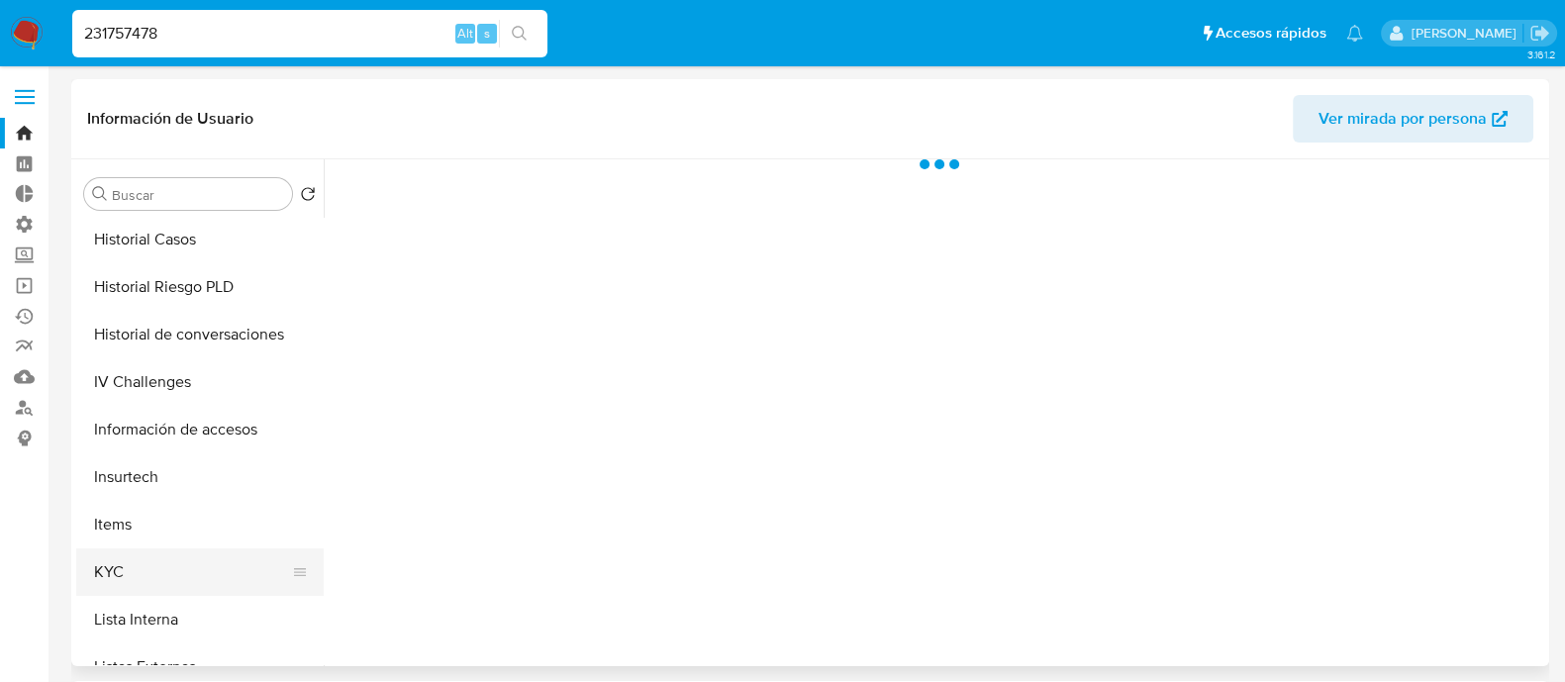
scroll to position [743, 0]
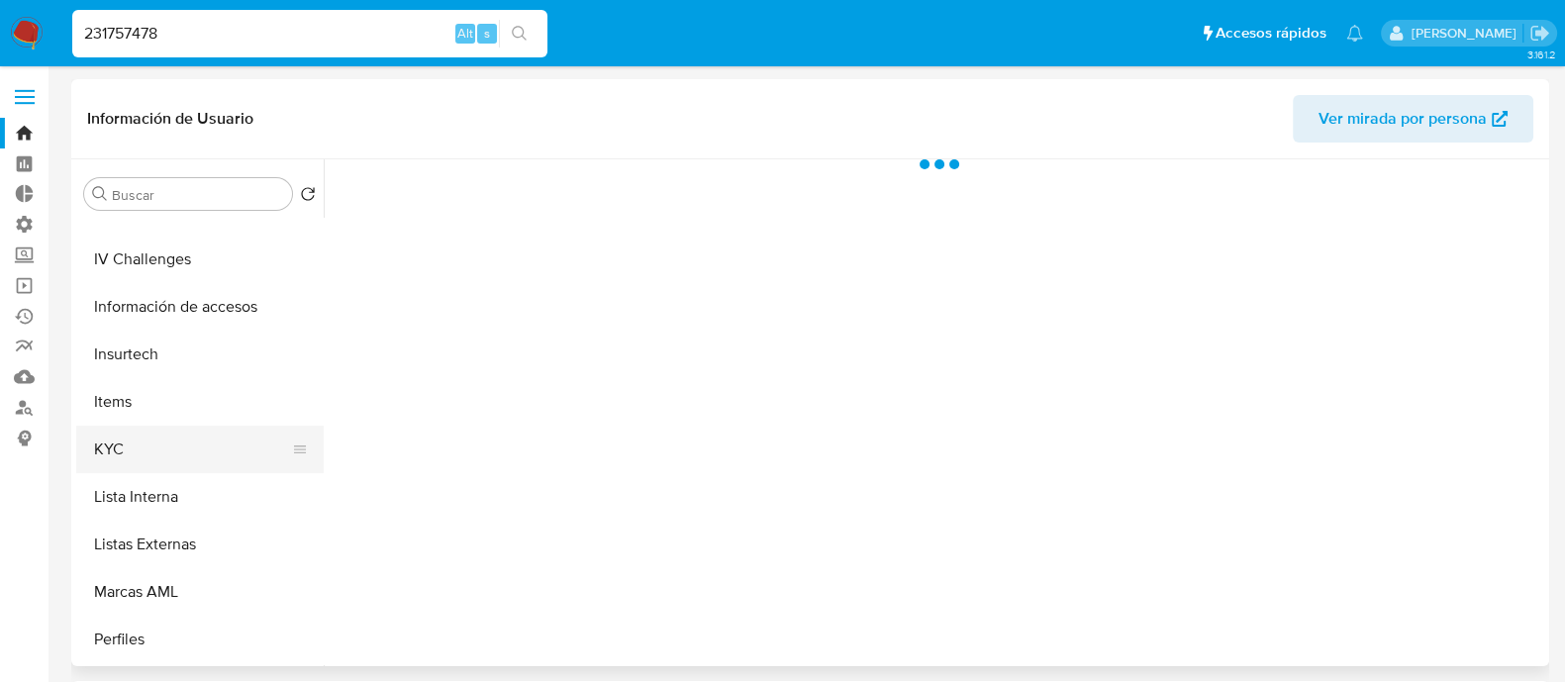
select select "10"
click at [180, 446] on button "KYC" at bounding box center [192, 450] width 232 height 48
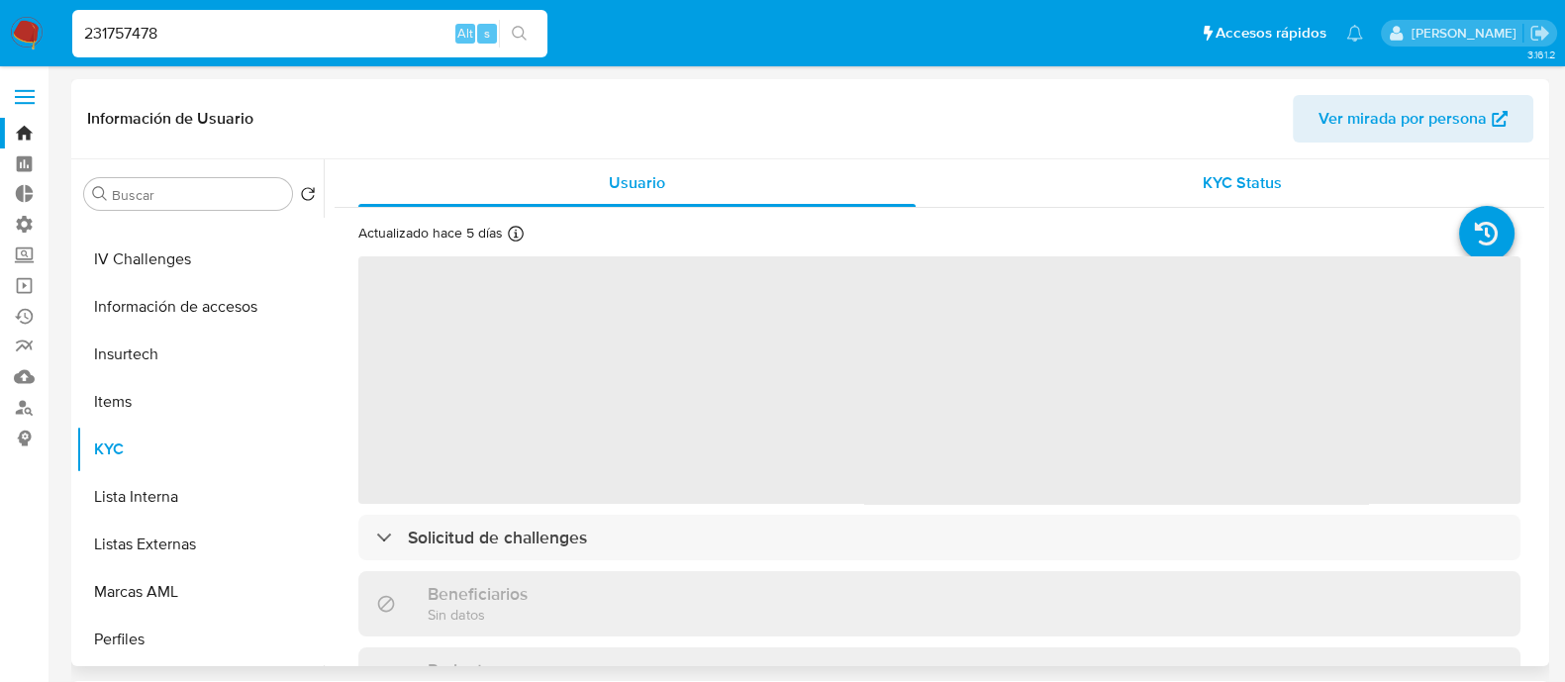
click at [1260, 180] on span "KYC Status" at bounding box center [1242, 182] width 79 height 23
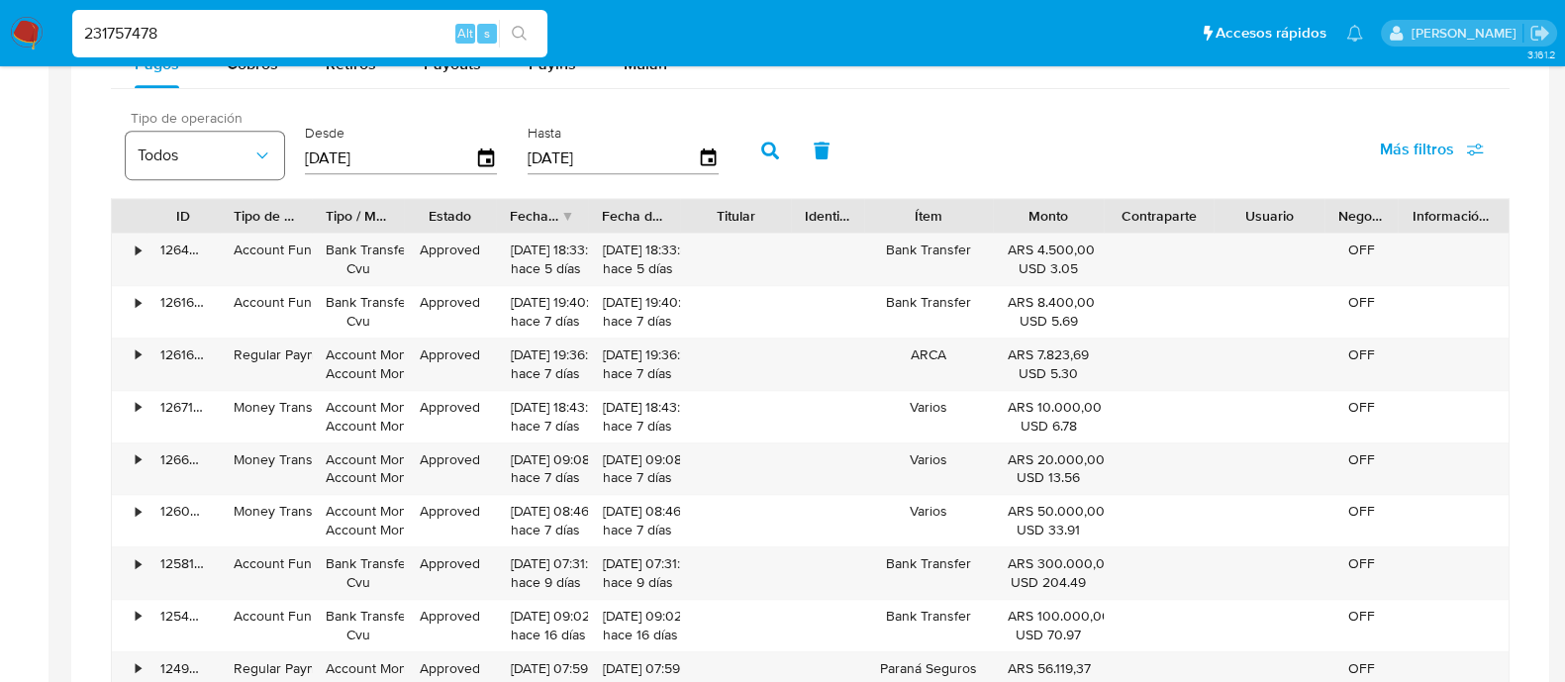
scroll to position [1238, 0]
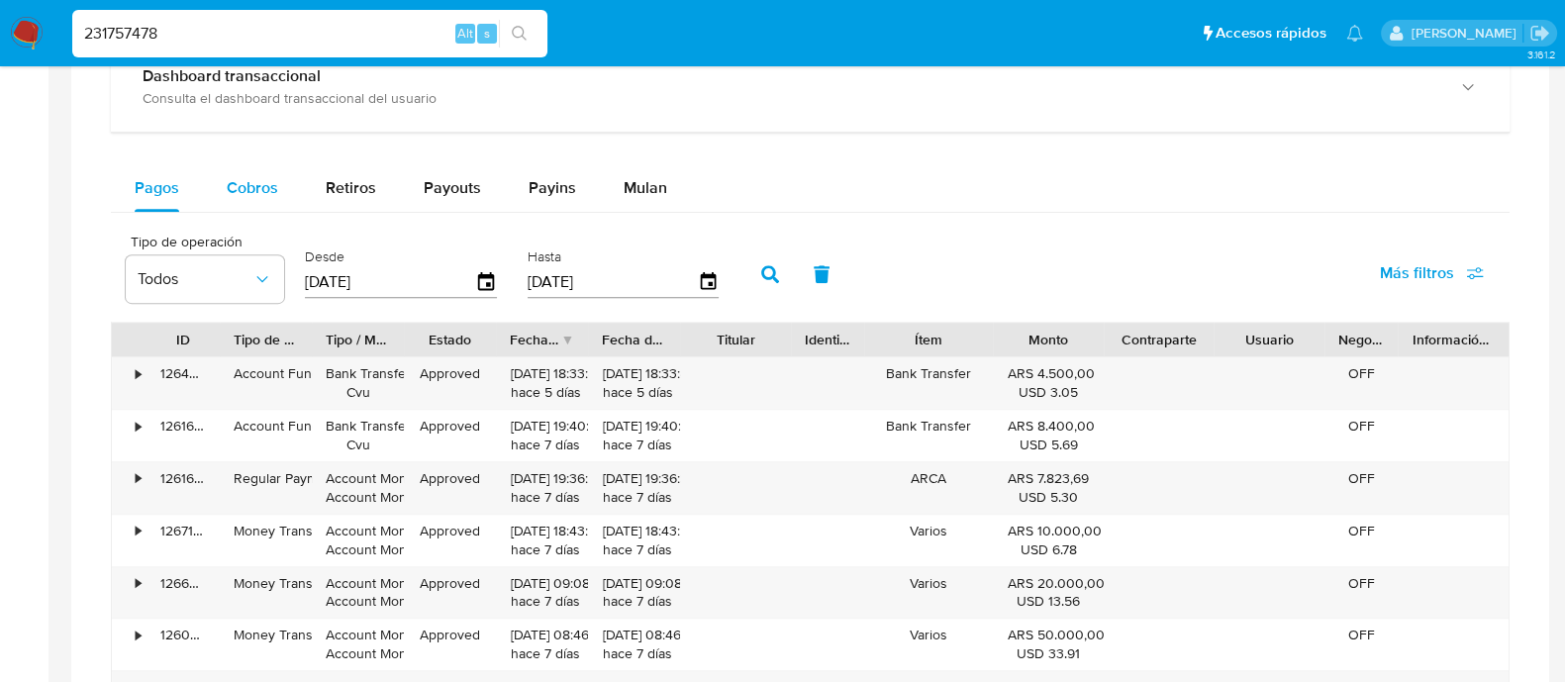
click at [236, 164] on div "Cobros" at bounding box center [252, 188] width 51 height 48
select select "10"
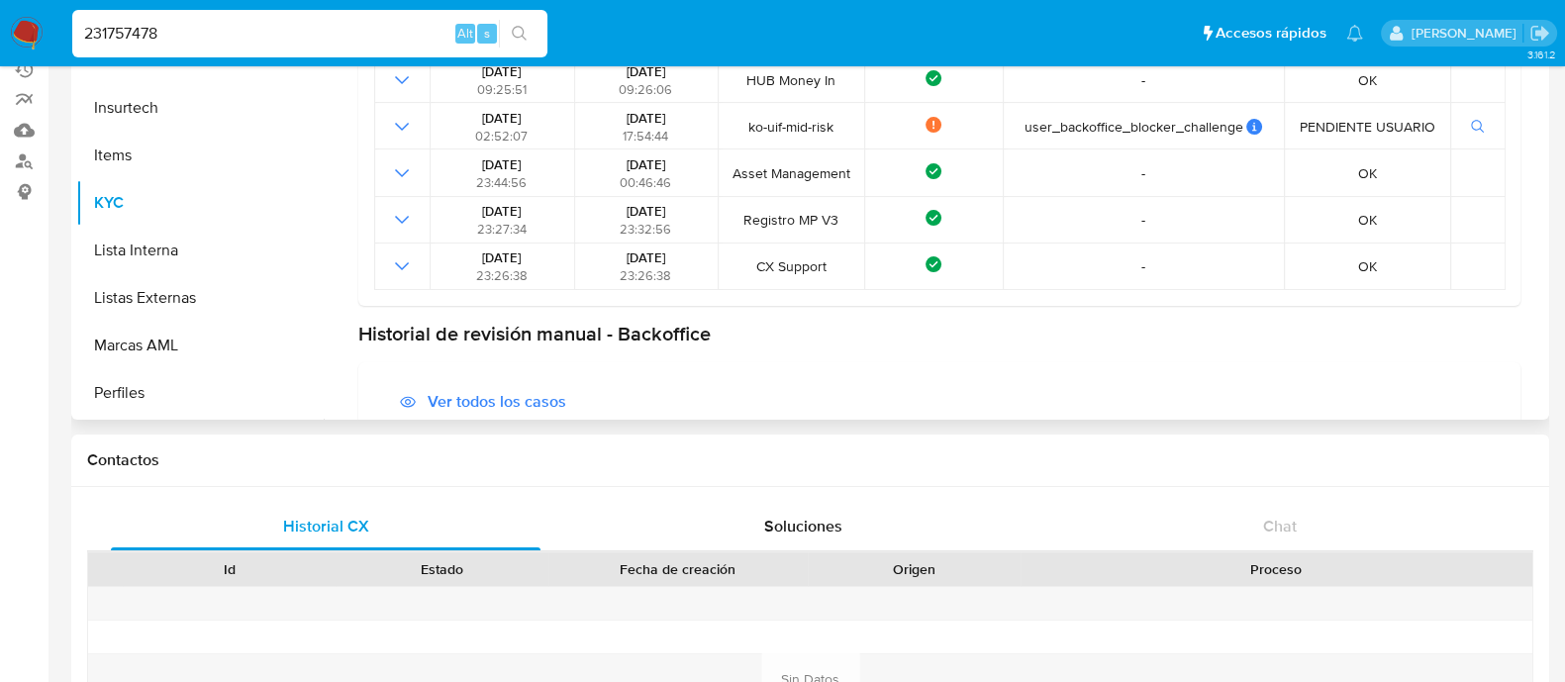
scroll to position [0, 0]
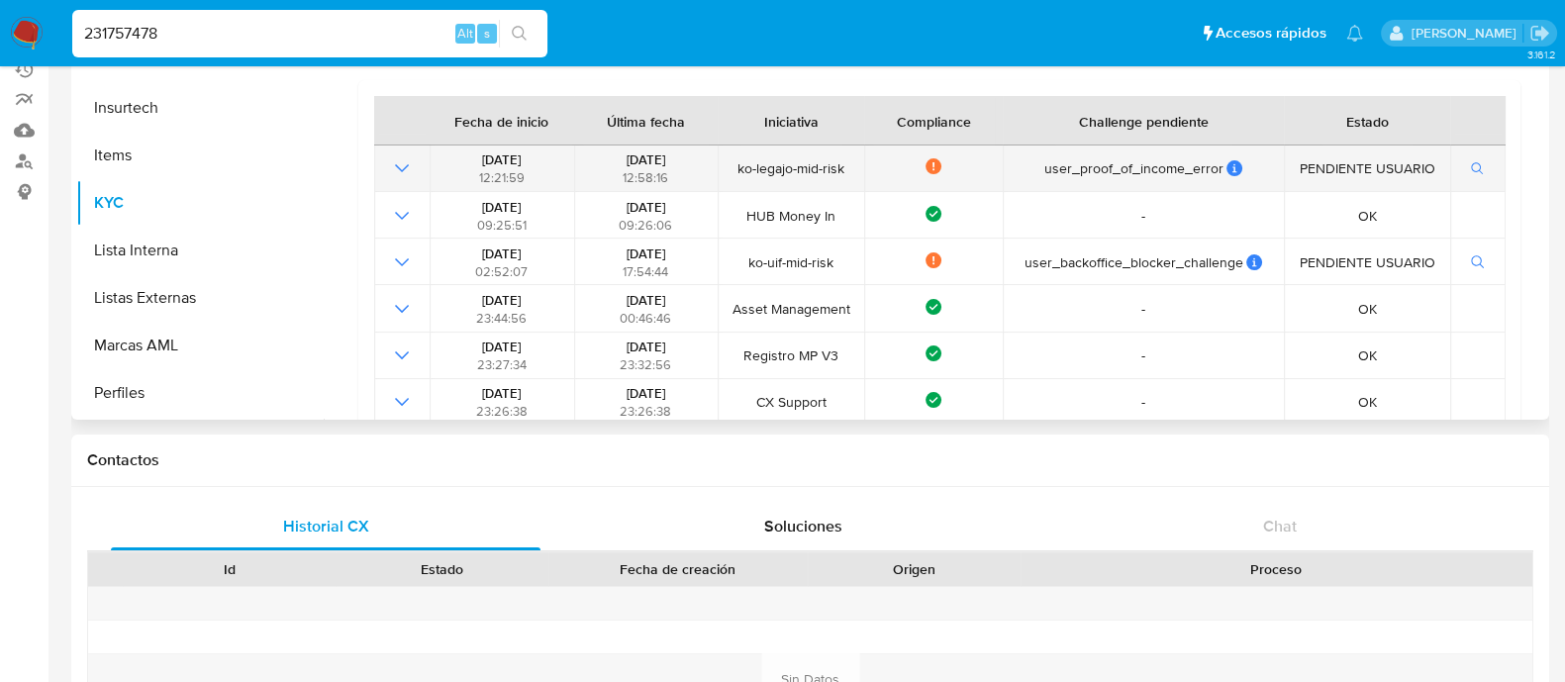
click at [393, 163] on icon "Mostrar operación" at bounding box center [402, 168] width 24 height 24
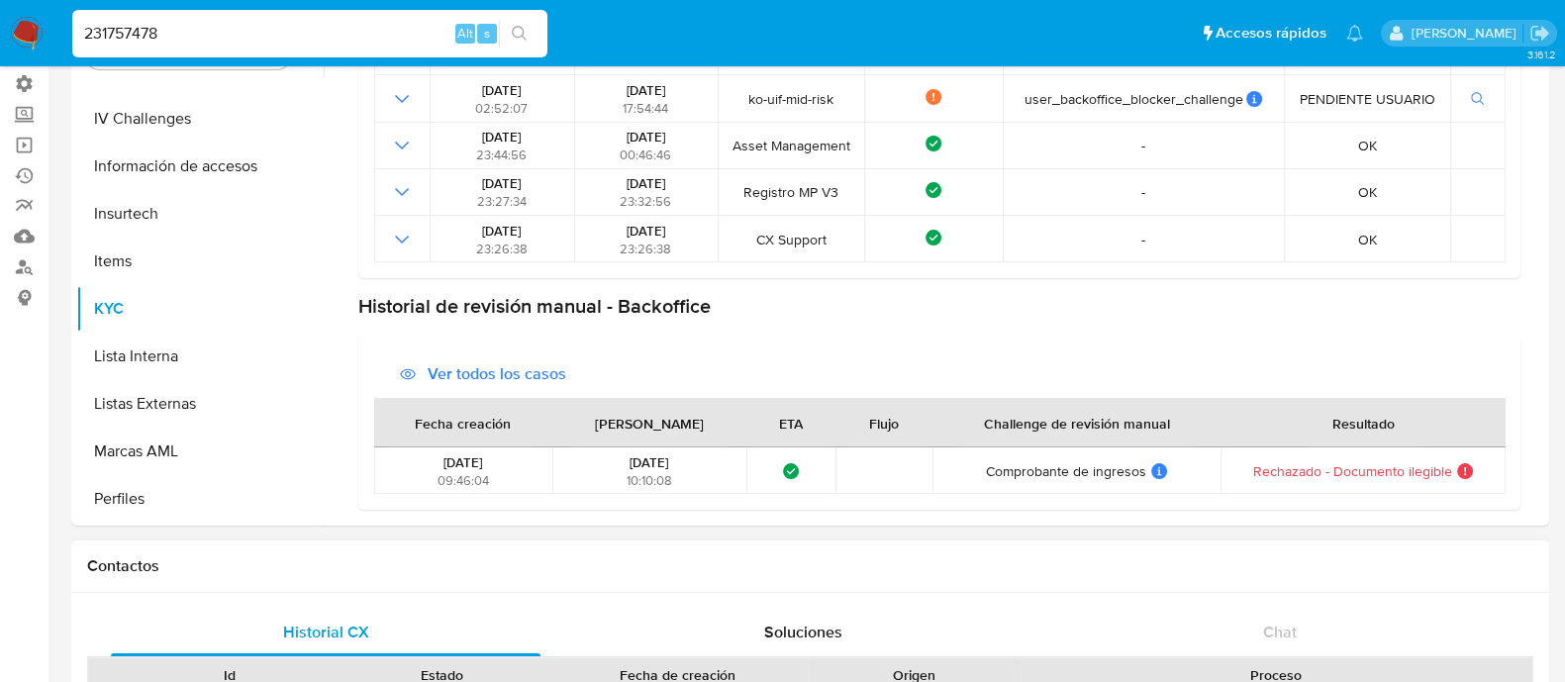
scroll to position [123, 0]
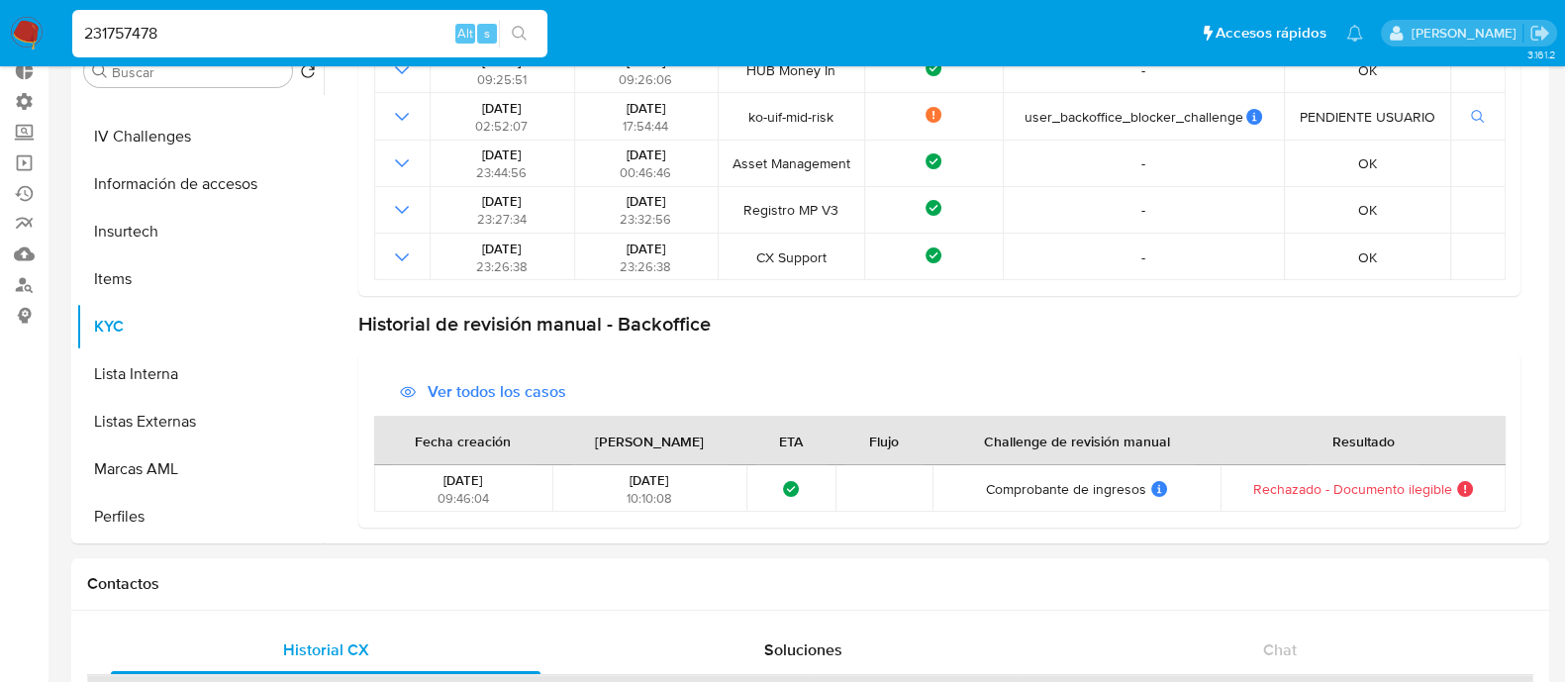
click at [173, 31] on input "231757478" at bounding box center [309, 34] width 475 height 26
paste input "2974880"
type input "22974880"
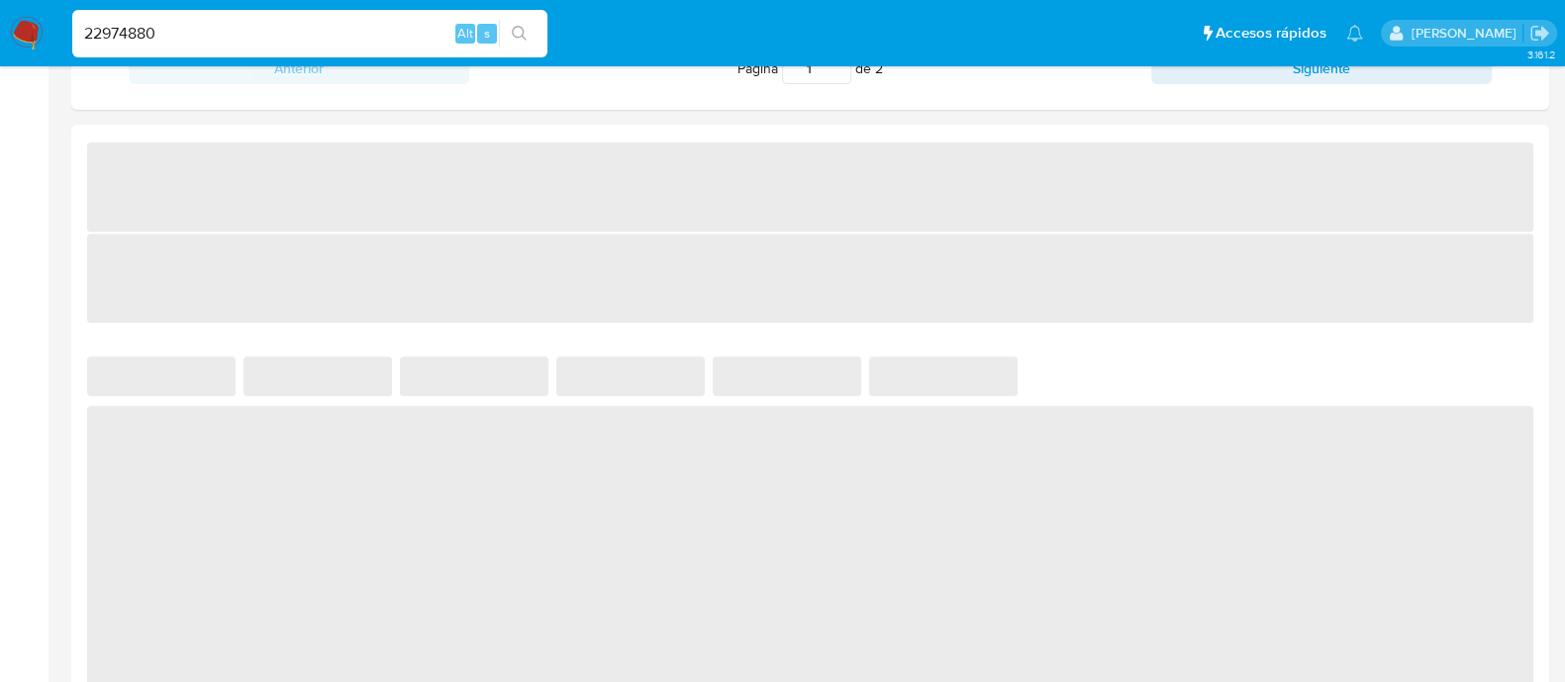
select select "10"
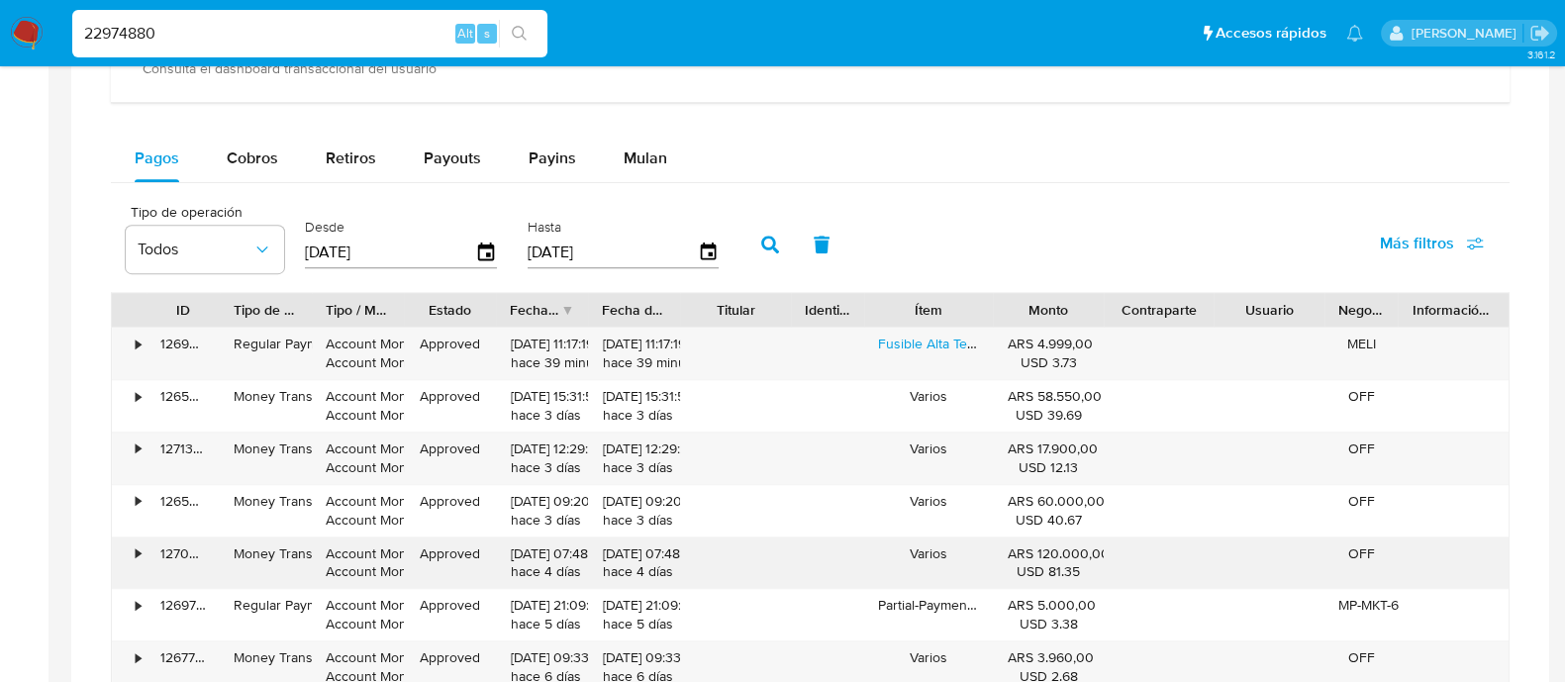
scroll to position [1238, 0]
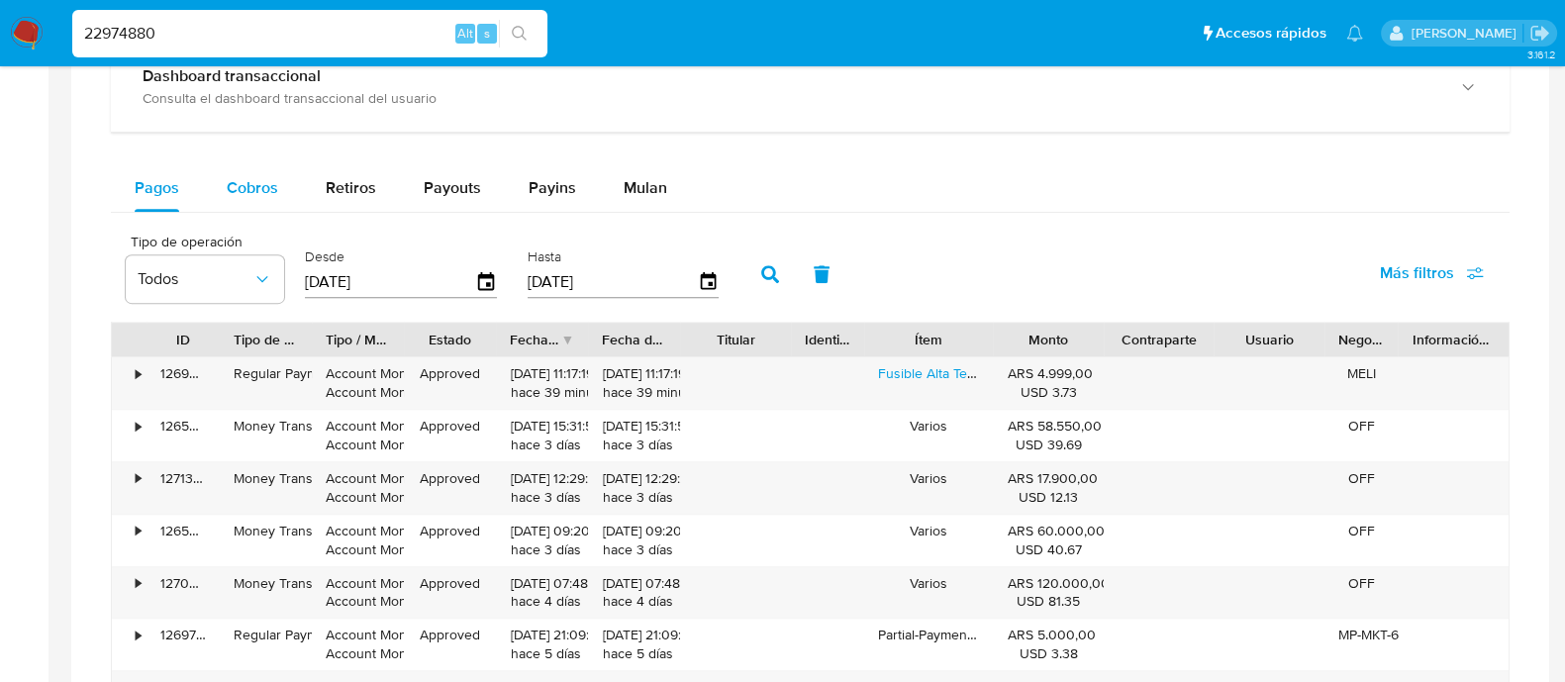
click at [233, 180] on span "Cobros" at bounding box center [252, 187] width 51 height 23
select select "10"
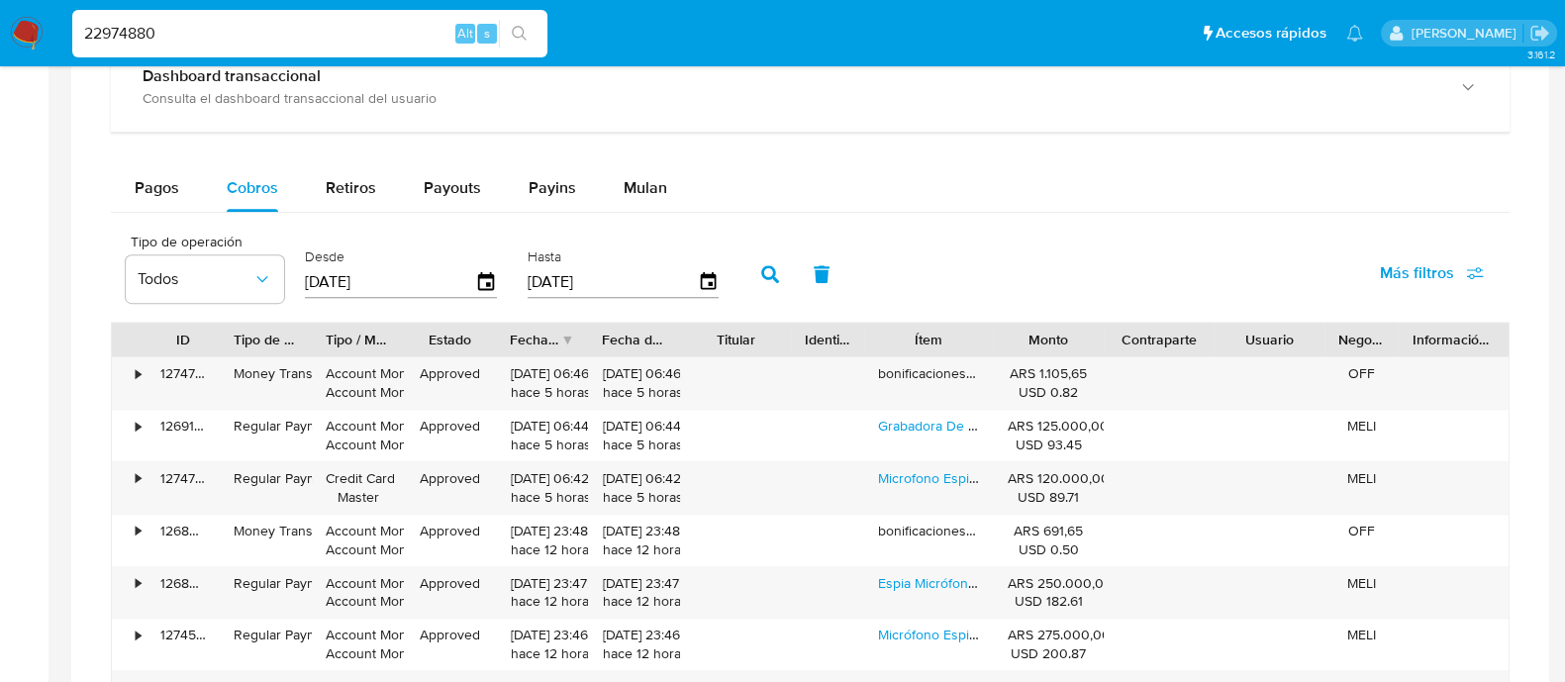
click at [150, 23] on input "22974880" at bounding box center [309, 34] width 475 height 26
paste input "8279199"
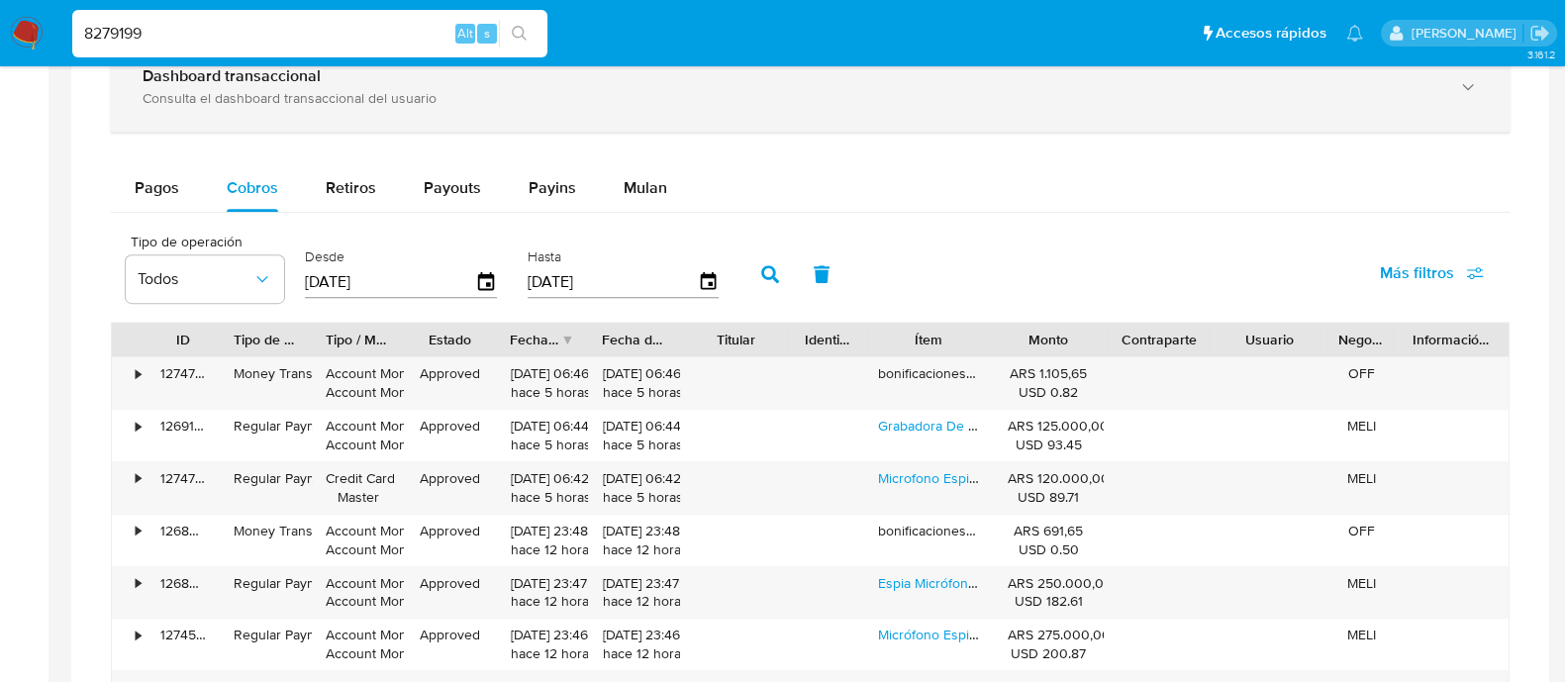
type input "8279199"
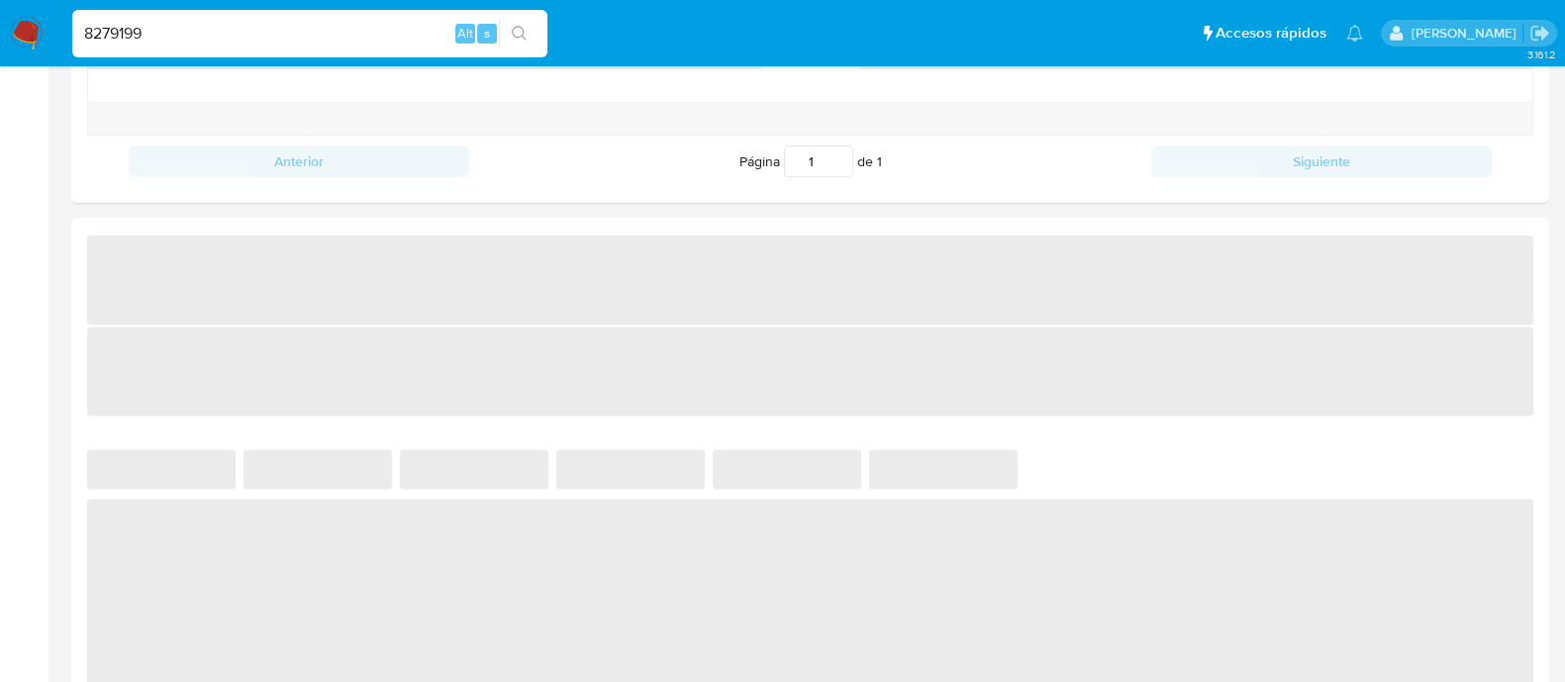
select select "10"
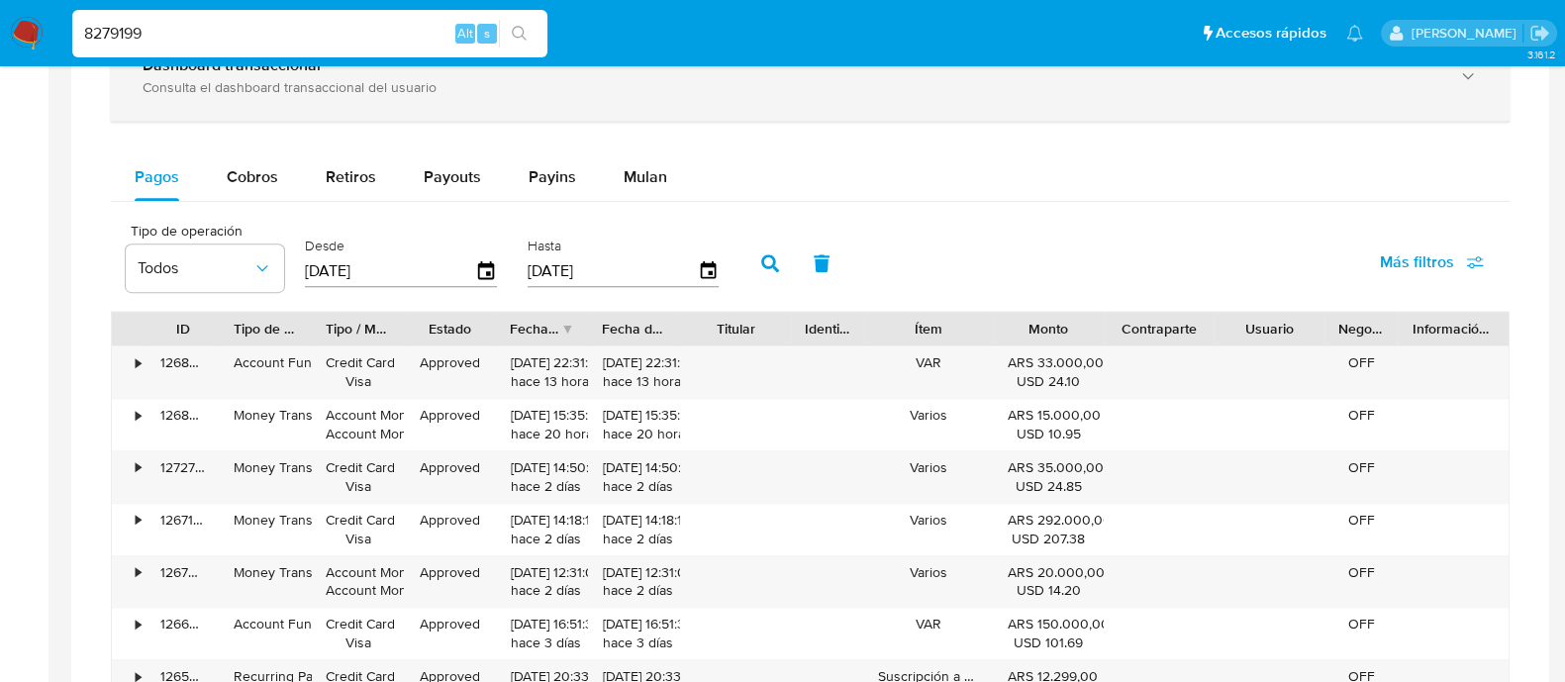
scroll to position [1361, 0]
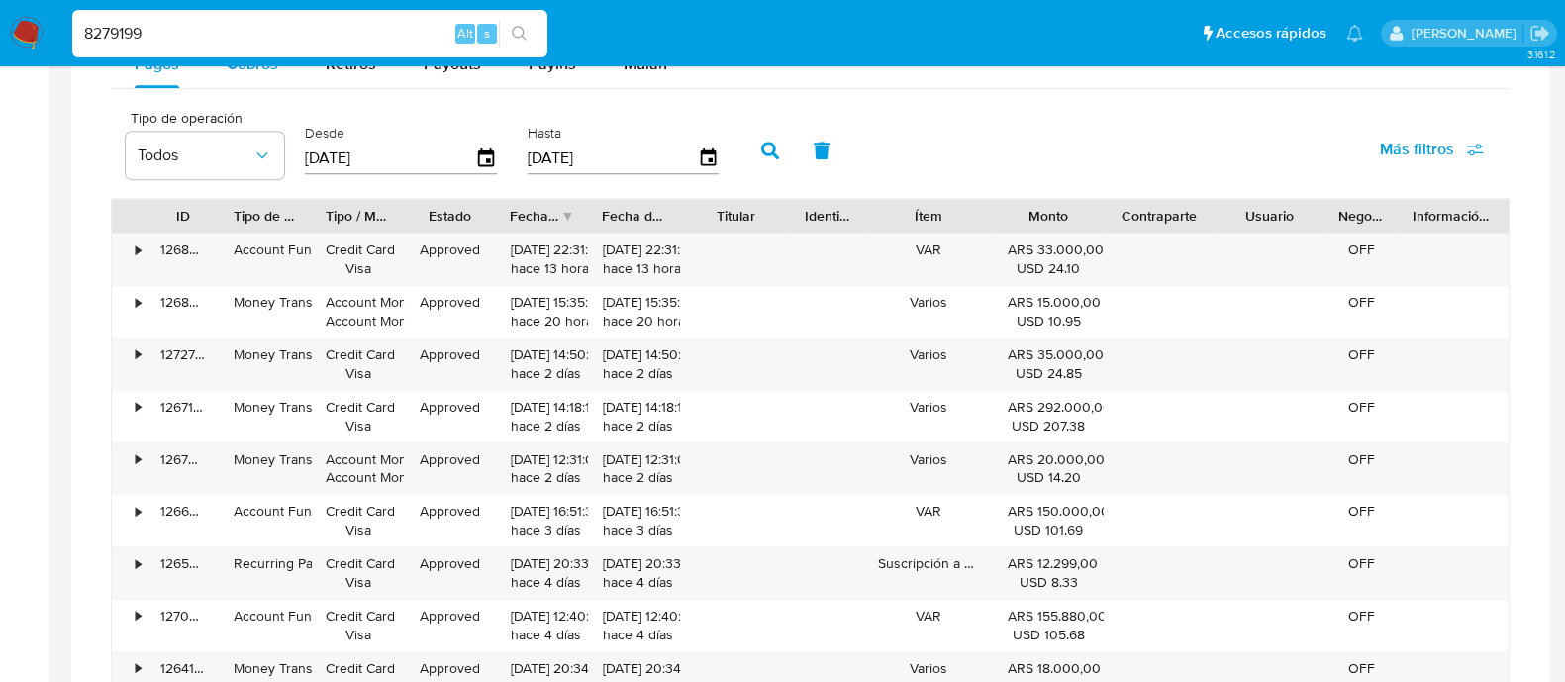
click at [216, 69] on button "Cobros" at bounding box center [252, 65] width 99 height 48
select select "10"
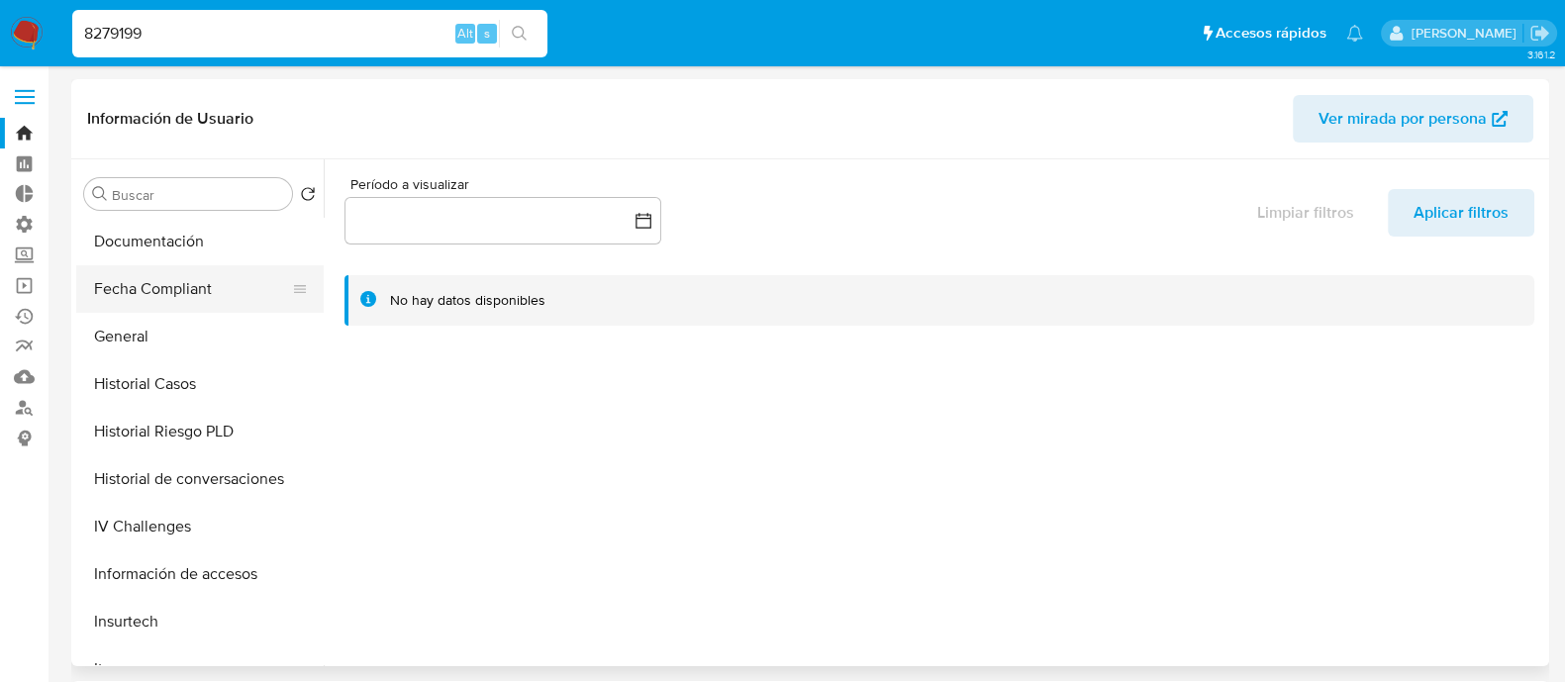
scroll to position [619, 0]
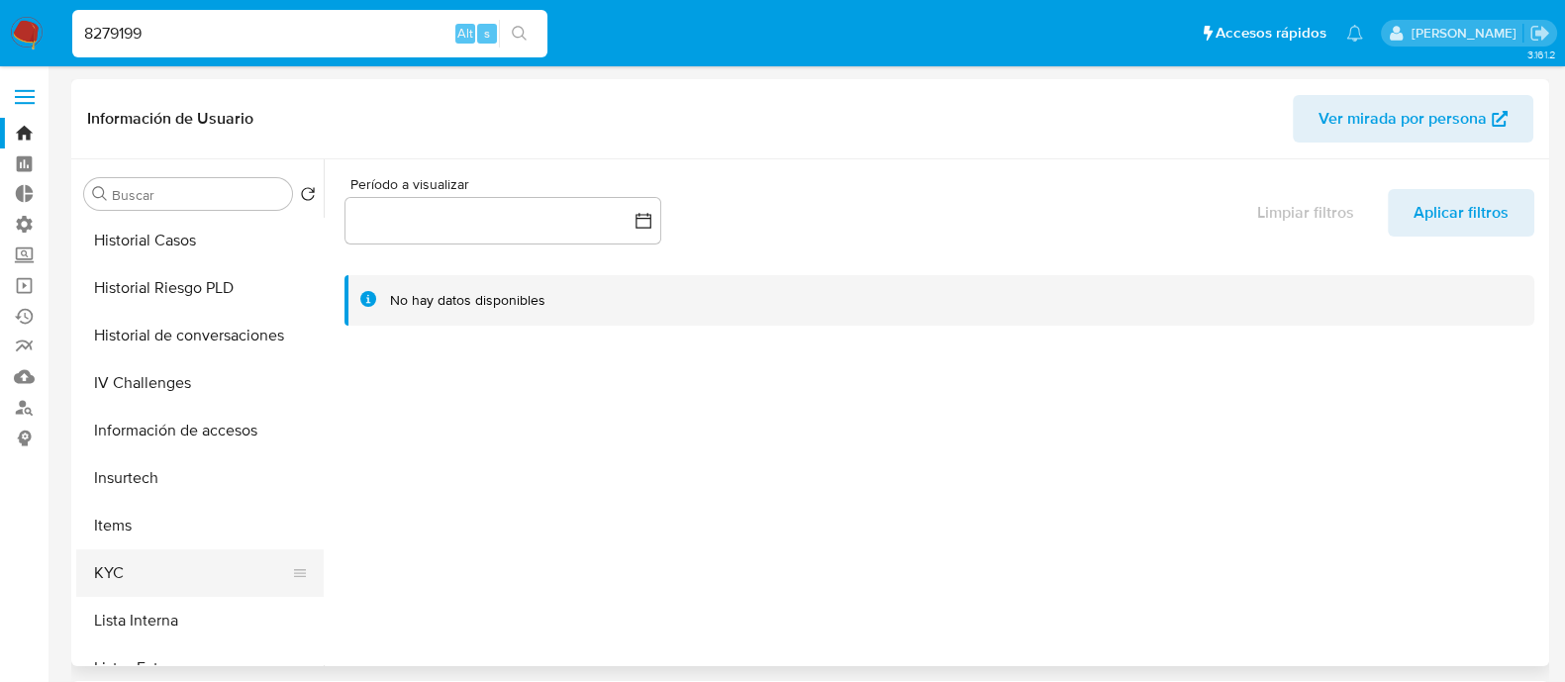
click at [173, 558] on button "KYC" at bounding box center [192, 573] width 232 height 48
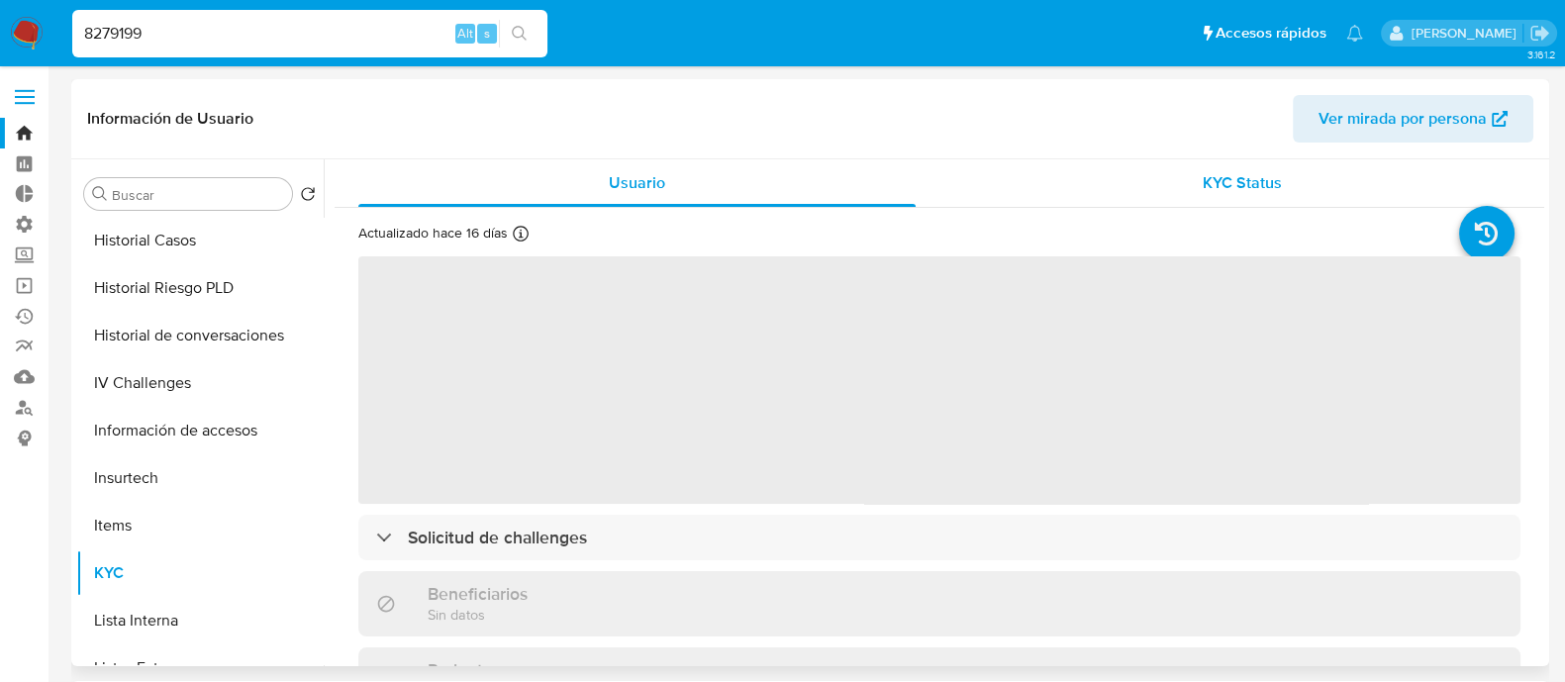
click at [1192, 181] on div "KYC Status" at bounding box center [1241, 183] width 557 height 48
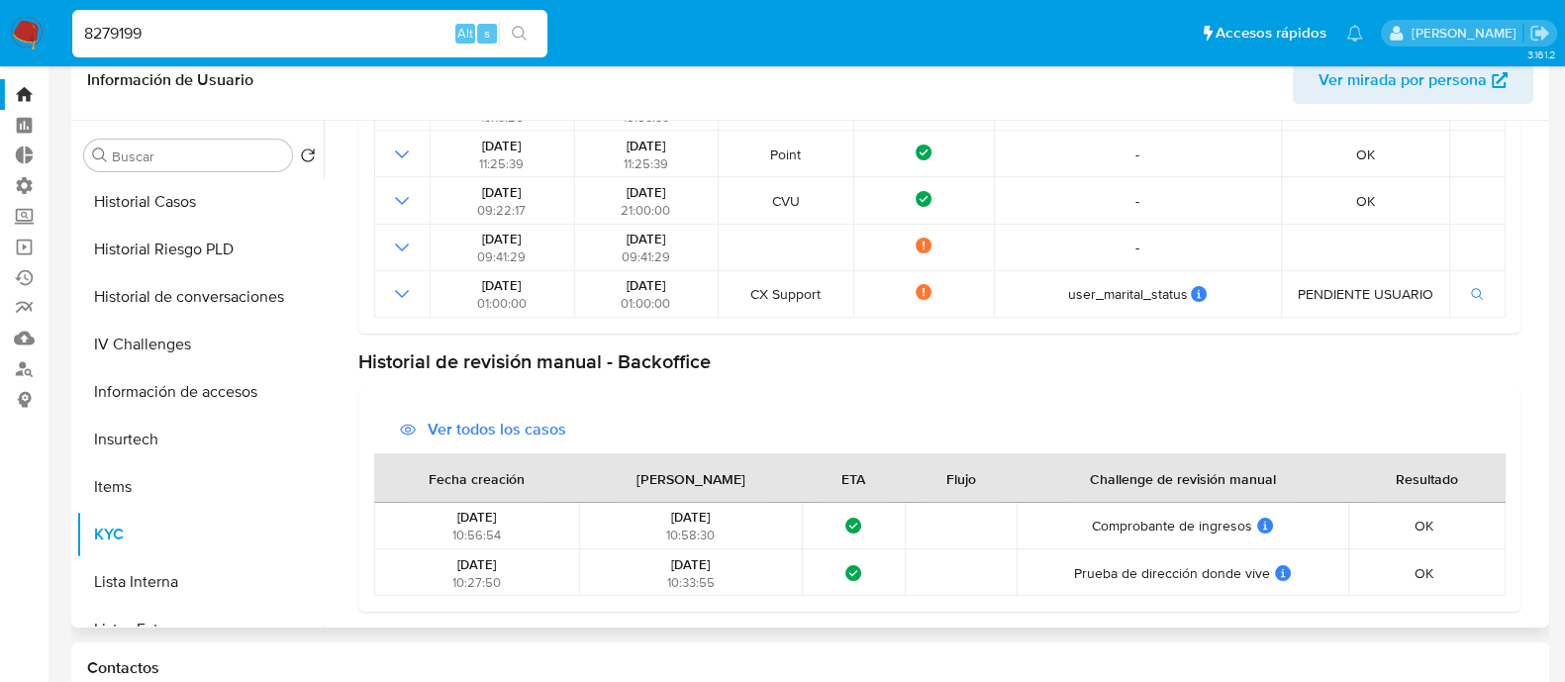
scroll to position [0, 0]
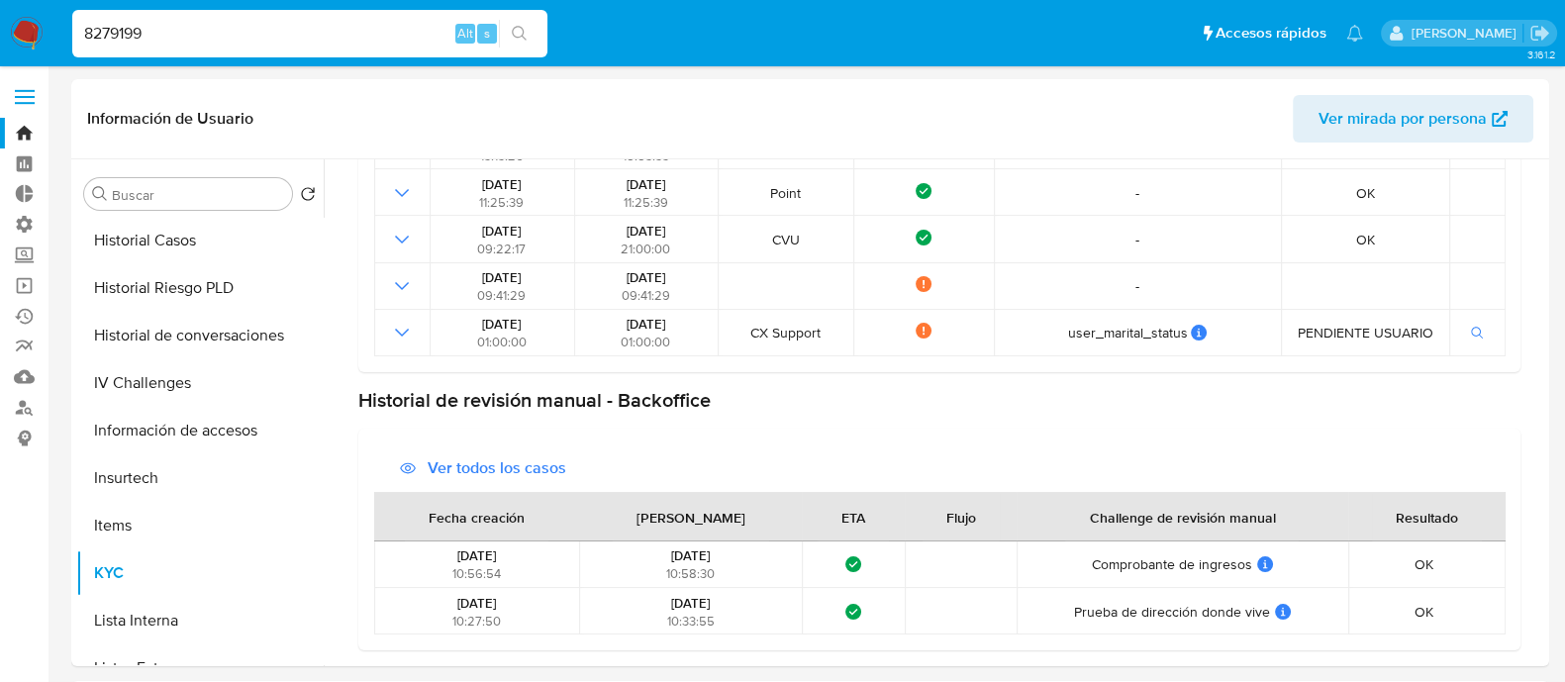
click at [173, 37] on input "8279199" at bounding box center [309, 34] width 475 height 26
paste input "120793313"
type input "120793313"
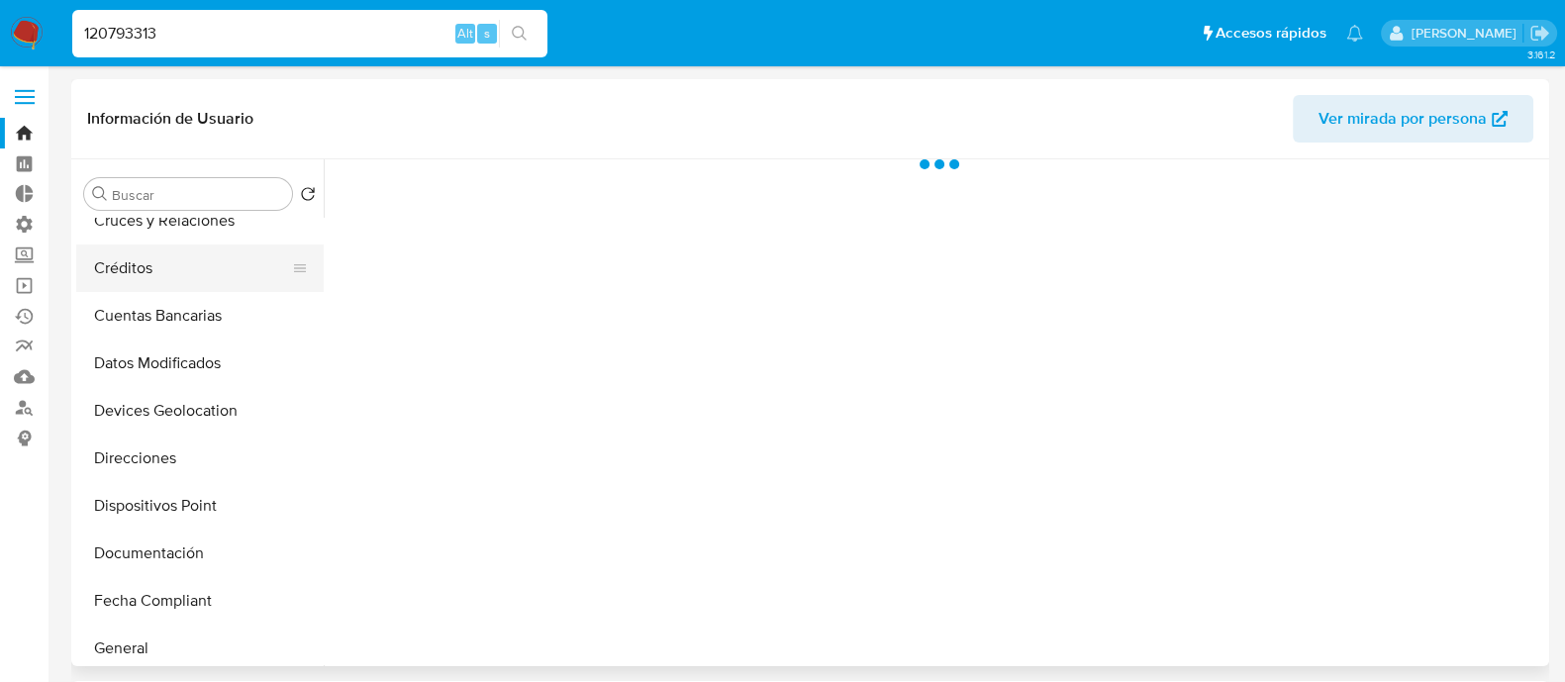
scroll to position [619, 0]
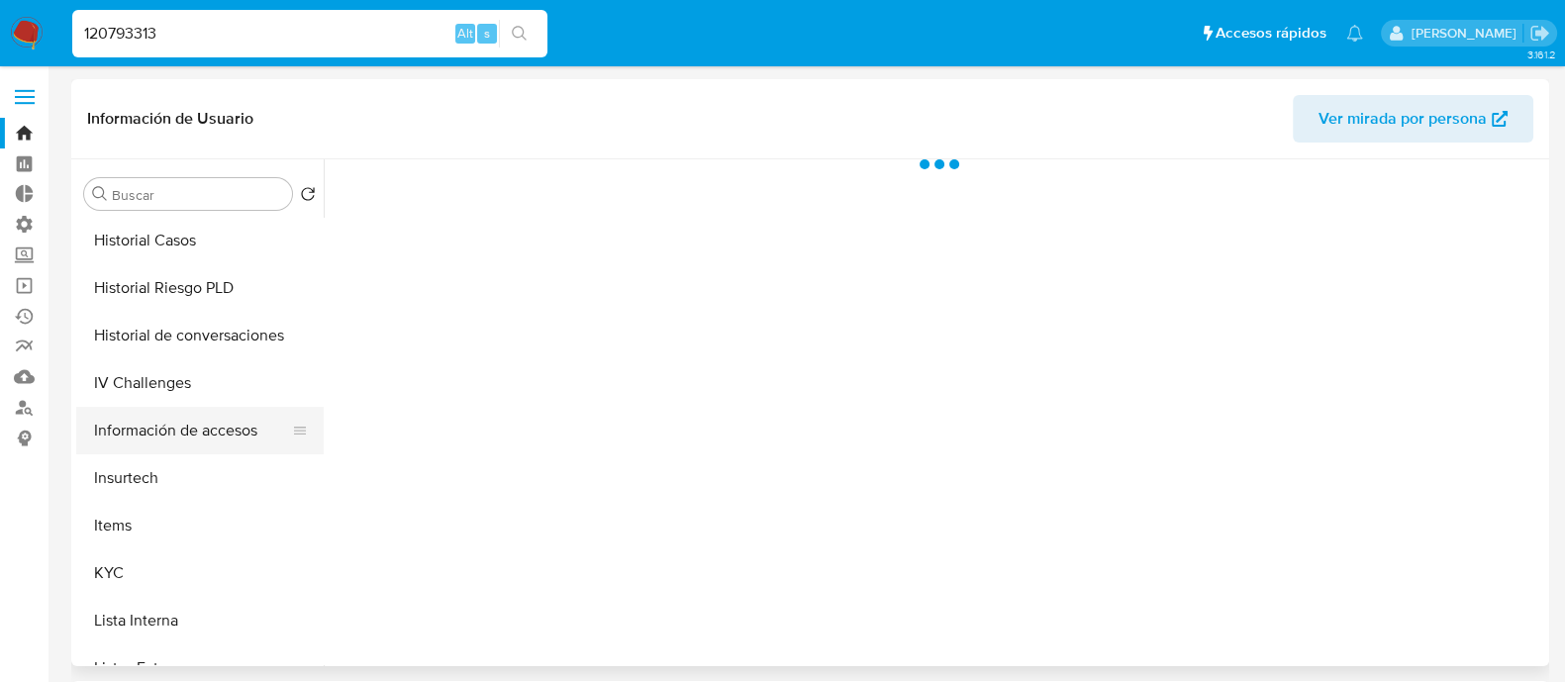
select select "10"
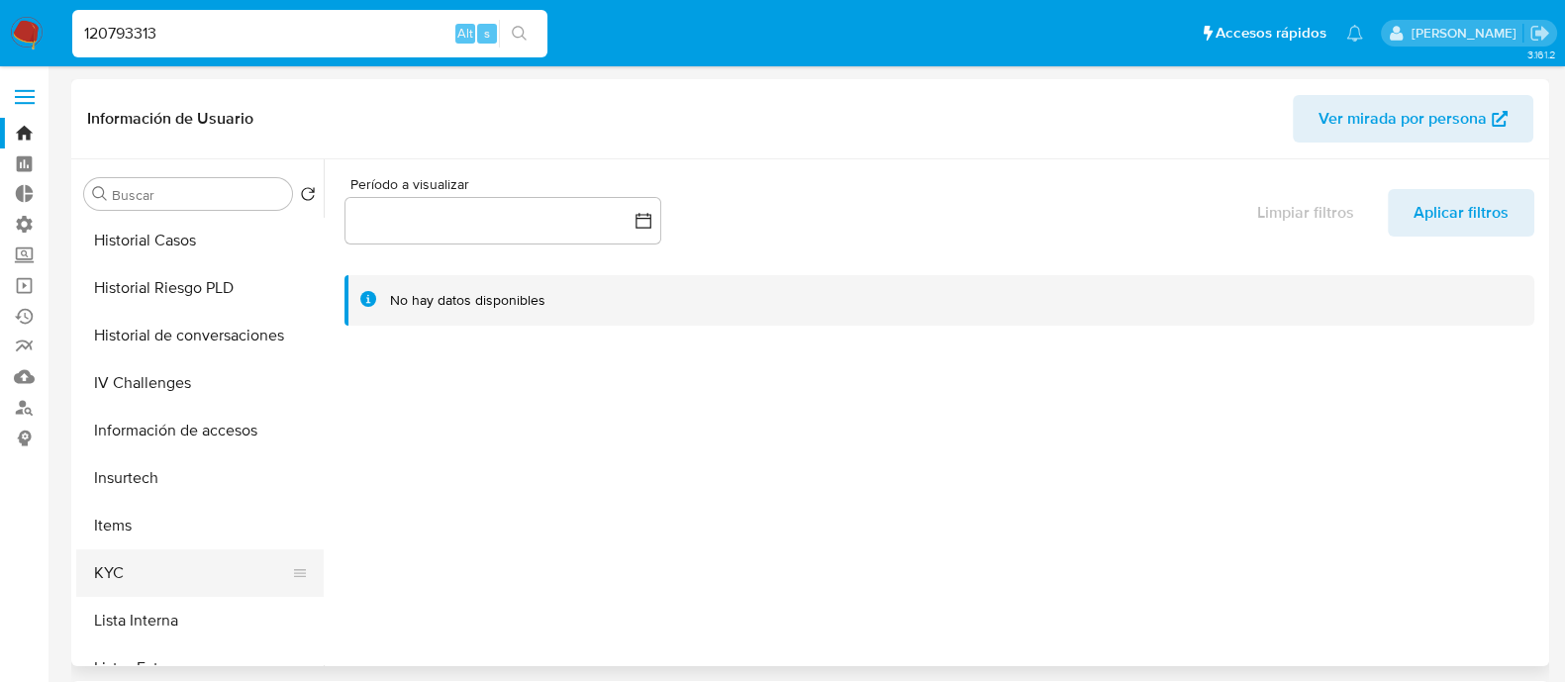
drag, startPoint x: 172, startPoint y: 573, endPoint x: 256, endPoint y: 576, distance: 84.2
click at [172, 575] on button "KYC" at bounding box center [192, 573] width 232 height 48
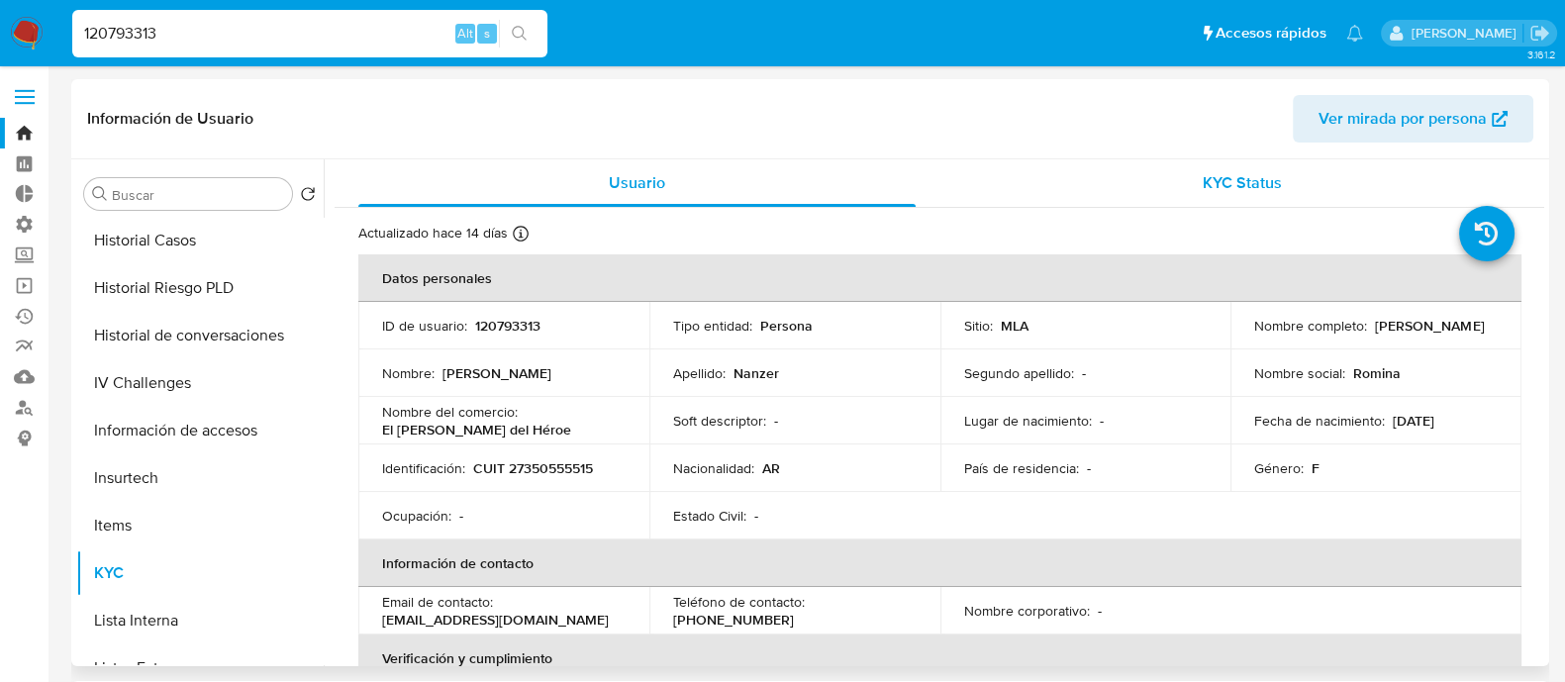
click at [1238, 171] on span "KYC Status" at bounding box center [1242, 182] width 79 height 23
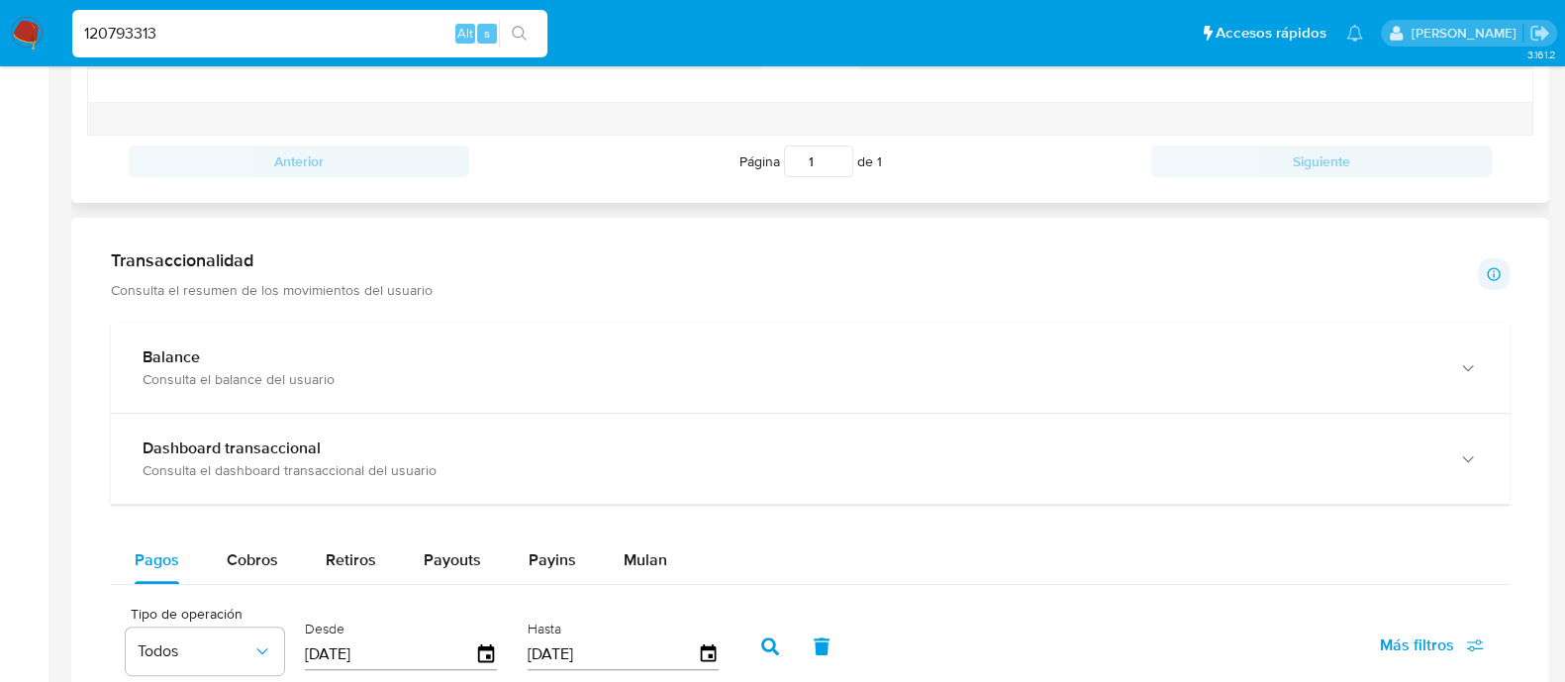
scroll to position [1238, 0]
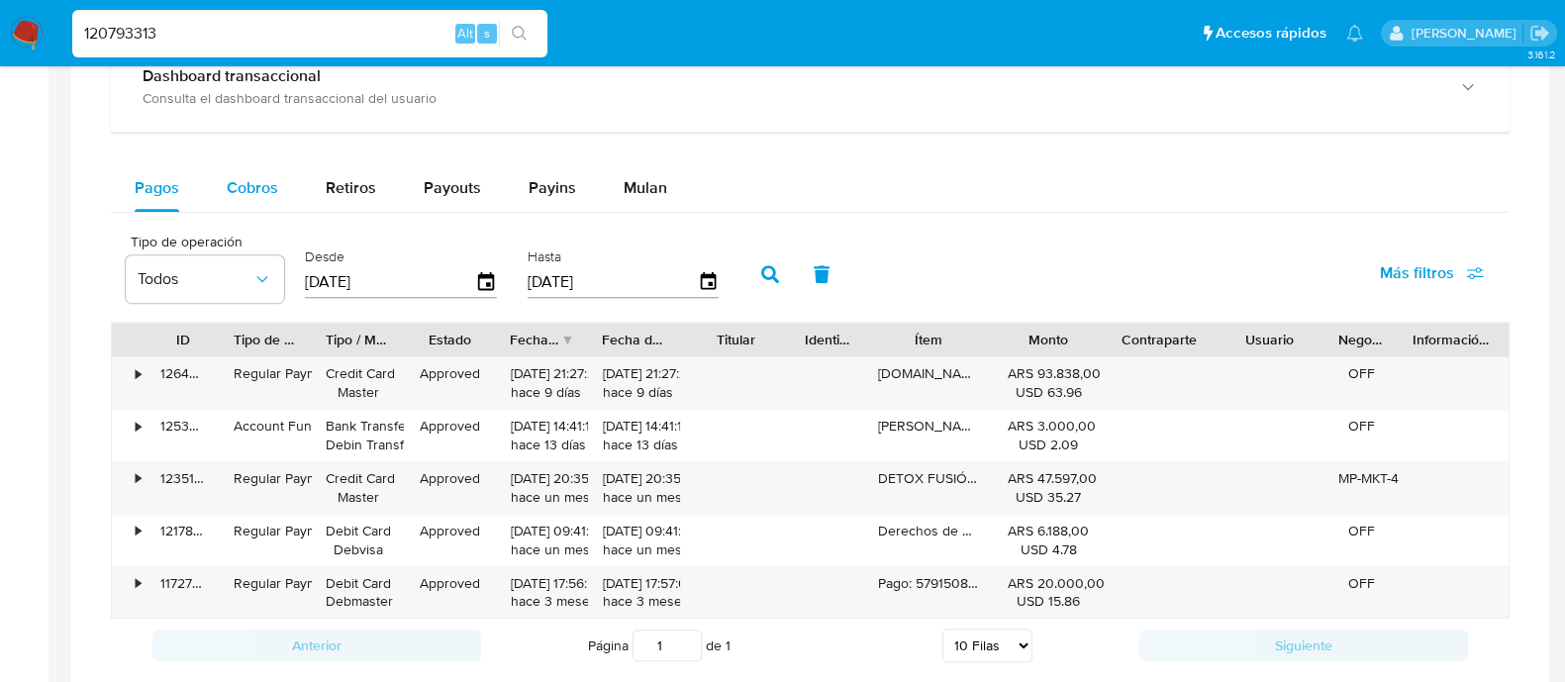
click at [248, 184] on span "Cobros" at bounding box center [252, 187] width 51 height 23
select select "10"
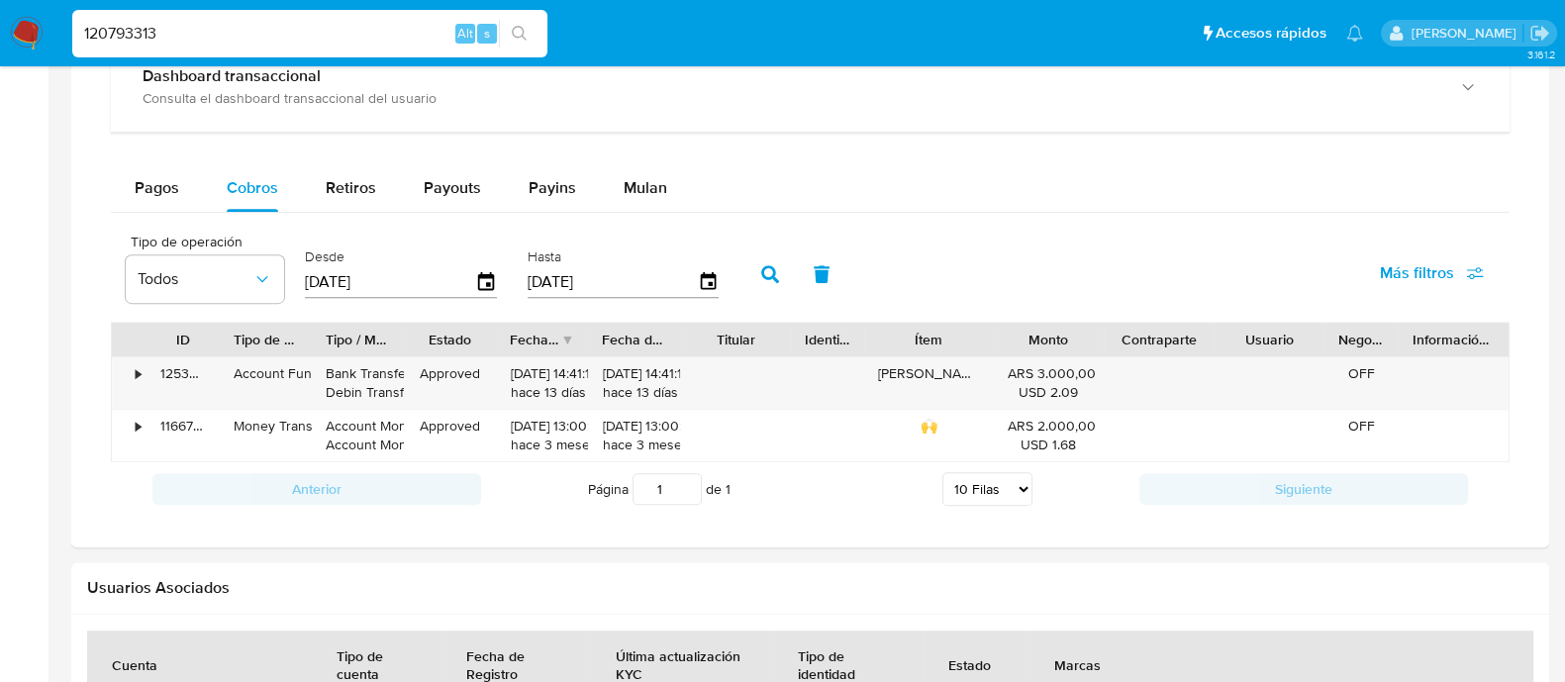
click at [154, 21] on input "120793313" at bounding box center [309, 34] width 475 height 26
paste input "66031926"
type input "66031926"
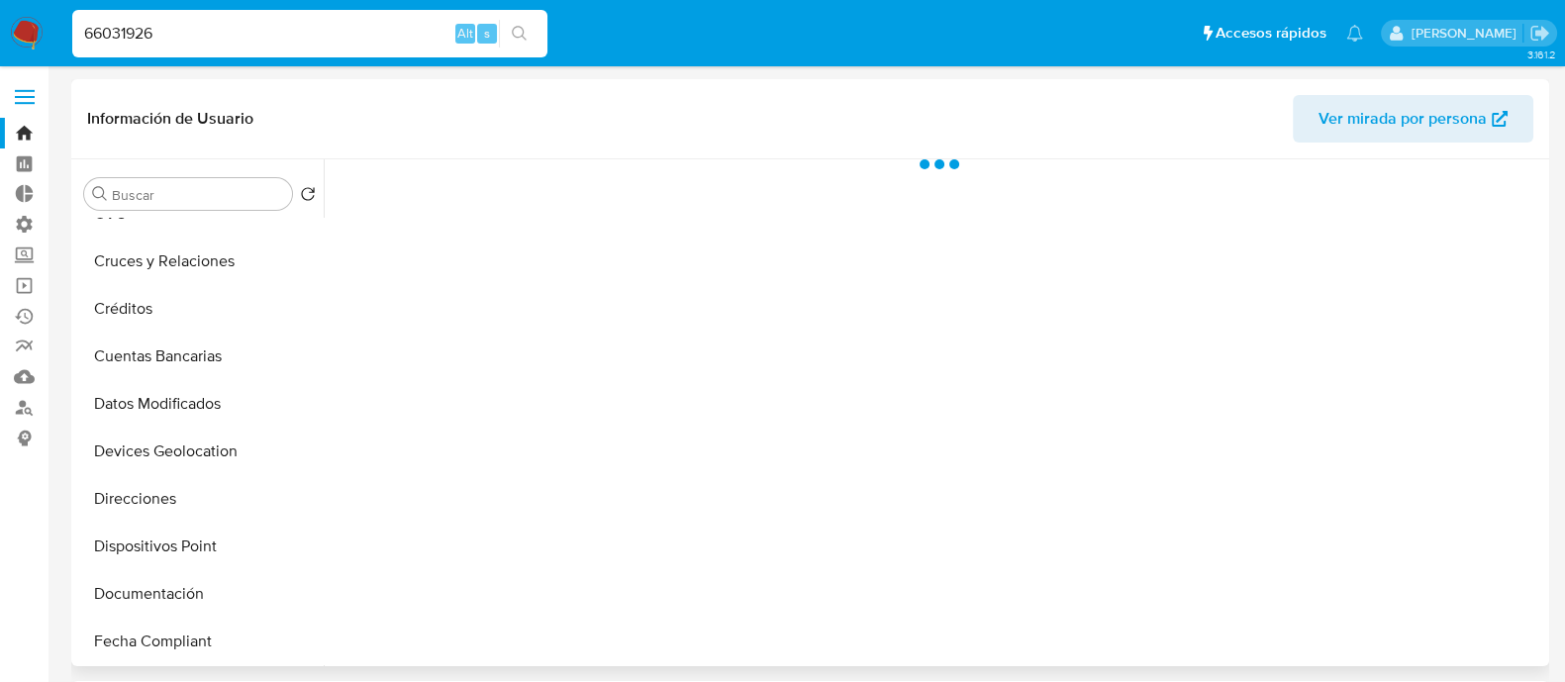
scroll to position [743, 0]
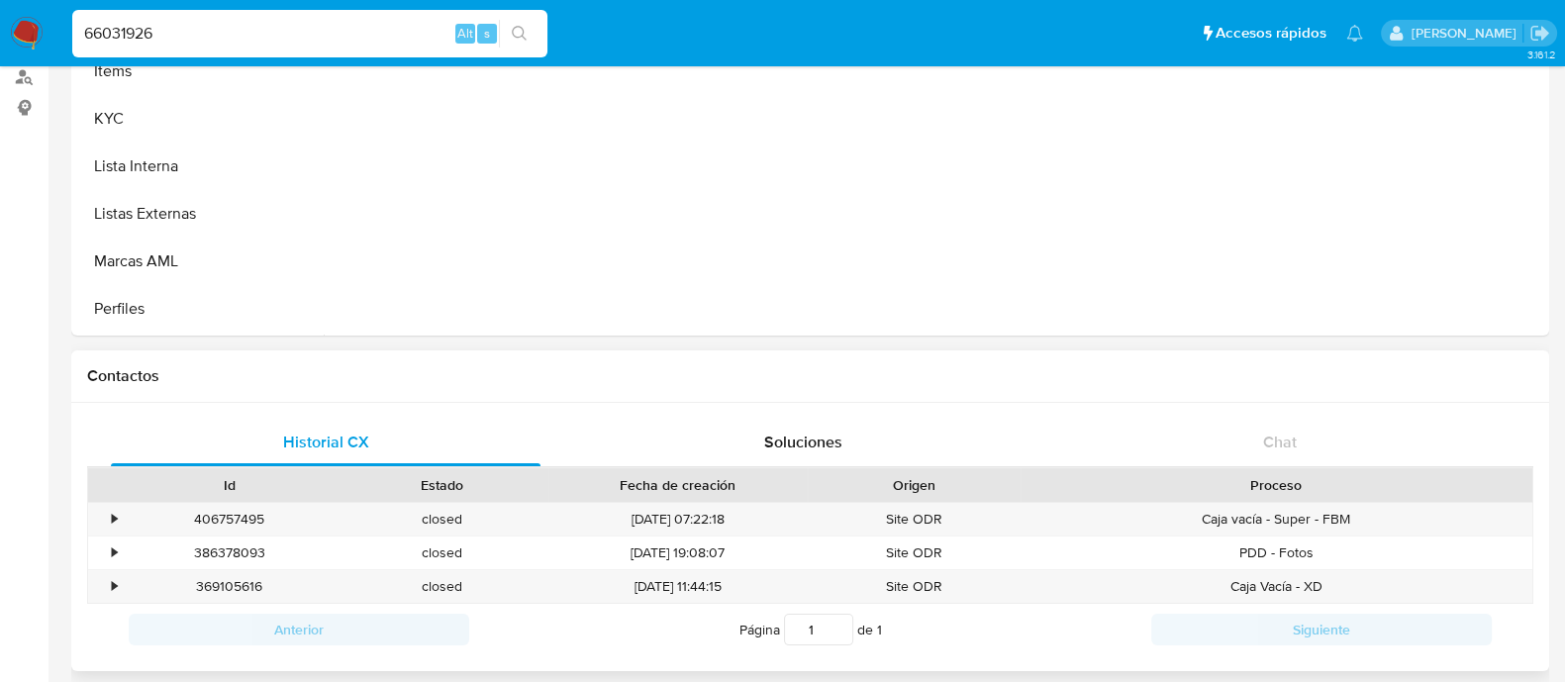
select select "10"
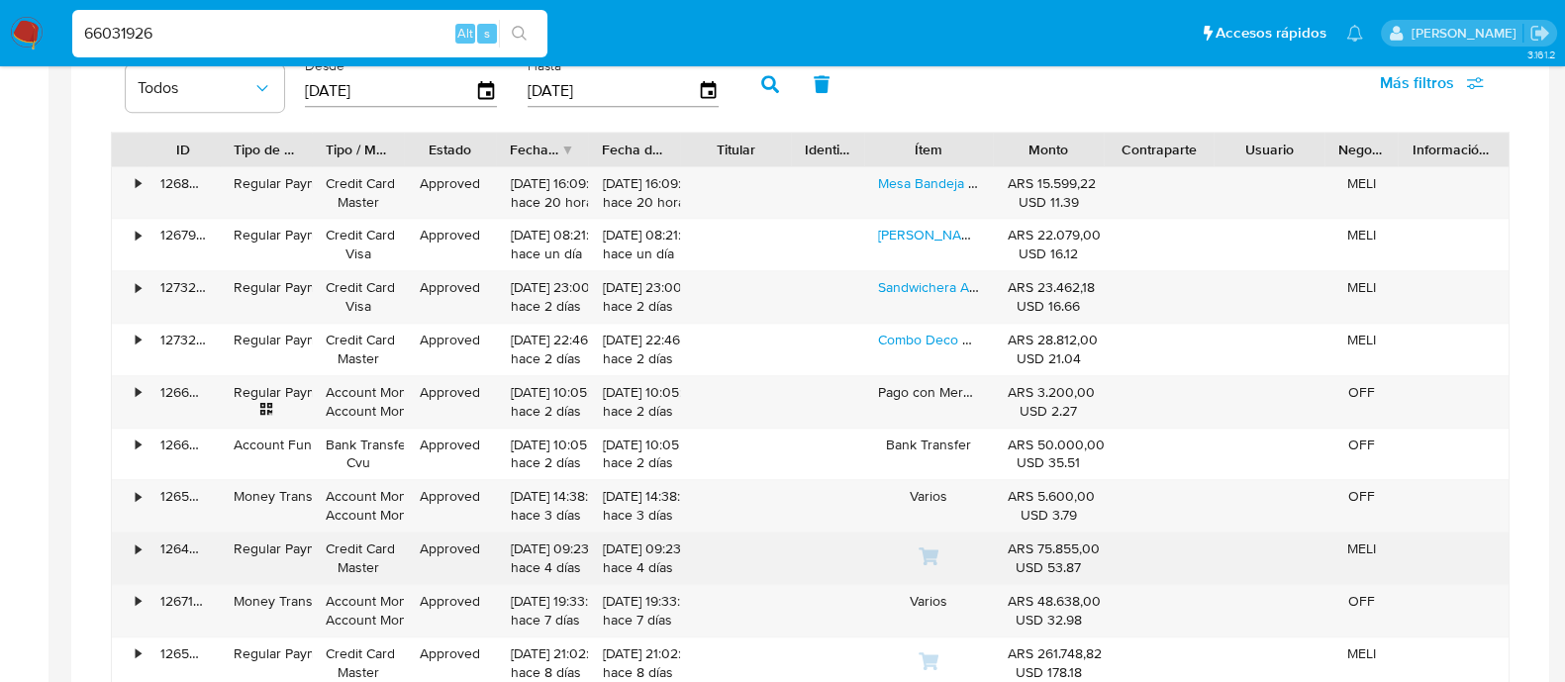
scroll to position [1114, 0]
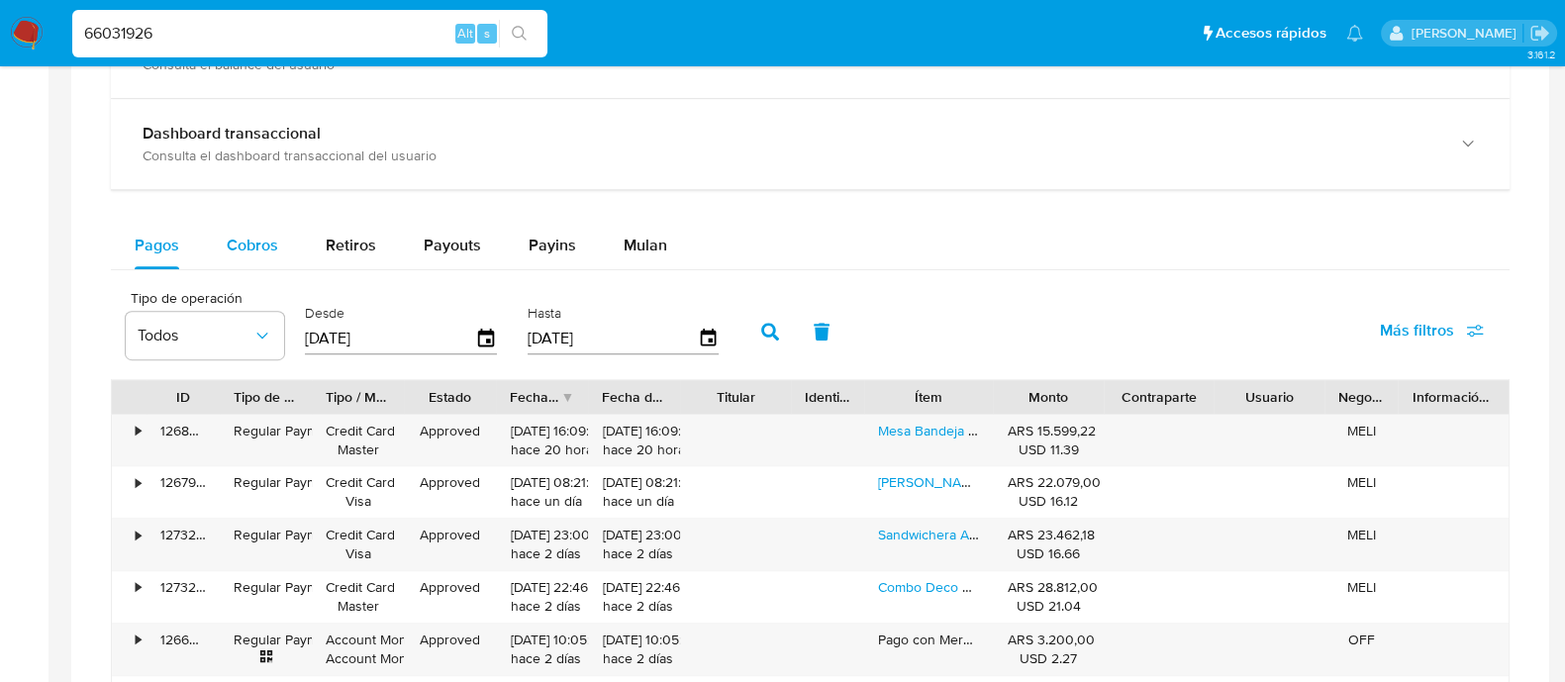
click at [256, 242] on span "Cobros" at bounding box center [252, 245] width 51 height 23
select select "10"
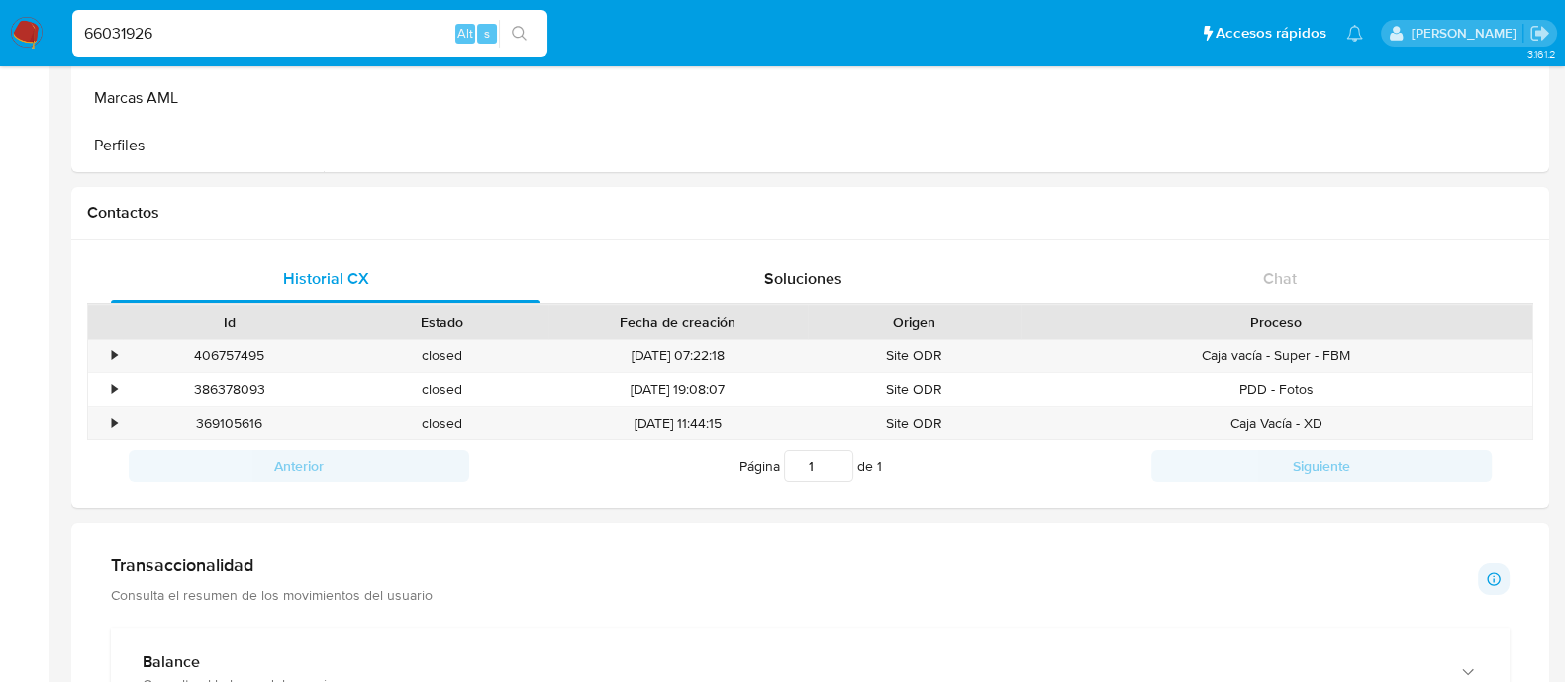
scroll to position [0, 0]
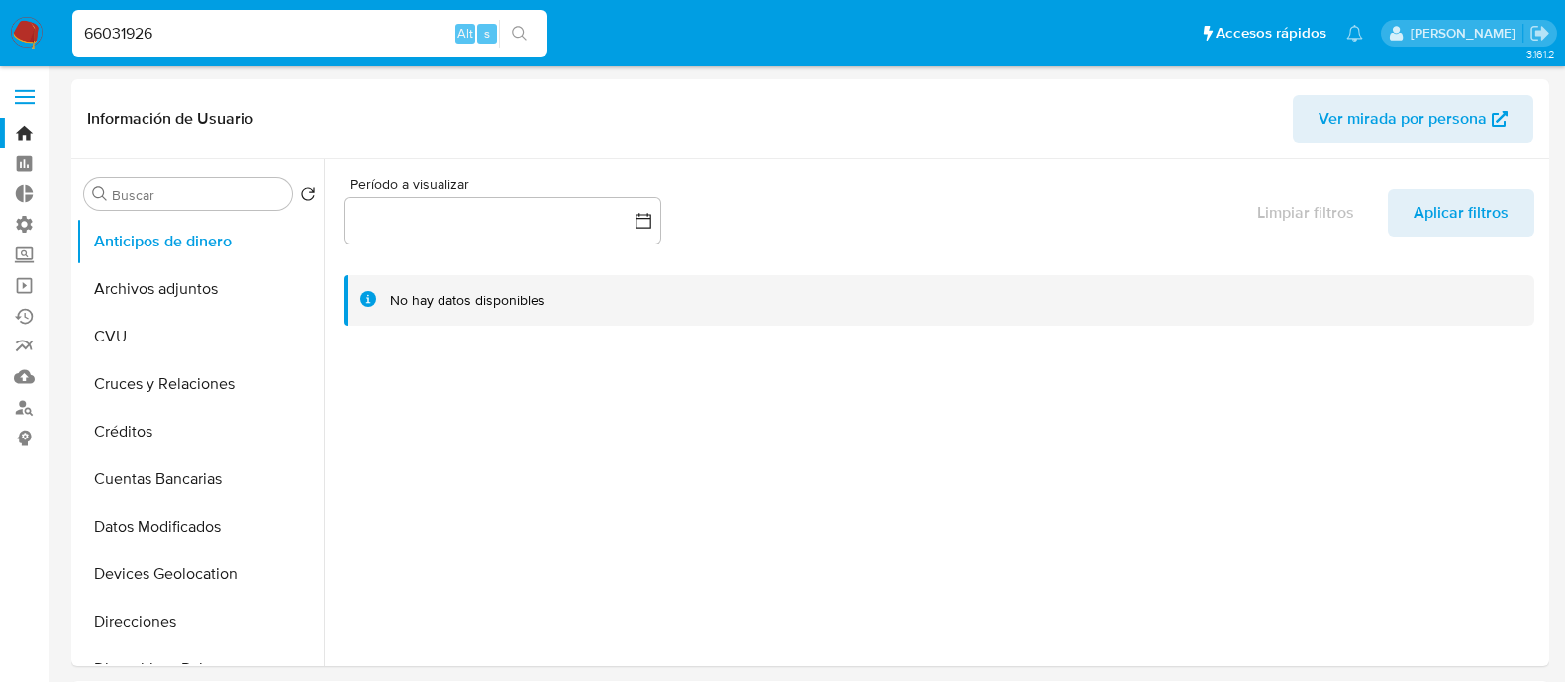
select select "10"
